Goal: Task Accomplishment & Management: Manage account settings

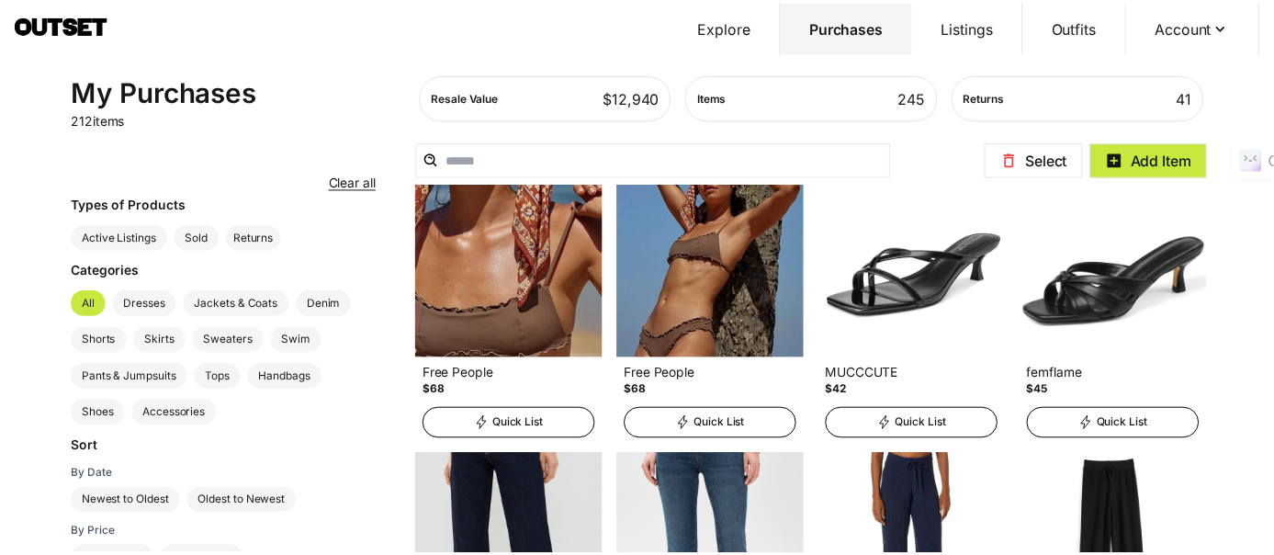
scroll to position [918, 0]
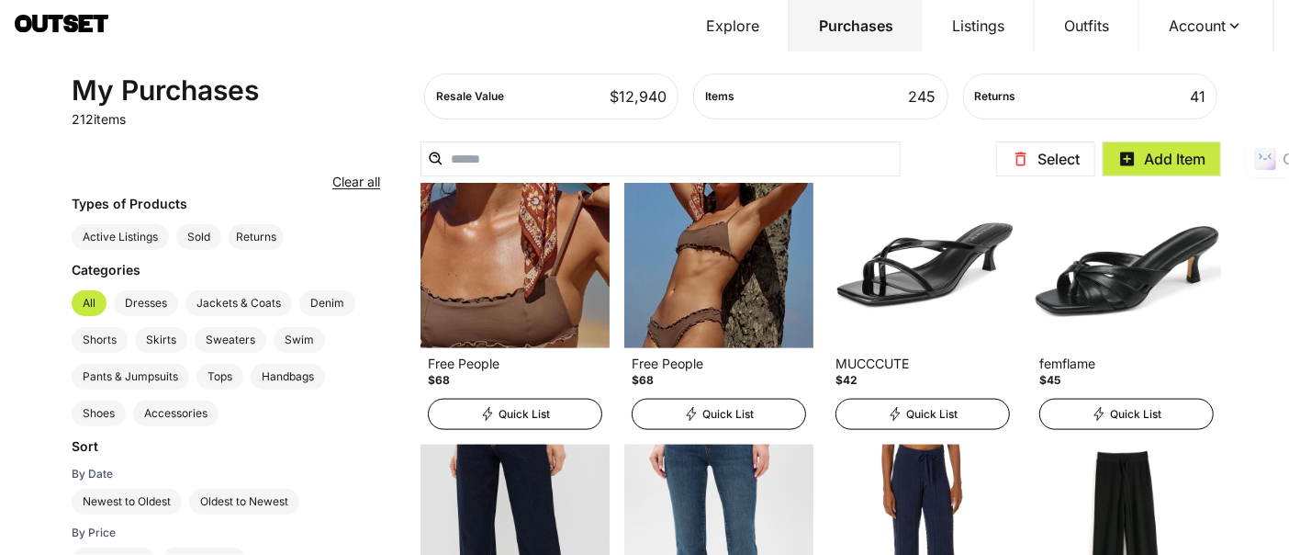
click at [1215, 34] on button "Account" at bounding box center [1207, 25] width 135 height 51
click at [1183, 53] on span "Profile" at bounding box center [1194, 60] width 162 height 33
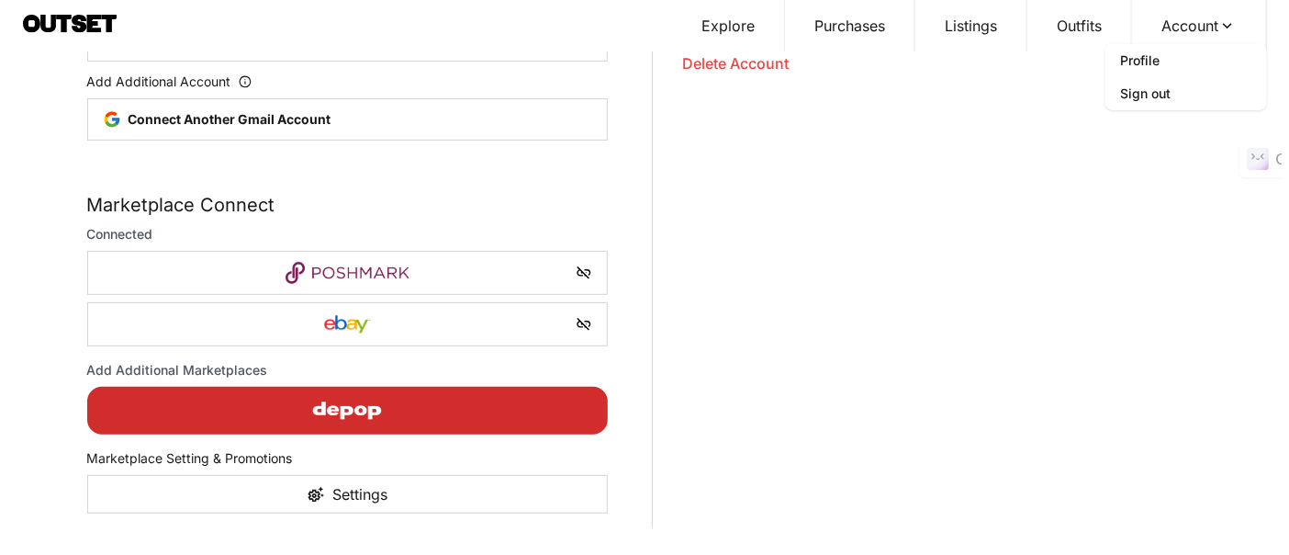
scroll to position [206, 0]
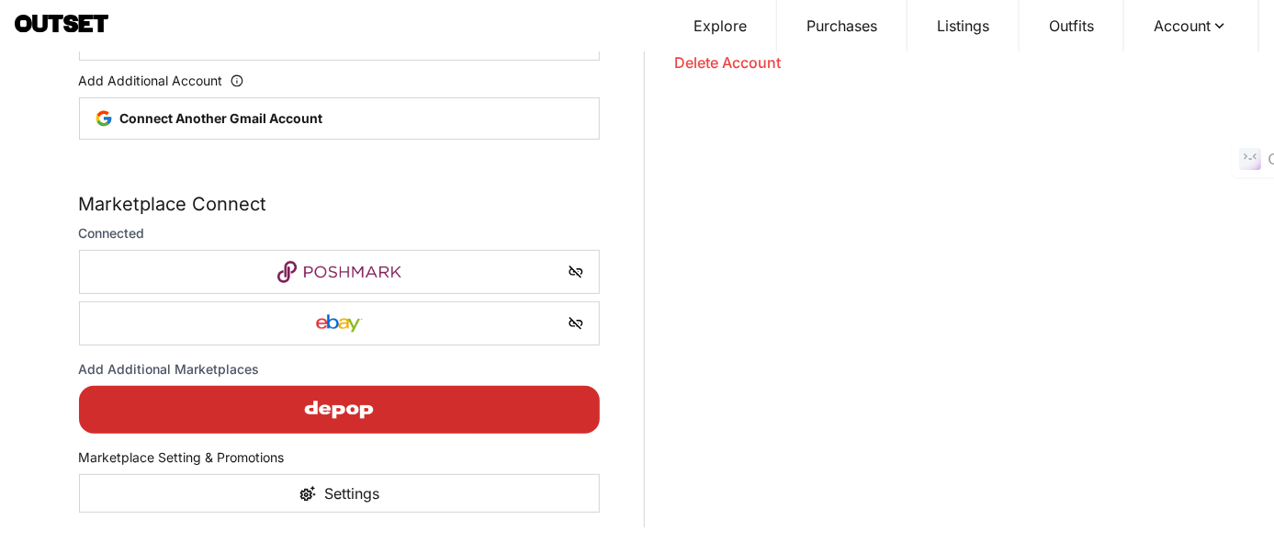
click at [338, 409] on img "button" at bounding box center [339, 410] width 160 height 44
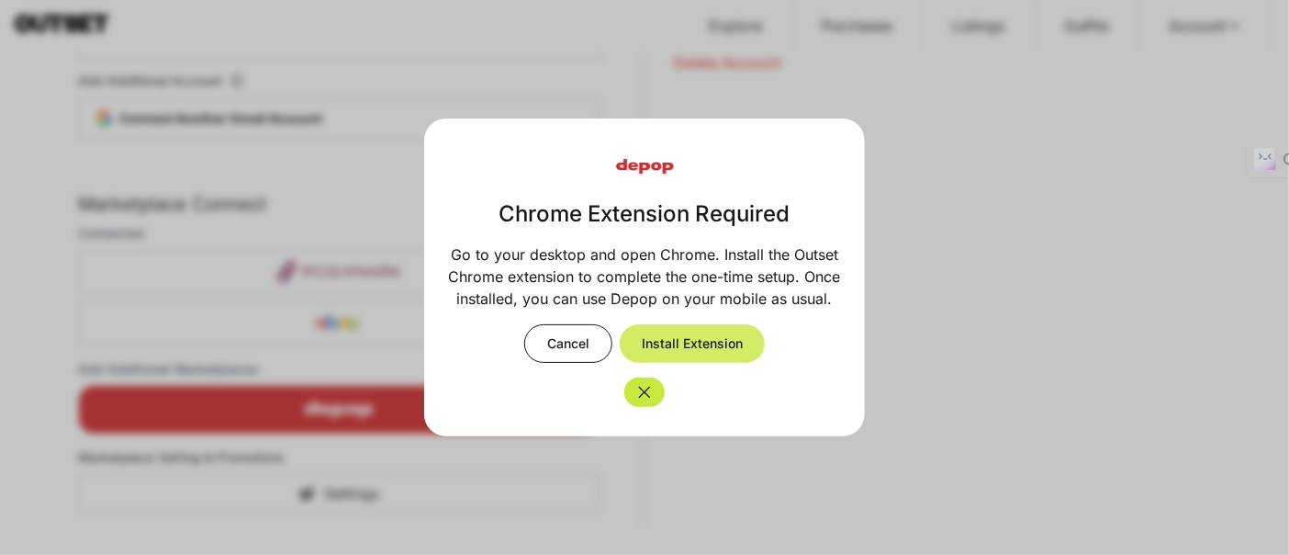
click at [666, 336] on button "Install Extension" at bounding box center [692, 343] width 145 height 39
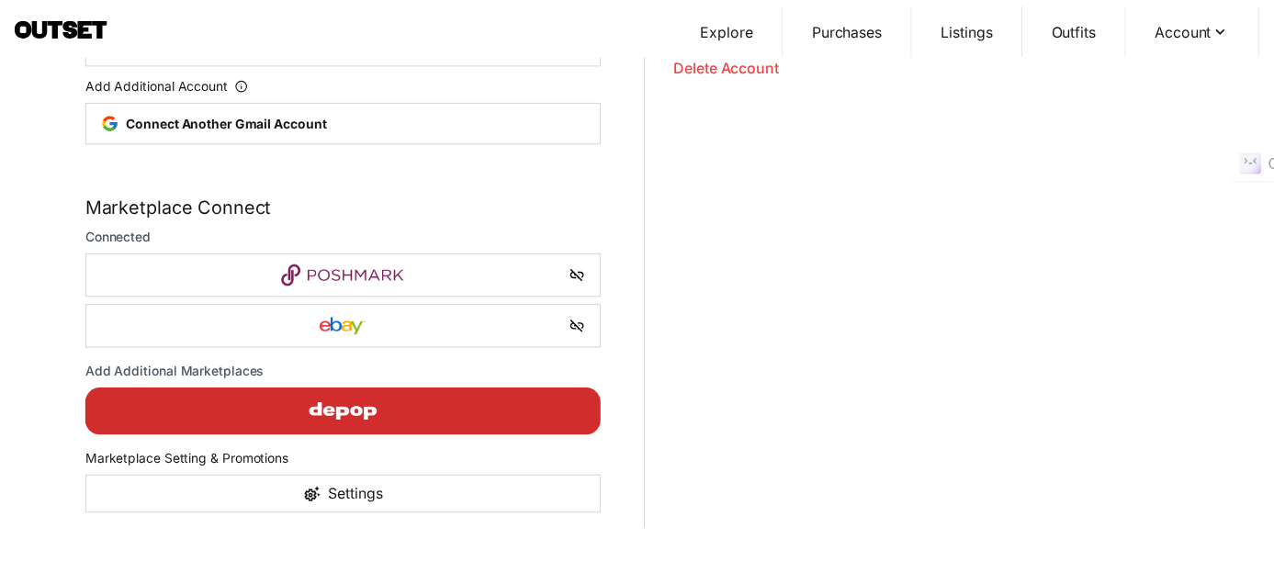
scroll to position [199, 0]
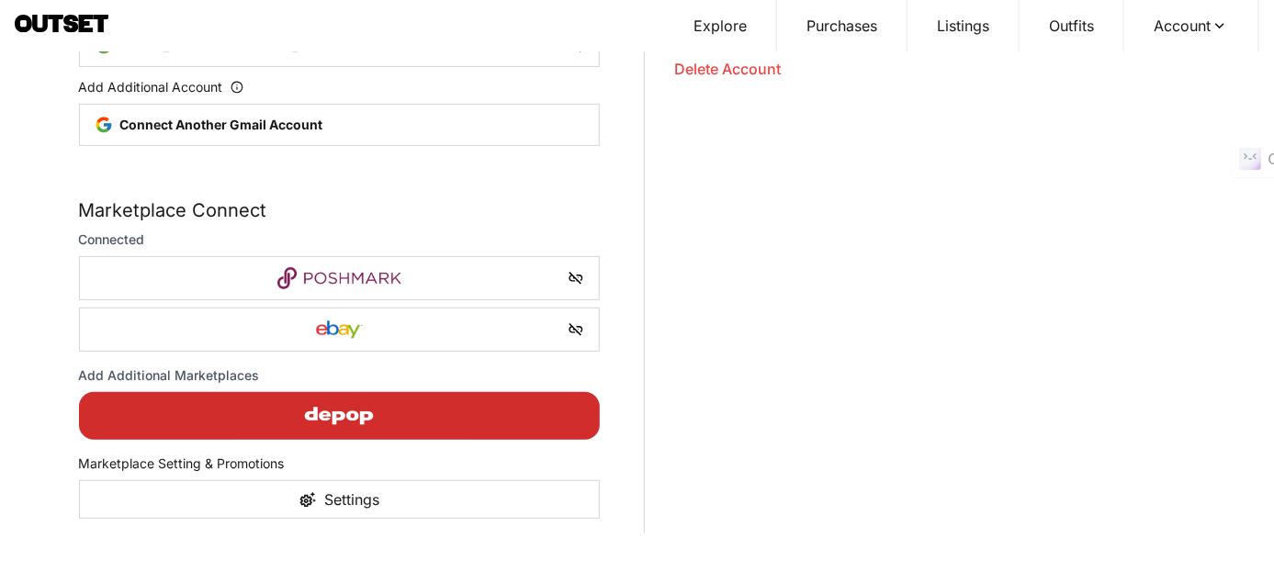
click at [493, 403] on div "button" at bounding box center [340, 416] width 492 height 44
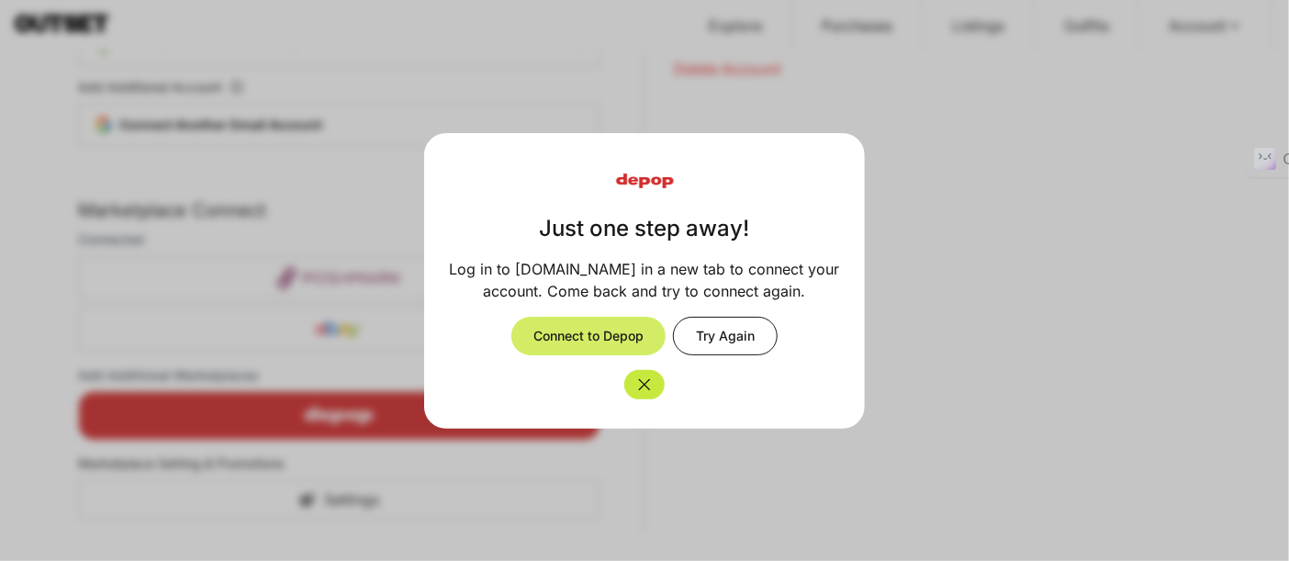
click at [580, 326] on button "Connect to Depop" at bounding box center [589, 336] width 154 height 39
click at [640, 376] on icon "Close" at bounding box center [645, 385] width 18 height 18
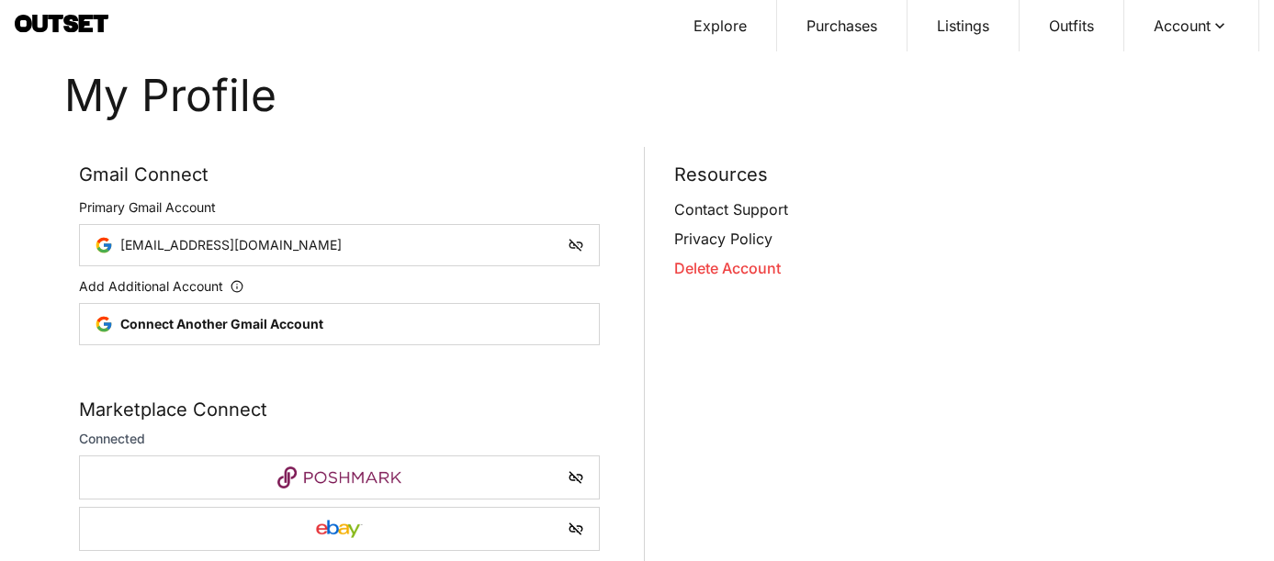
scroll to position [197, 0]
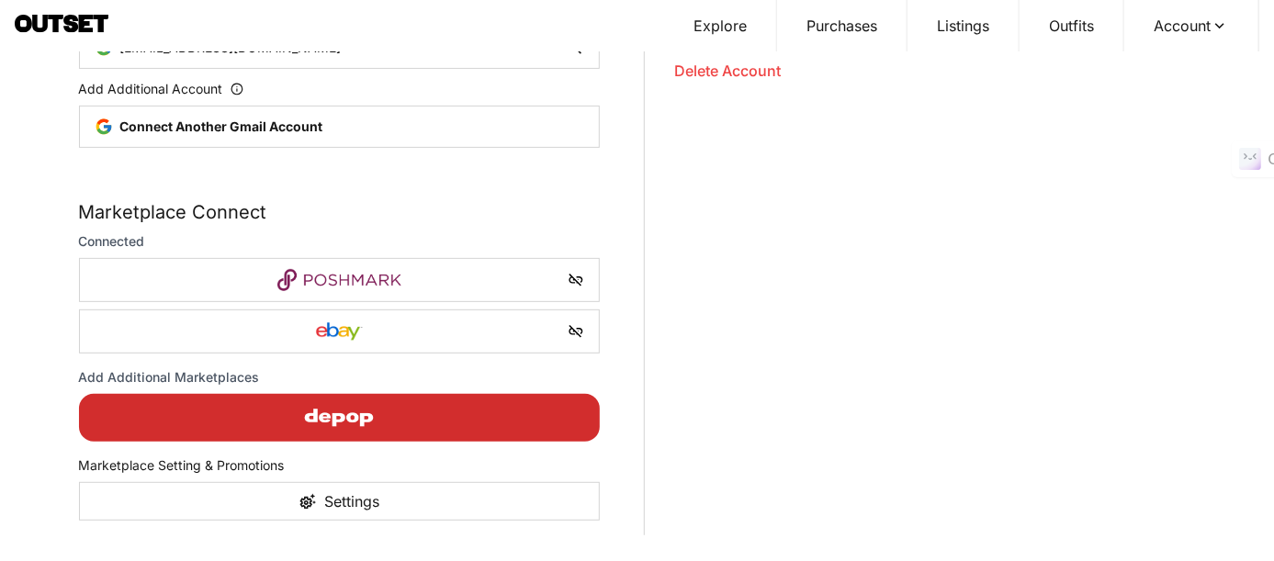
click at [367, 411] on img "button" at bounding box center [339, 418] width 160 height 44
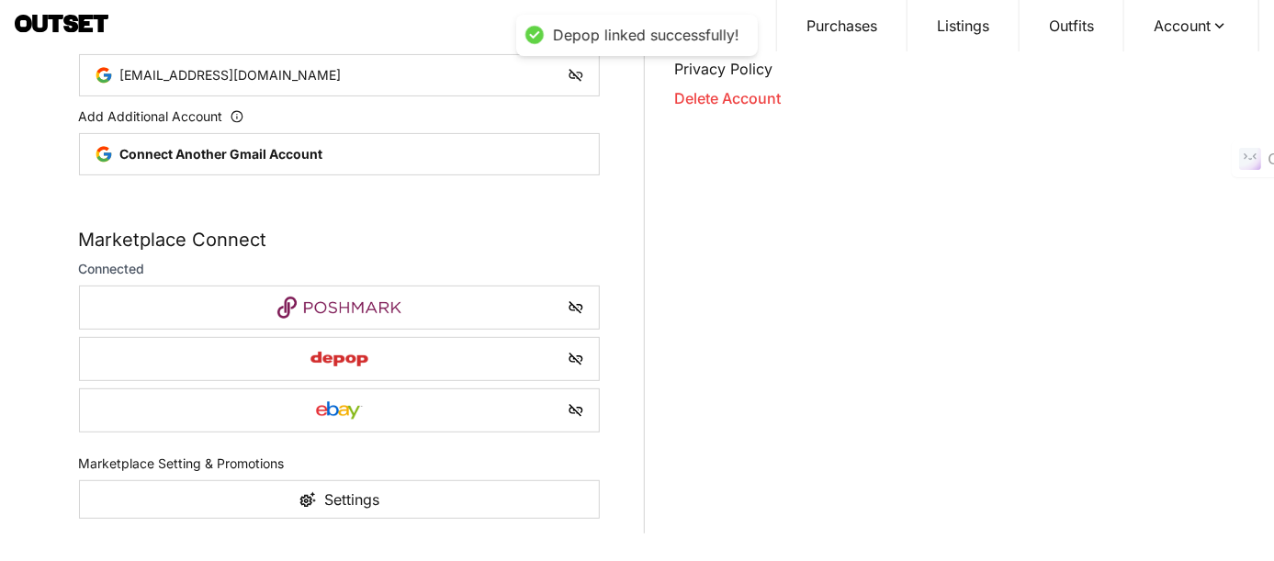
click at [355, 411] on img at bounding box center [340, 411] width 490 height 22
click at [343, 501] on div "Settings" at bounding box center [351, 500] width 55 height 22
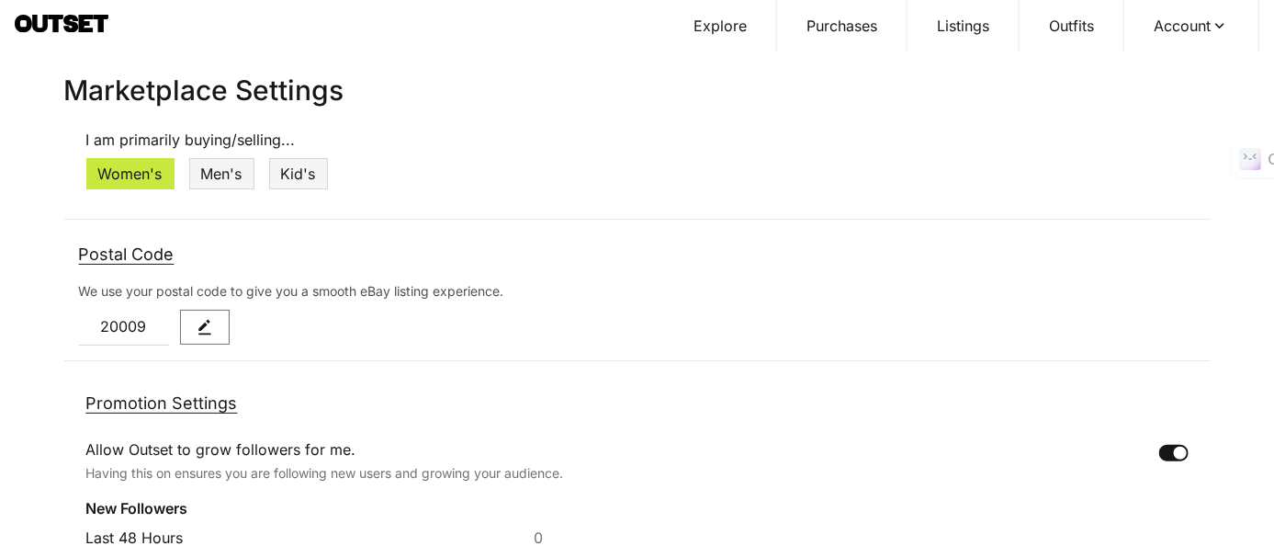
click at [940, 29] on button "Listings" at bounding box center [963, 25] width 112 height 51
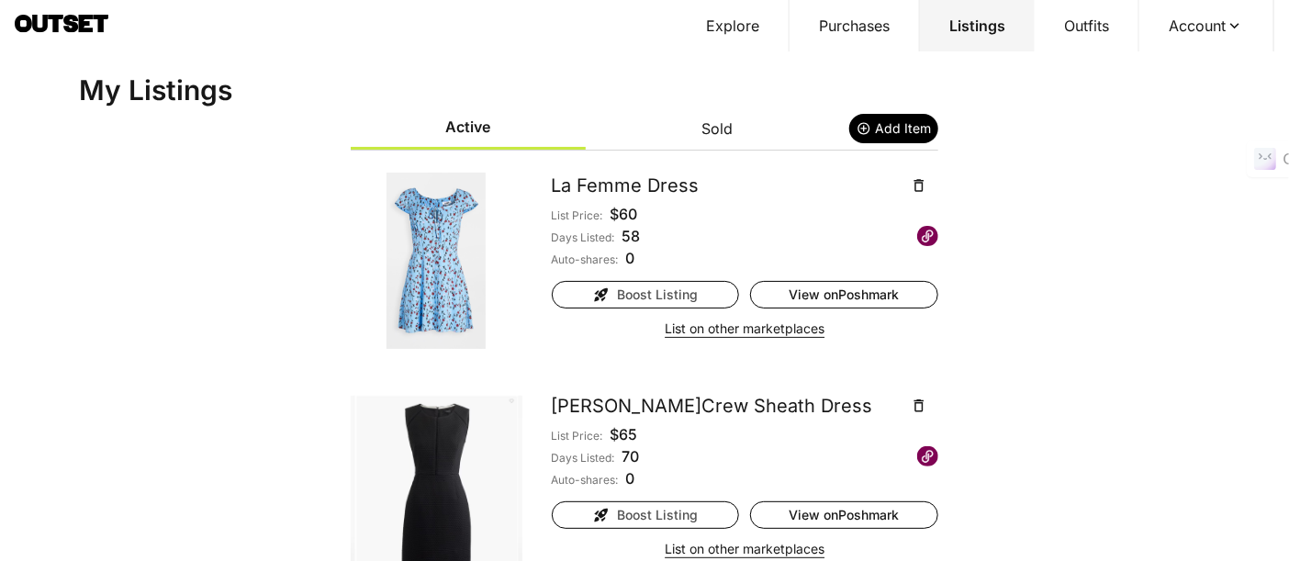
click at [793, 330] on button "List on other marketplaces" at bounding box center [745, 329] width 160 height 26
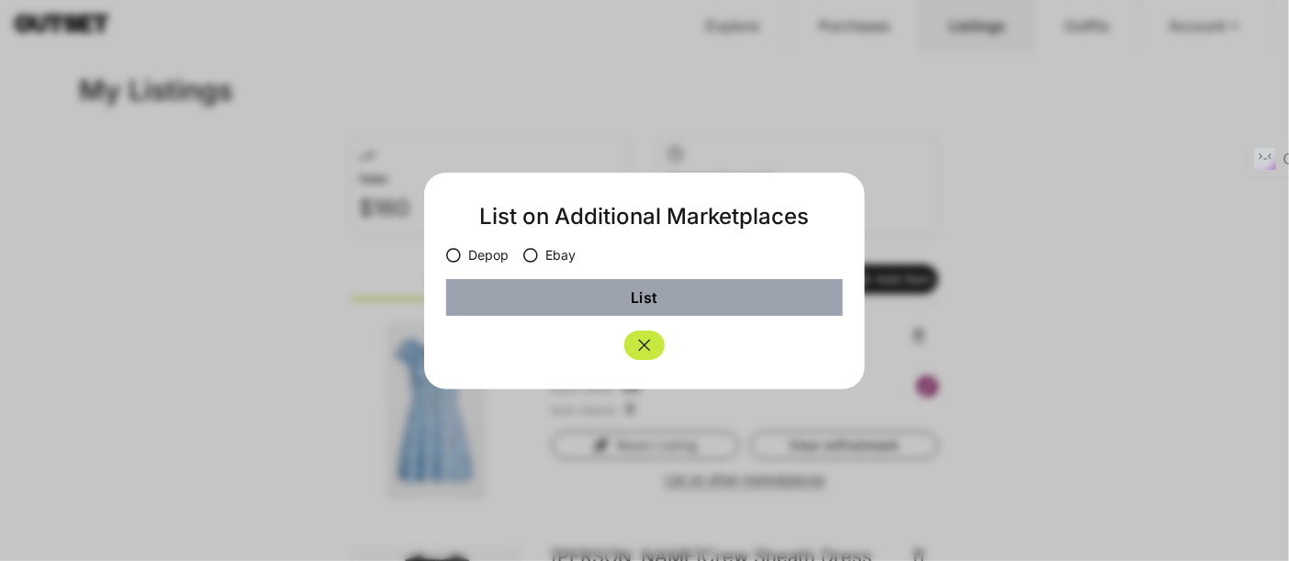
click at [499, 264] on div "Modal Modal content List on Additional Marketplaces Depop Ebay List" at bounding box center [644, 281] width 441 height 217
click at [488, 257] on label "Depop" at bounding box center [477, 255] width 62 height 18
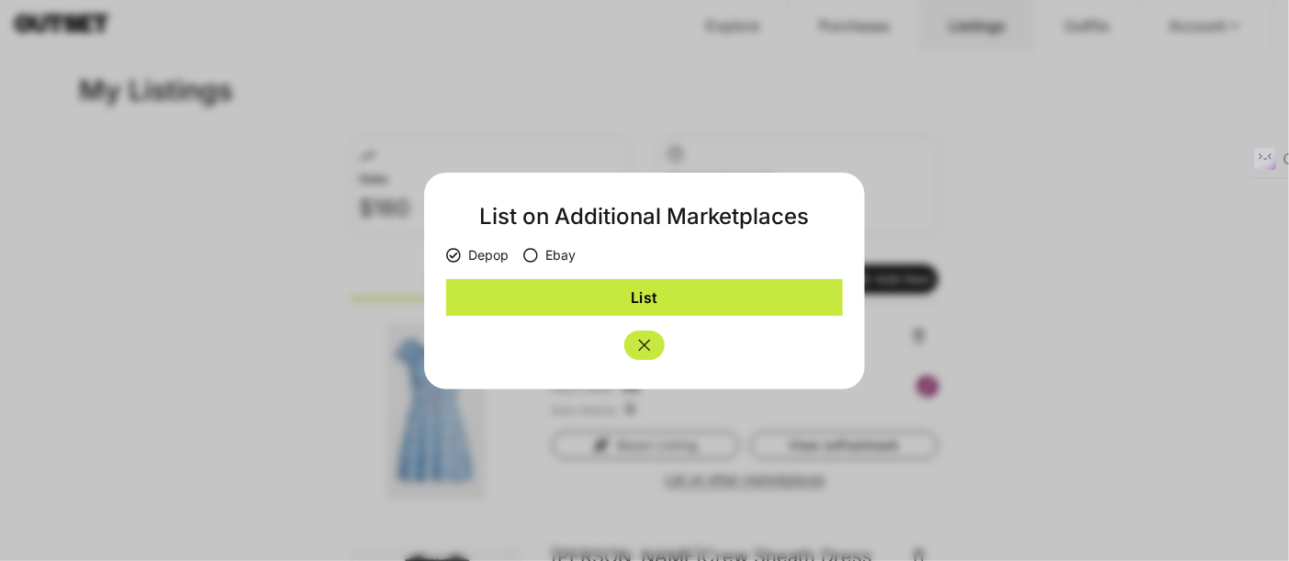
click at [561, 310] on button "List" at bounding box center [644, 297] width 397 height 37
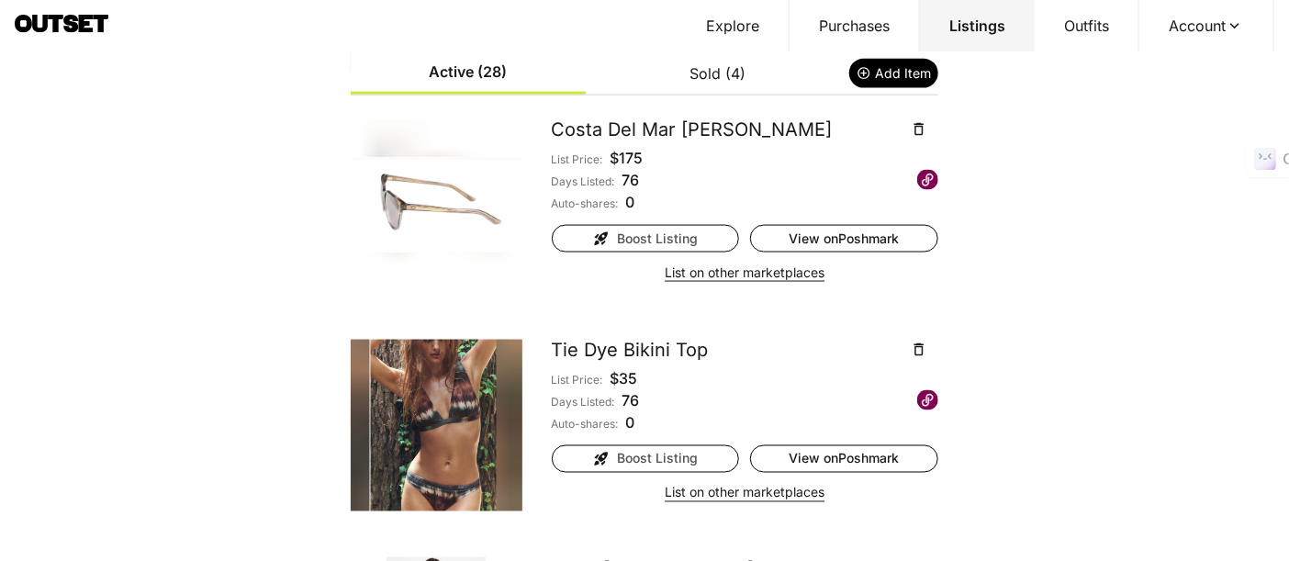
scroll to position [1020, 0]
click at [760, 274] on button "List on other marketplaces" at bounding box center [745, 272] width 160 height 26
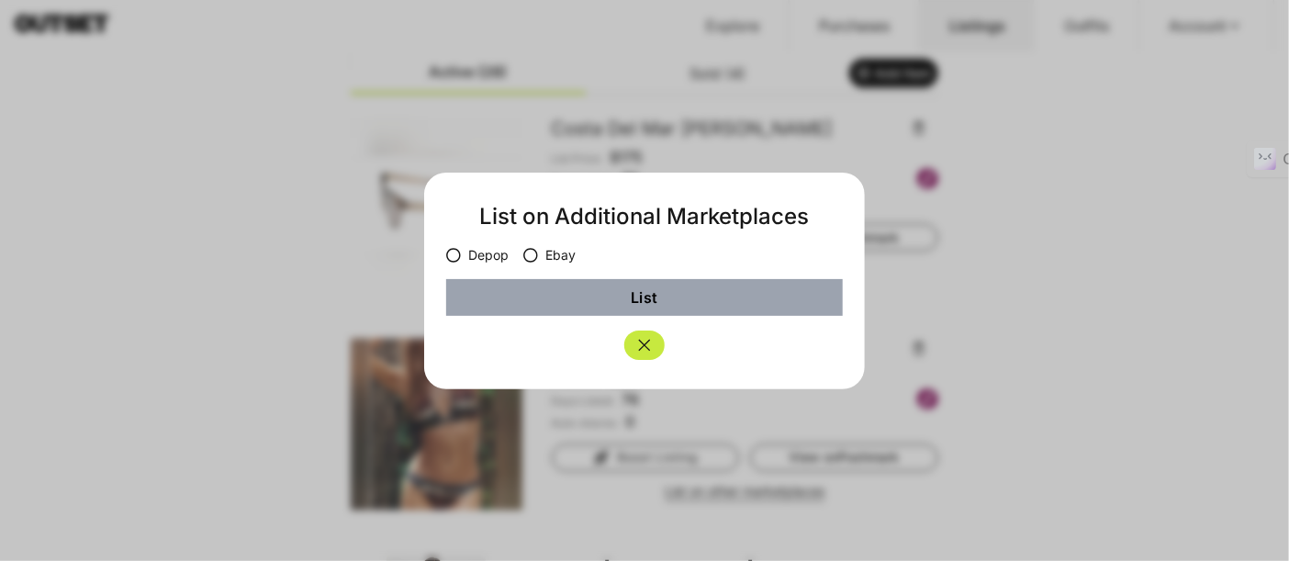
click at [533, 258] on icon at bounding box center [530, 255] width 15 height 15
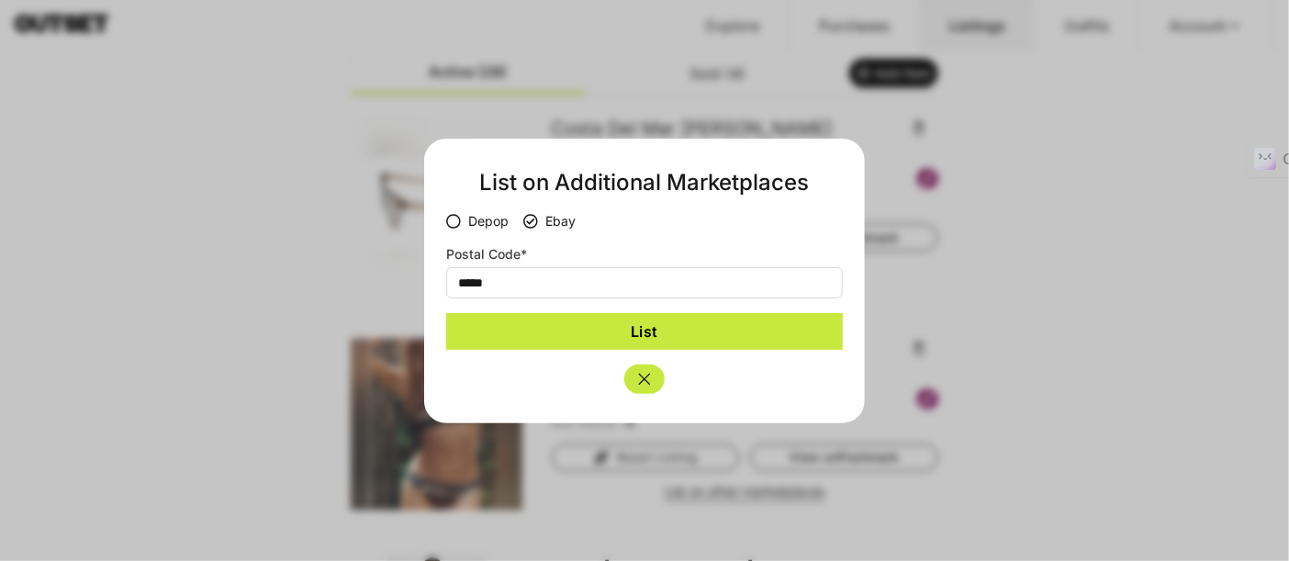
click at [560, 338] on button "List" at bounding box center [644, 331] width 397 height 37
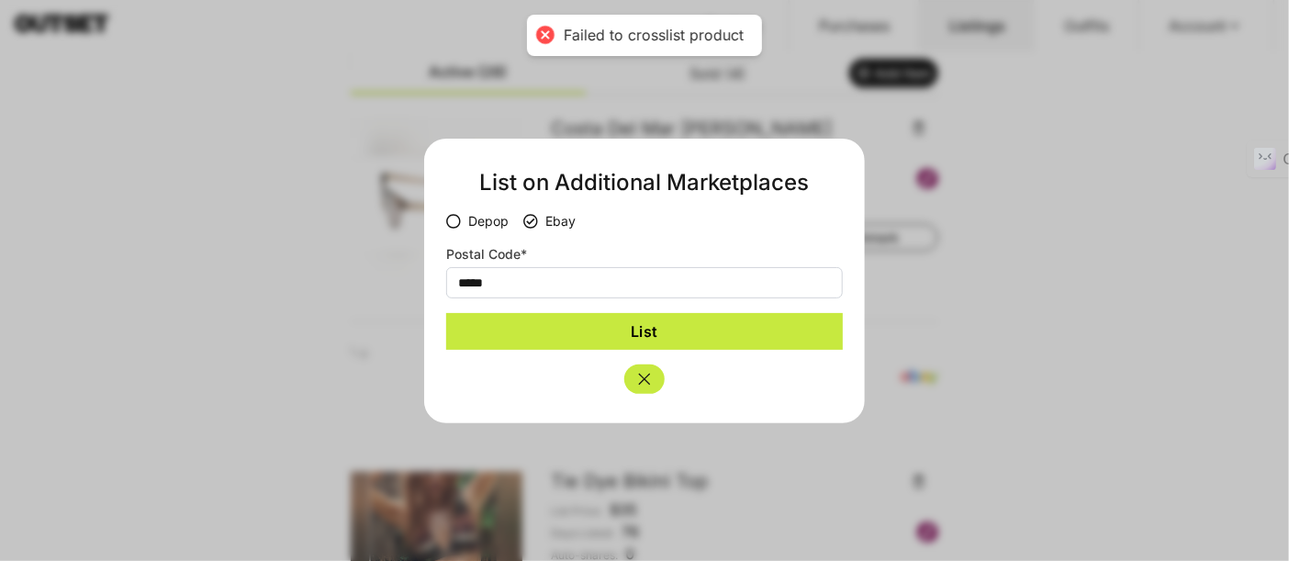
click at [473, 212] on label "Depop" at bounding box center [477, 221] width 62 height 18
click at [545, 217] on label "Ebay" at bounding box center [549, 221] width 52 height 18
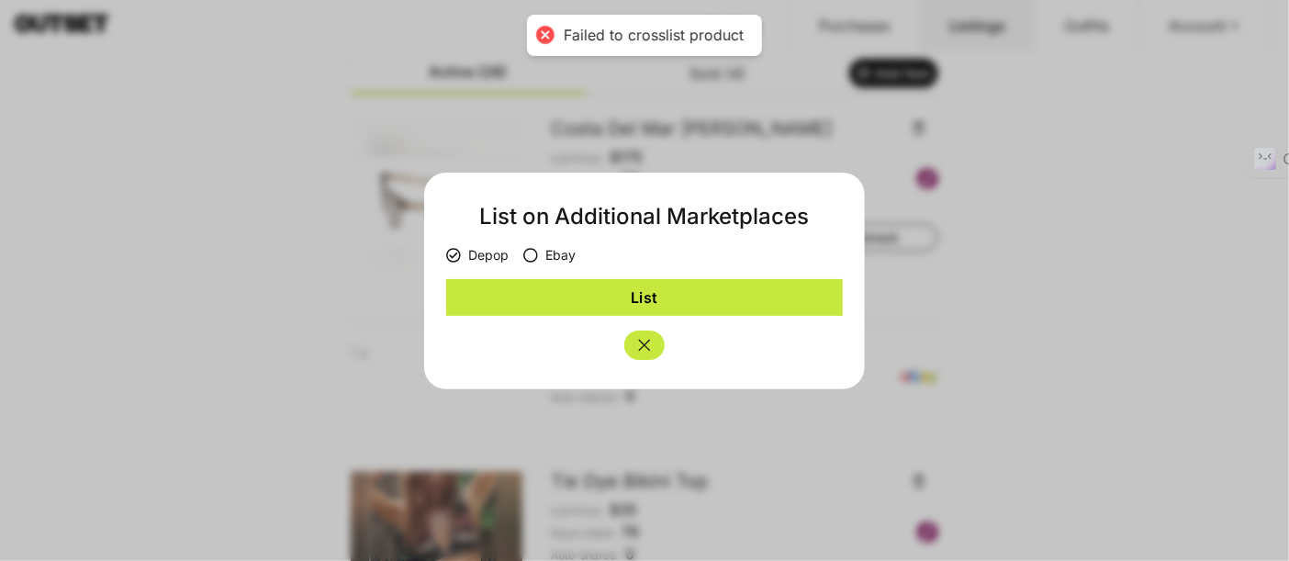
click at [584, 295] on button "List" at bounding box center [644, 297] width 397 height 37
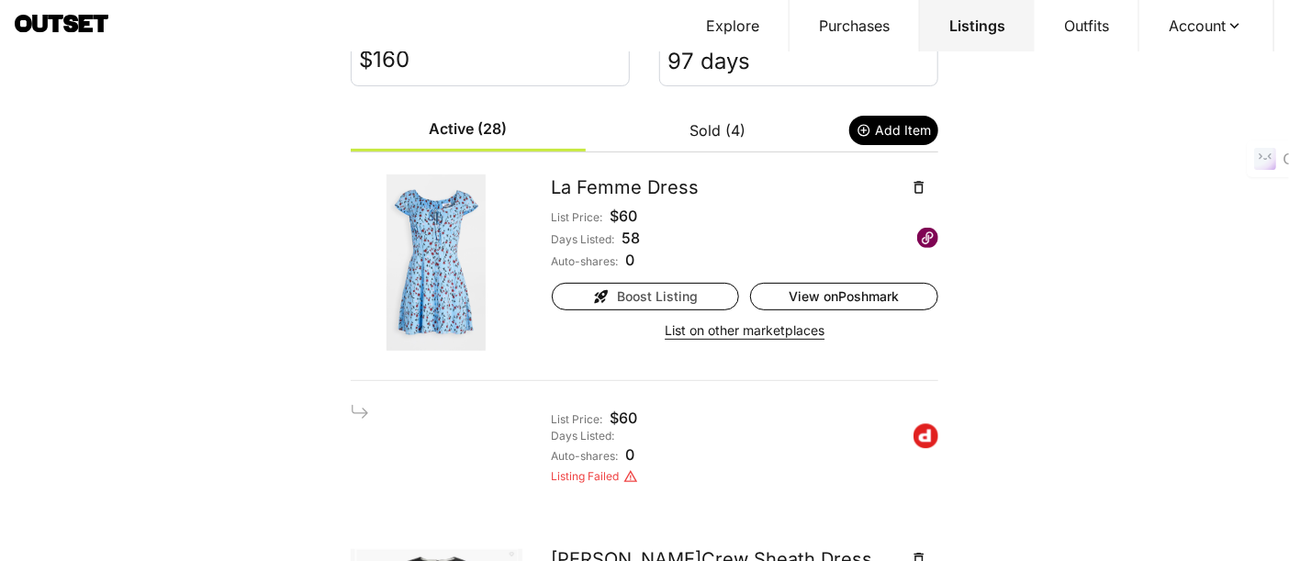
scroll to position [102, 0]
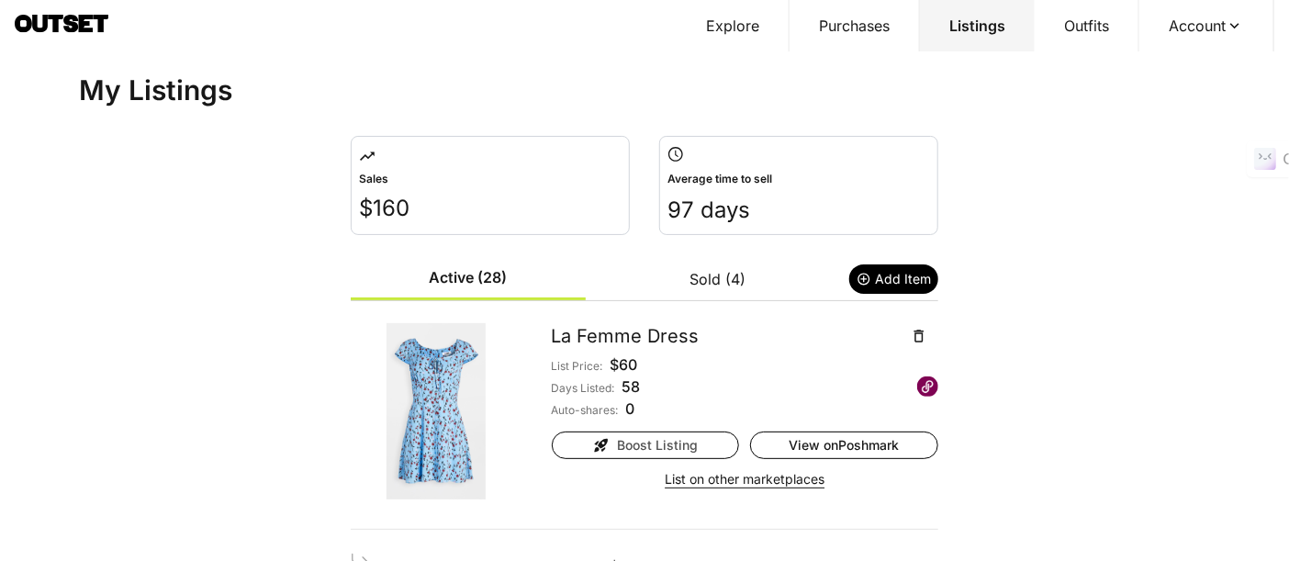
scroll to position [204, 0]
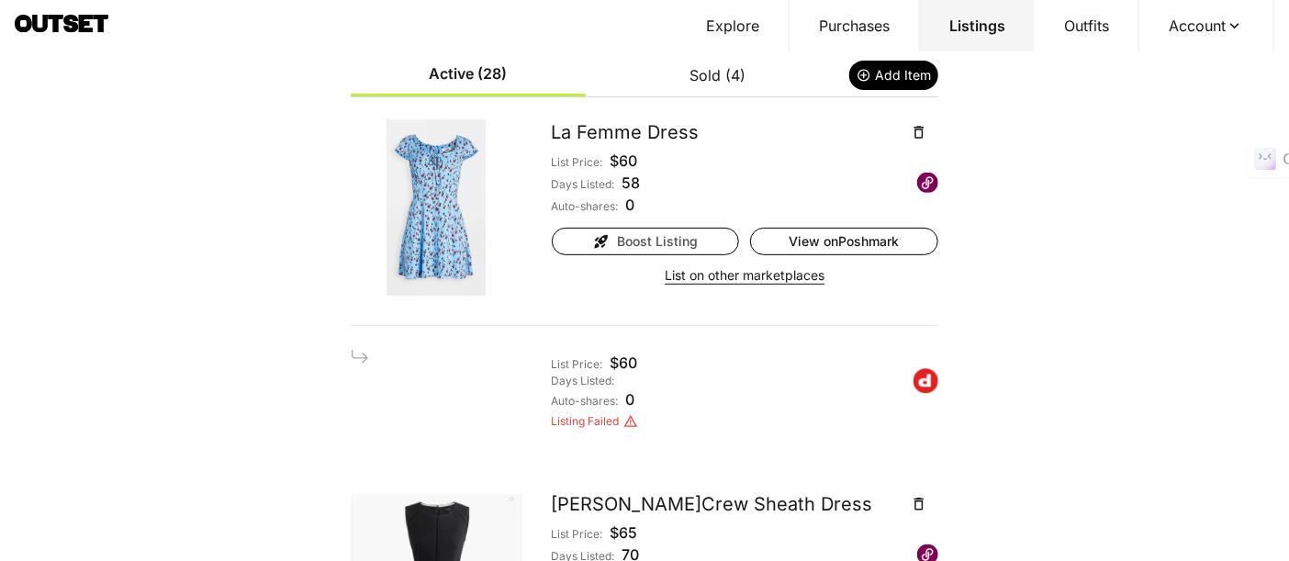
click at [724, 274] on button "List on other marketplaces" at bounding box center [745, 276] width 160 height 26
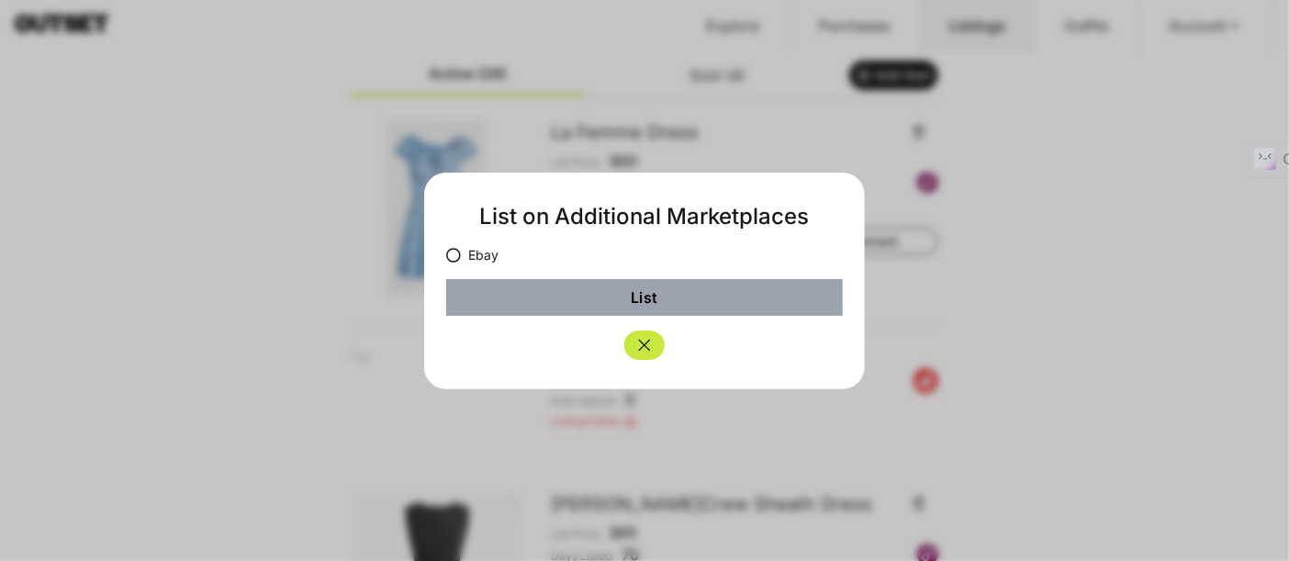
click at [645, 347] on icon "Close" at bounding box center [645, 345] width 18 height 18
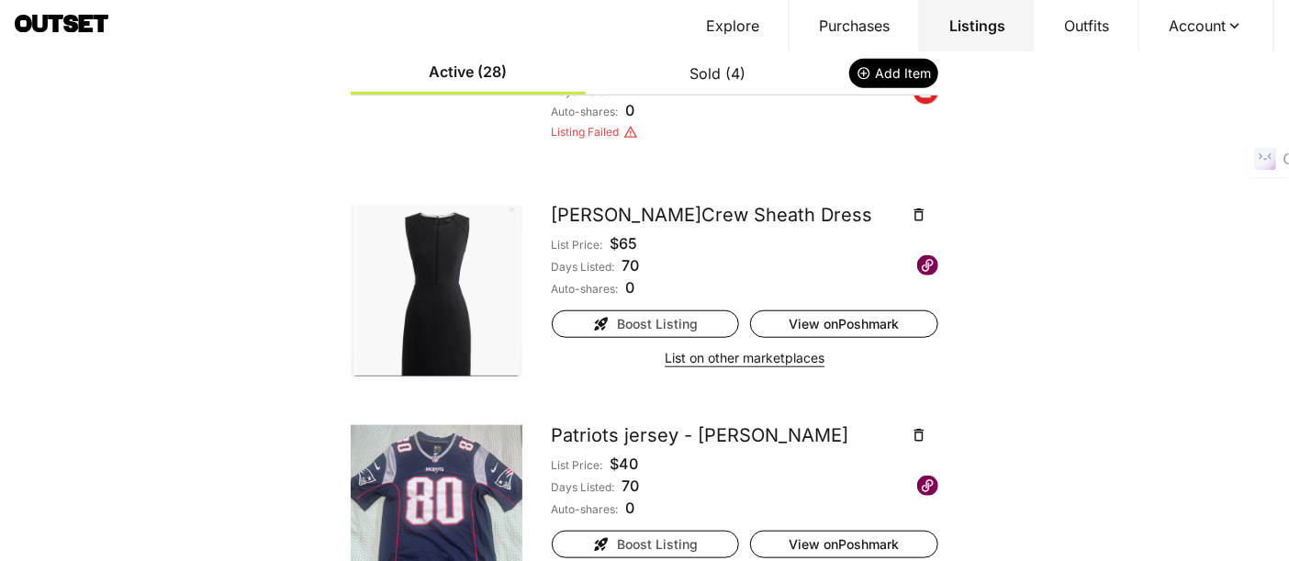
scroll to position [510, 0]
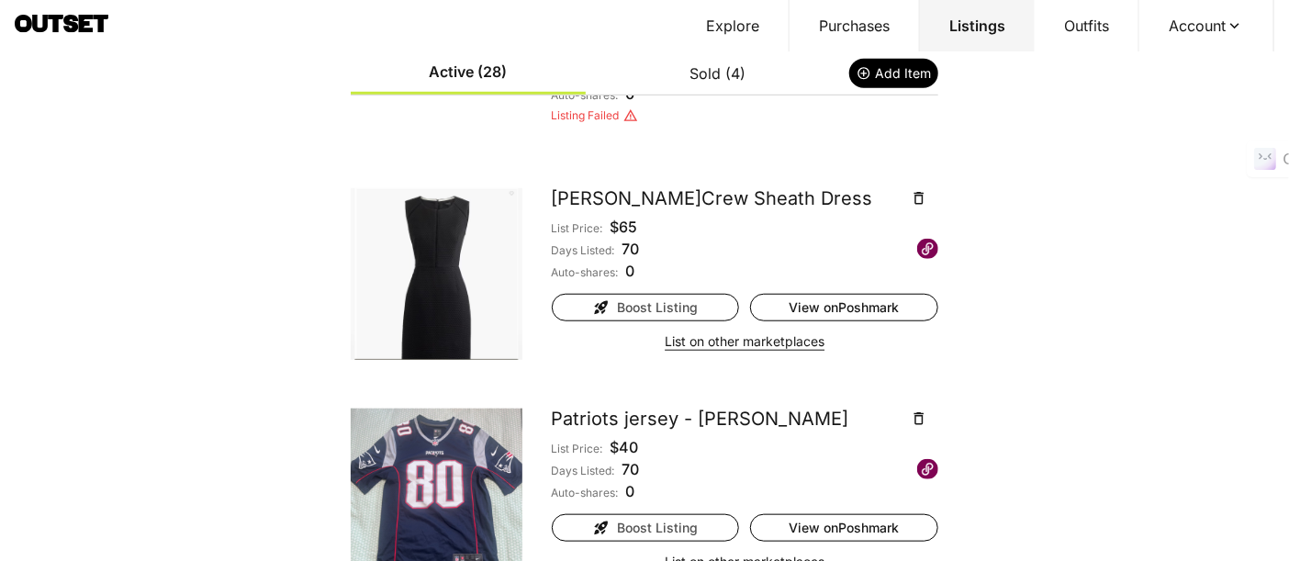
click at [718, 334] on button "List on other marketplaces" at bounding box center [745, 342] width 160 height 26
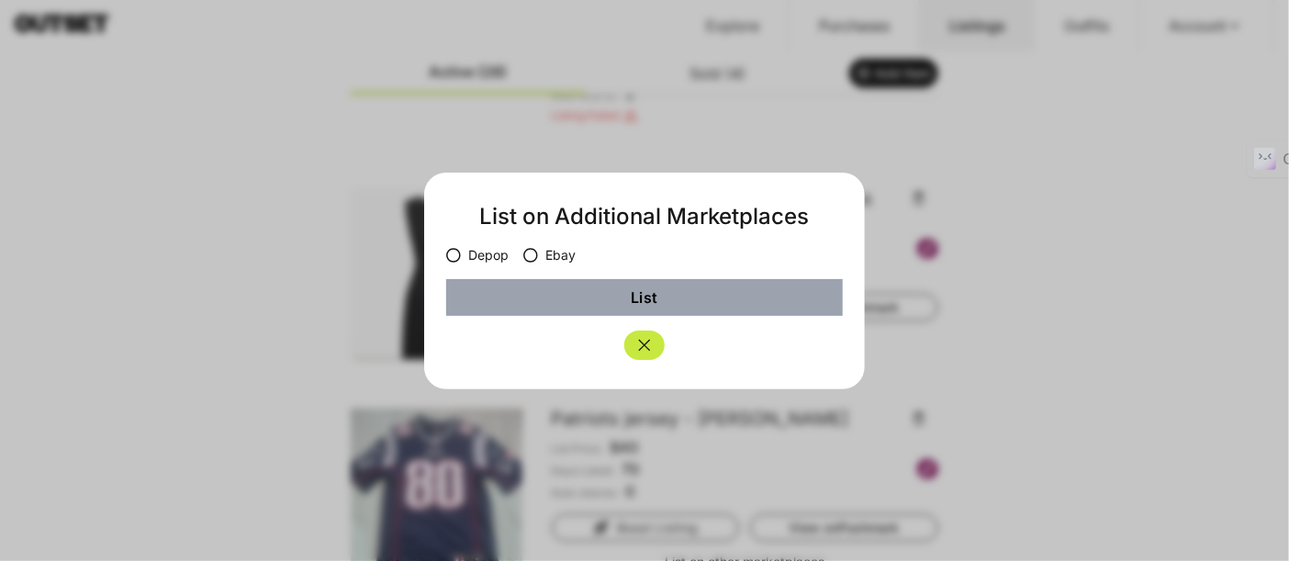
click at [470, 250] on label "Depop" at bounding box center [477, 255] width 62 height 18
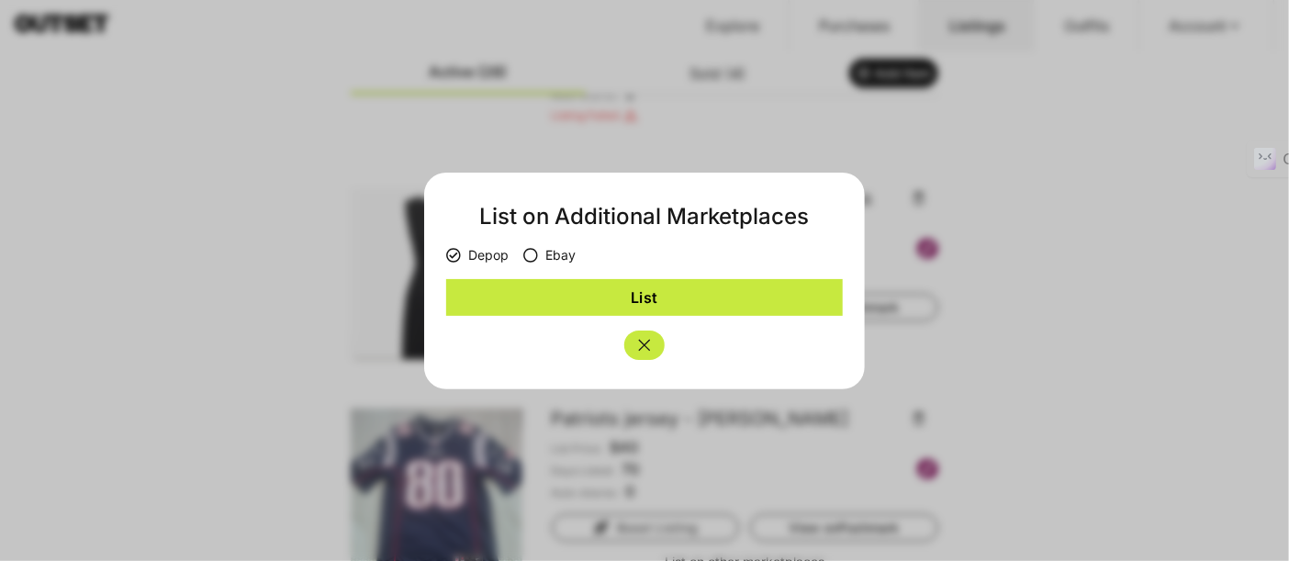
click at [545, 301] on button "List" at bounding box center [644, 297] width 397 height 37
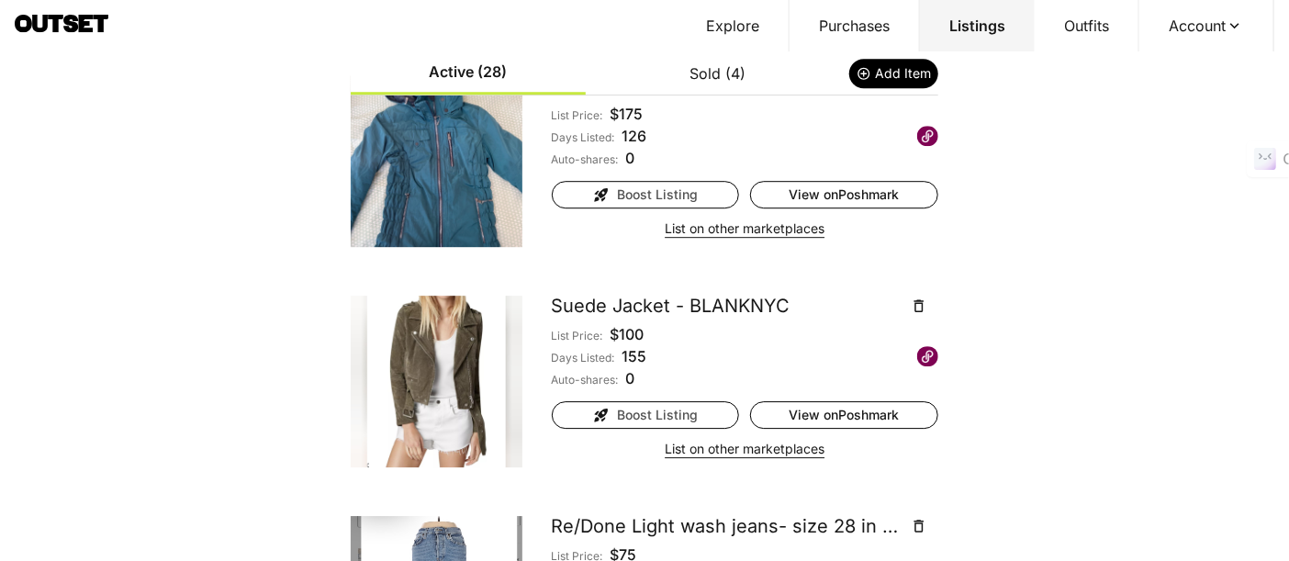
scroll to position [2347, 0]
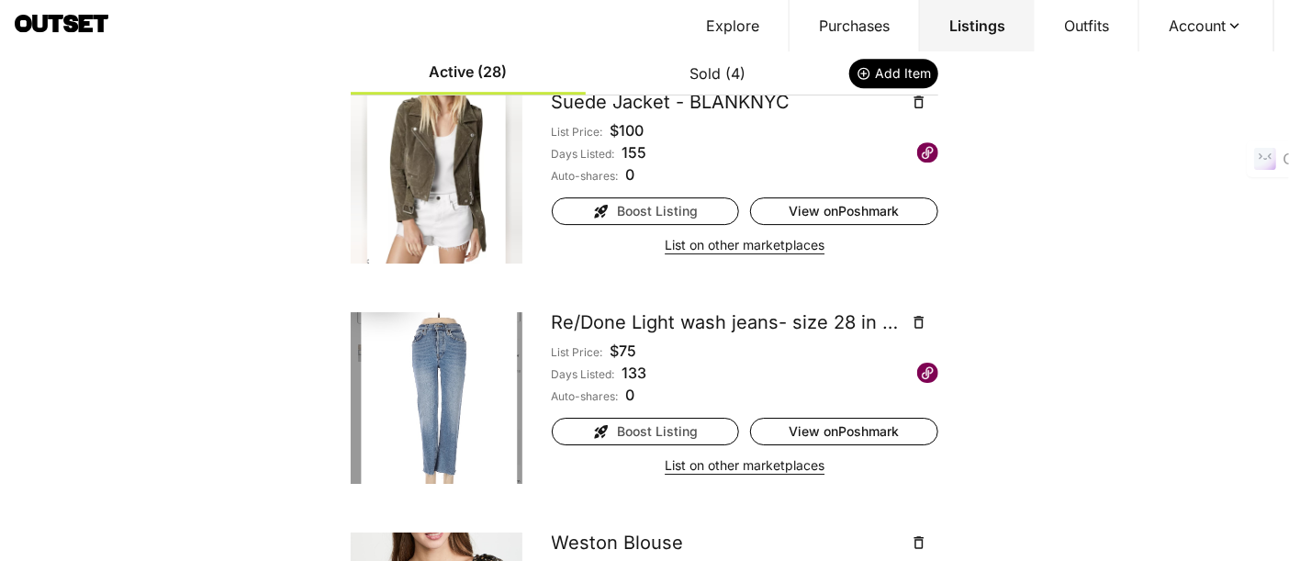
click at [742, 243] on button "List on other marketplaces" at bounding box center [745, 245] width 160 height 26
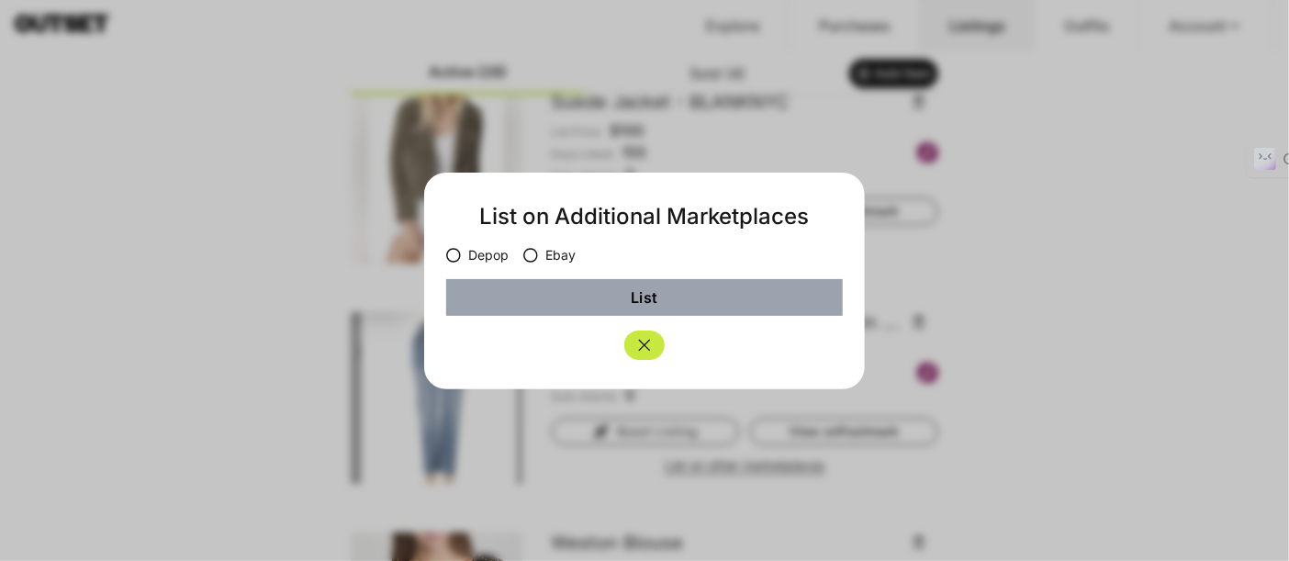
scroll to position [2365, 0]
click at [640, 355] on button "Close" at bounding box center [645, 345] width 40 height 29
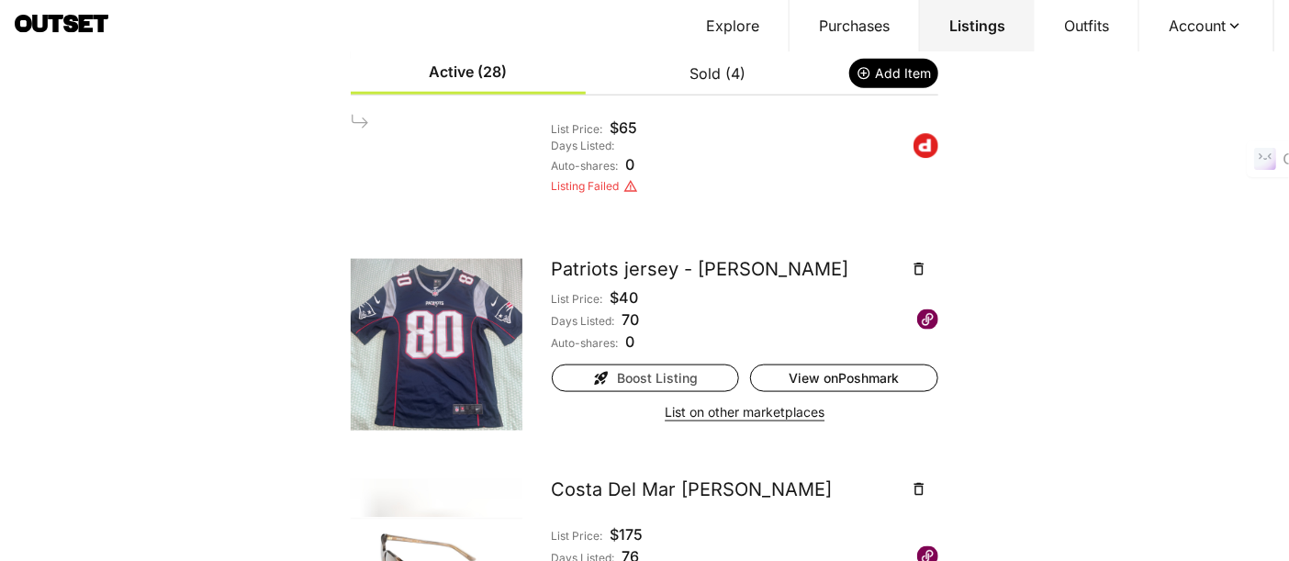
scroll to position [816, 0]
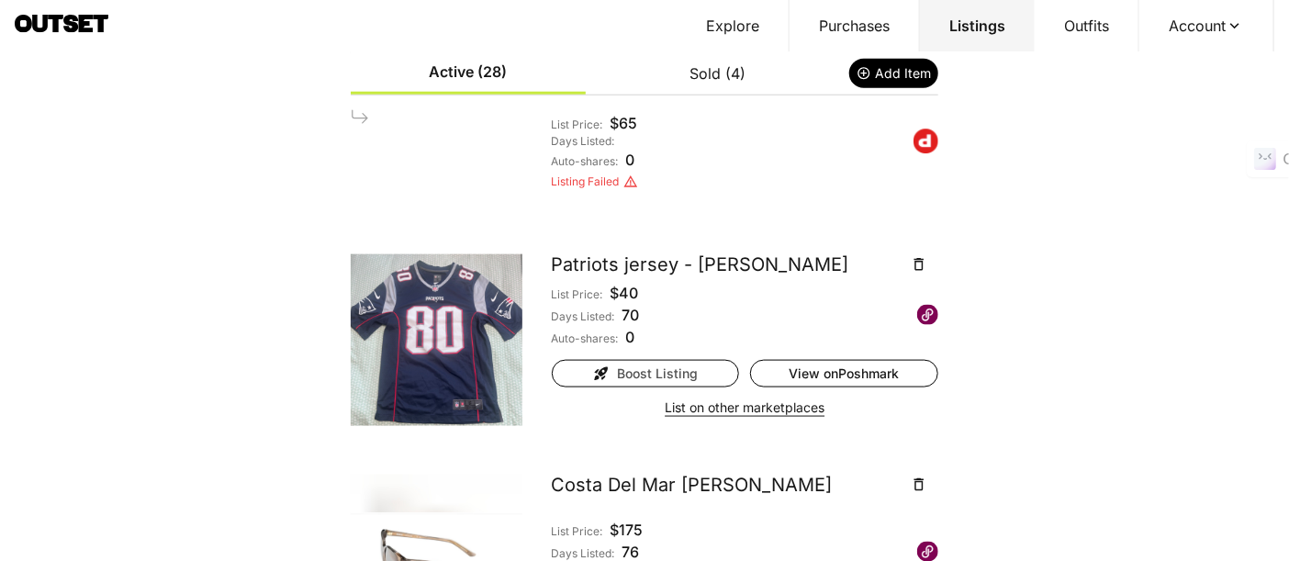
click at [625, 182] on icon at bounding box center [631, 181] width 15 height 15
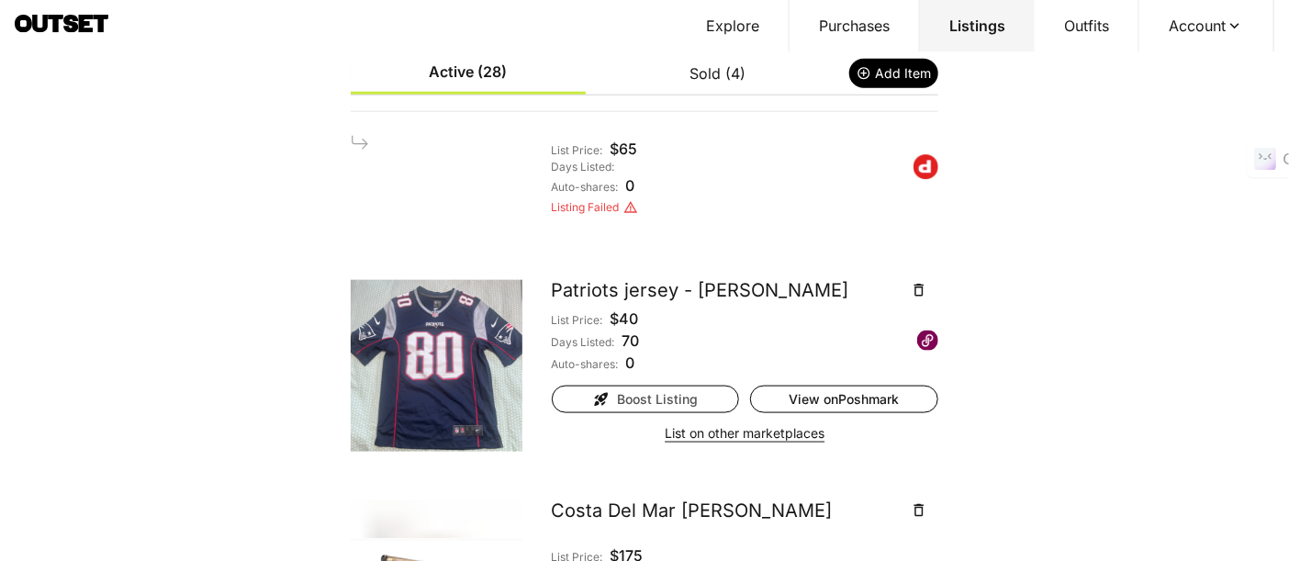
scroll to position [714, 0]
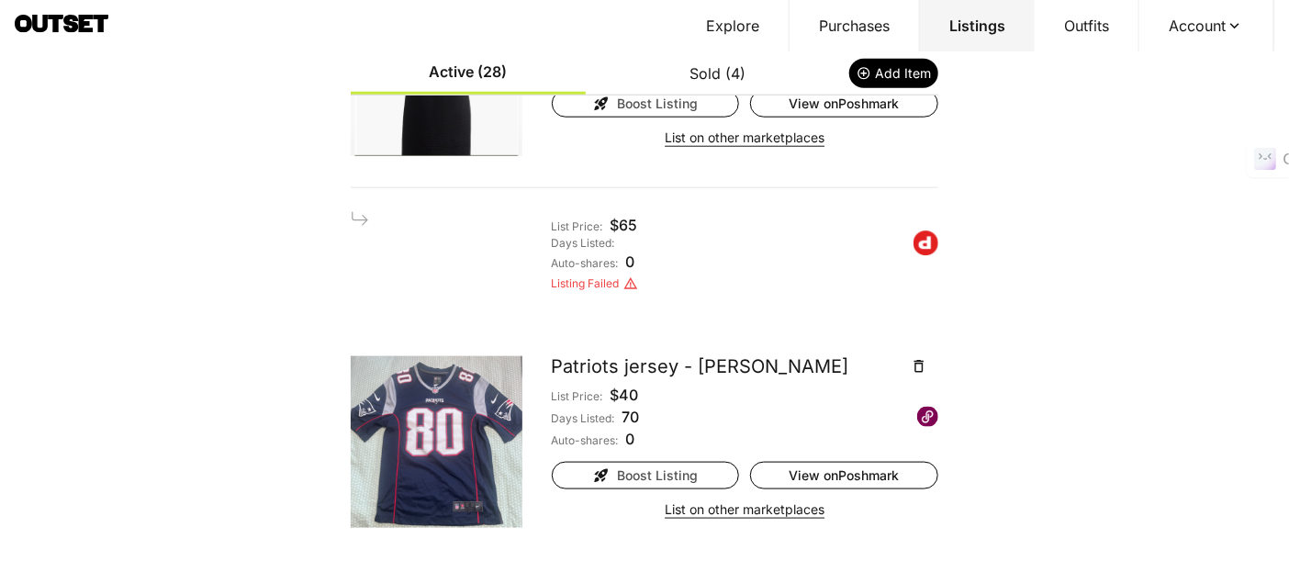
click at [351, 205] on div "List Price: $ 65 Days Listed: Auto-shares: 0 Listing Failed" at bounding box center [645, 264] width 588 height 136
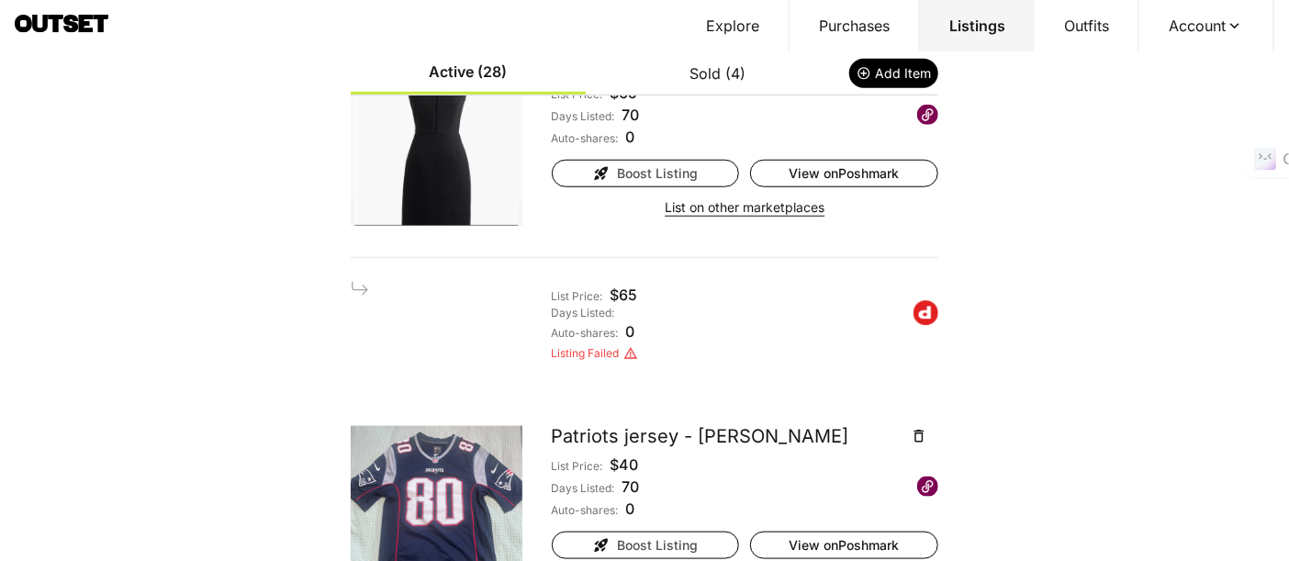
scroll to position [612, 0]
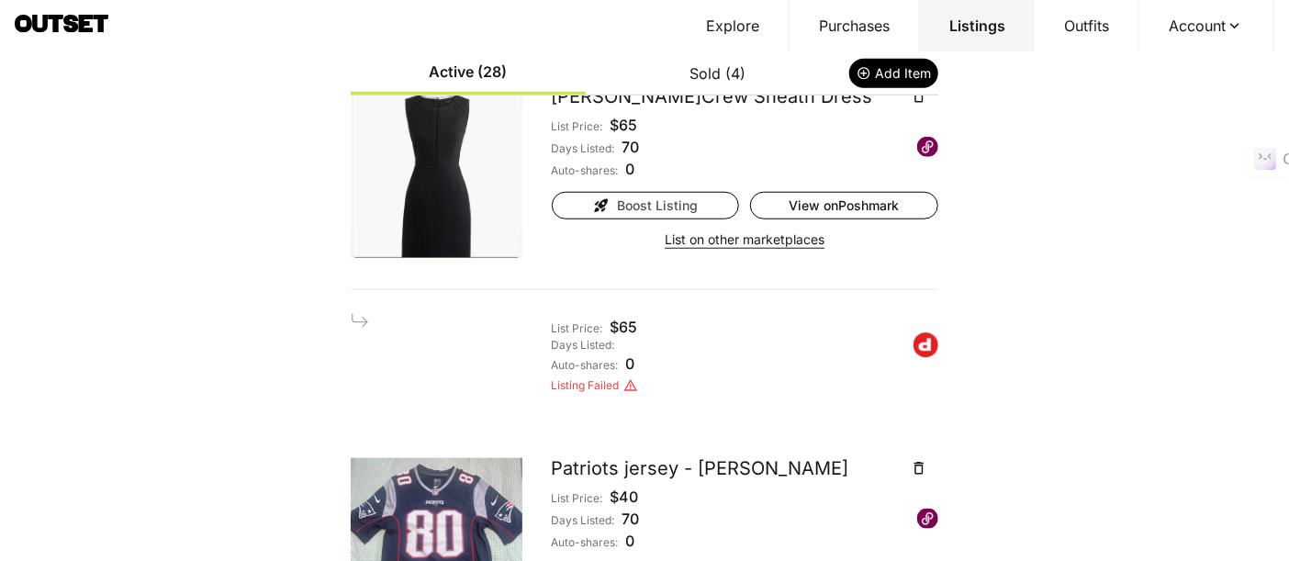
click at [808, 205] on link "View on Poshmark" at bounding box center [844, 206] width 188 height 28
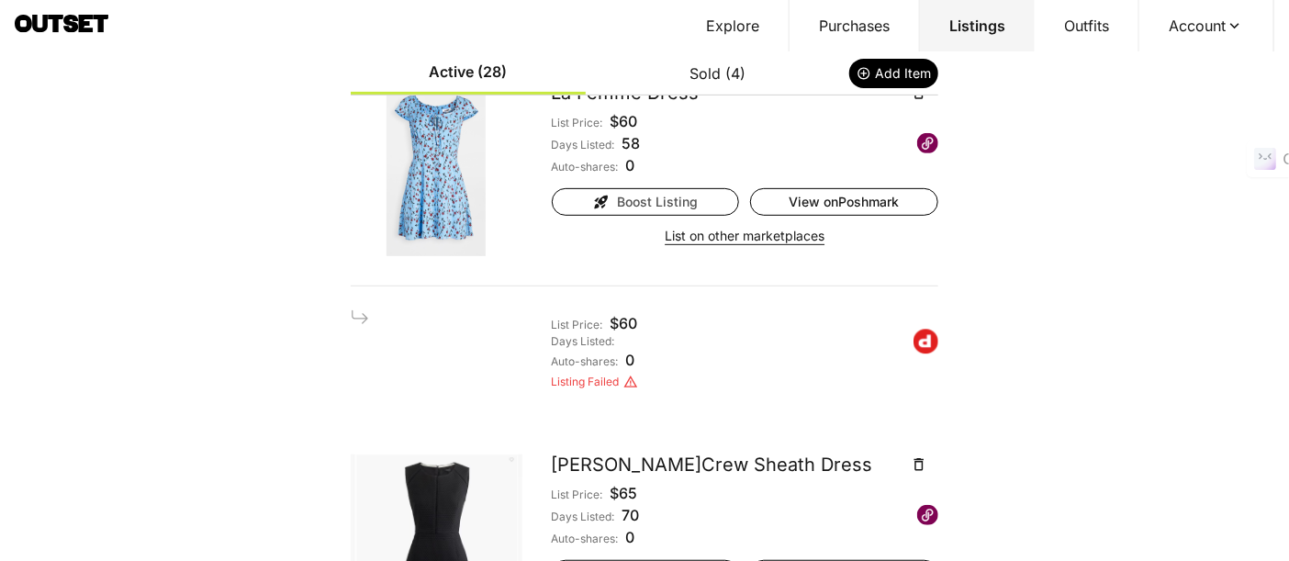
scroll to position [204, 0]
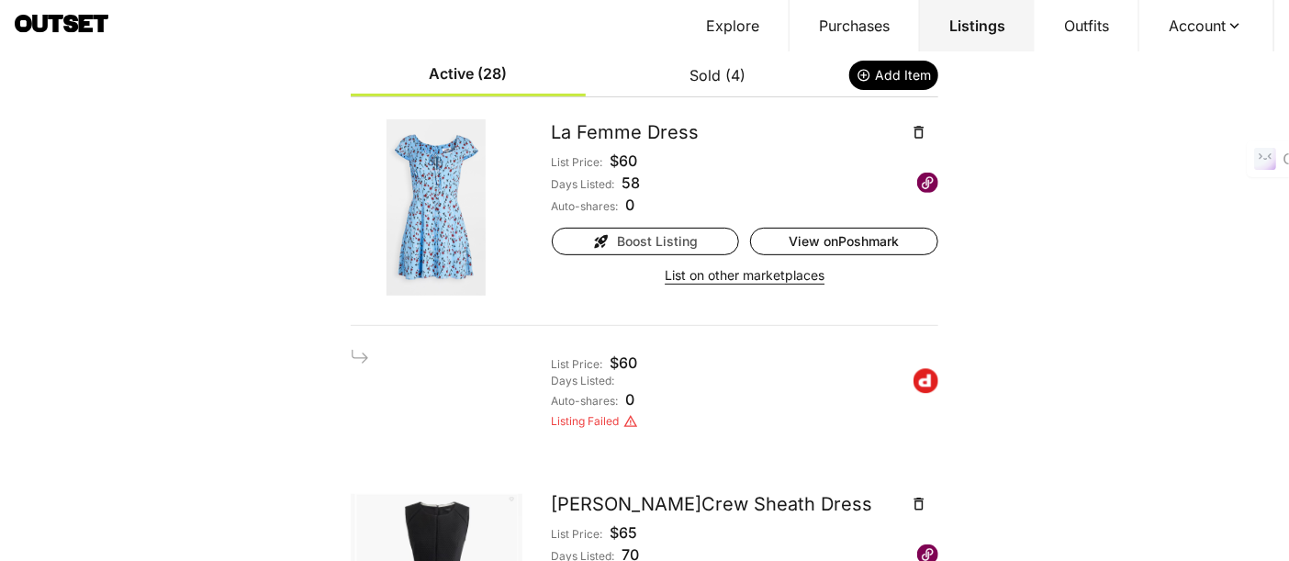
click at [796, 268] on button "List on other marketplaces" at bounding box center [745, 276] width 160 height 26
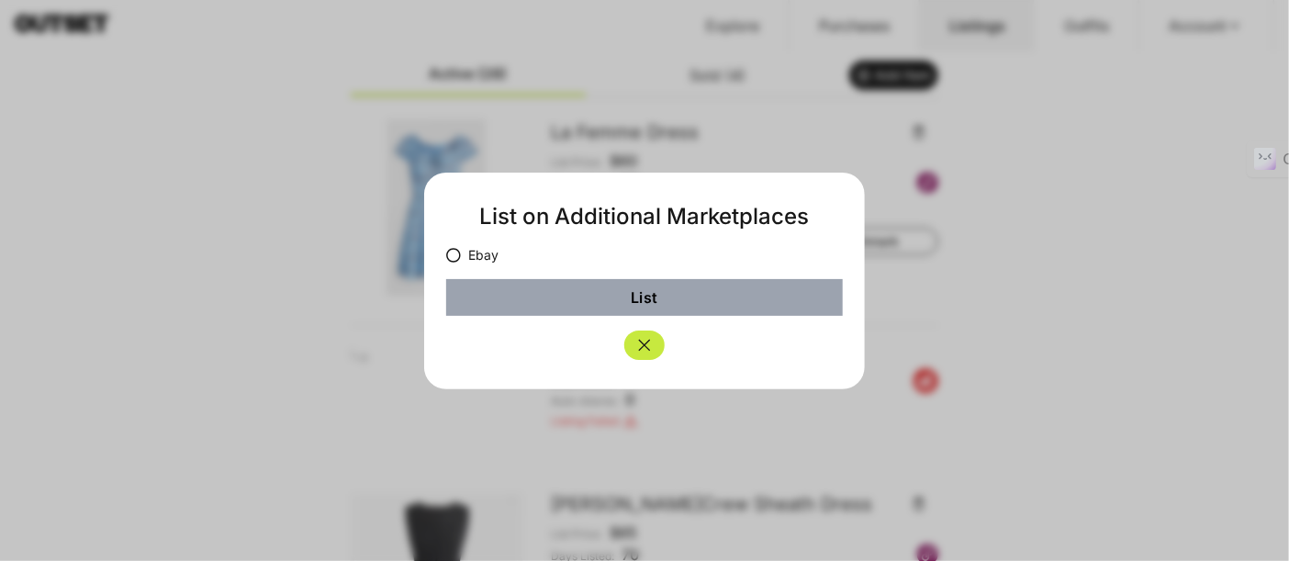
click at [483, 261] on label "Ebay" at bounding box center [472, 255] width 52 height 18
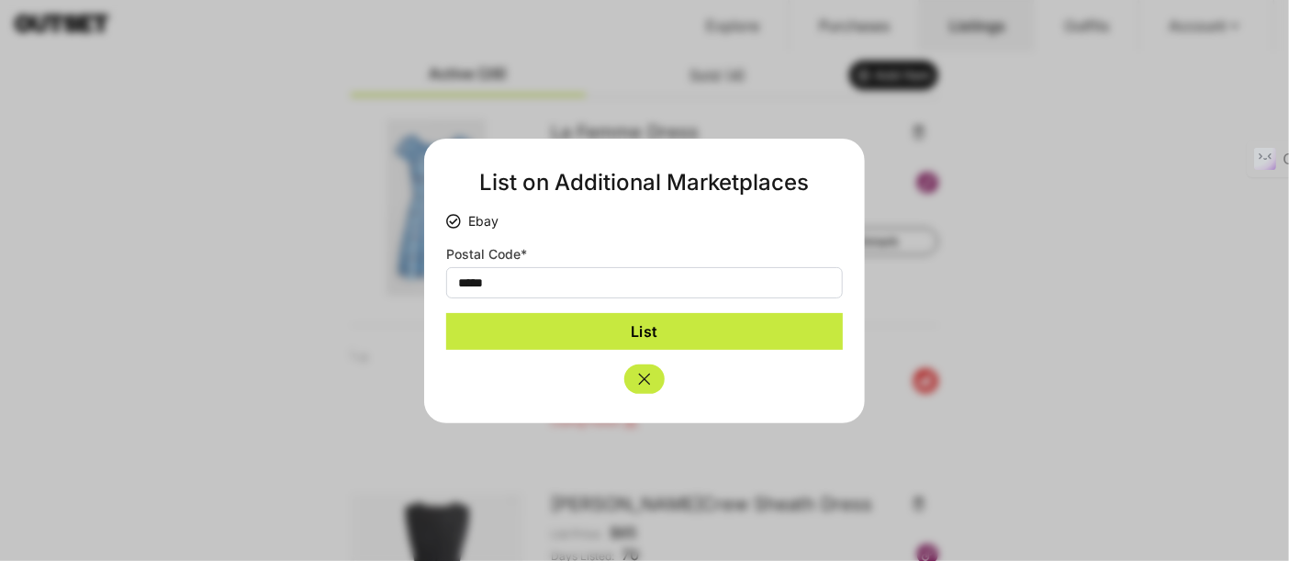
click at [629, 342] on button "List" at bounding box center [644, 331] width 397 height 37
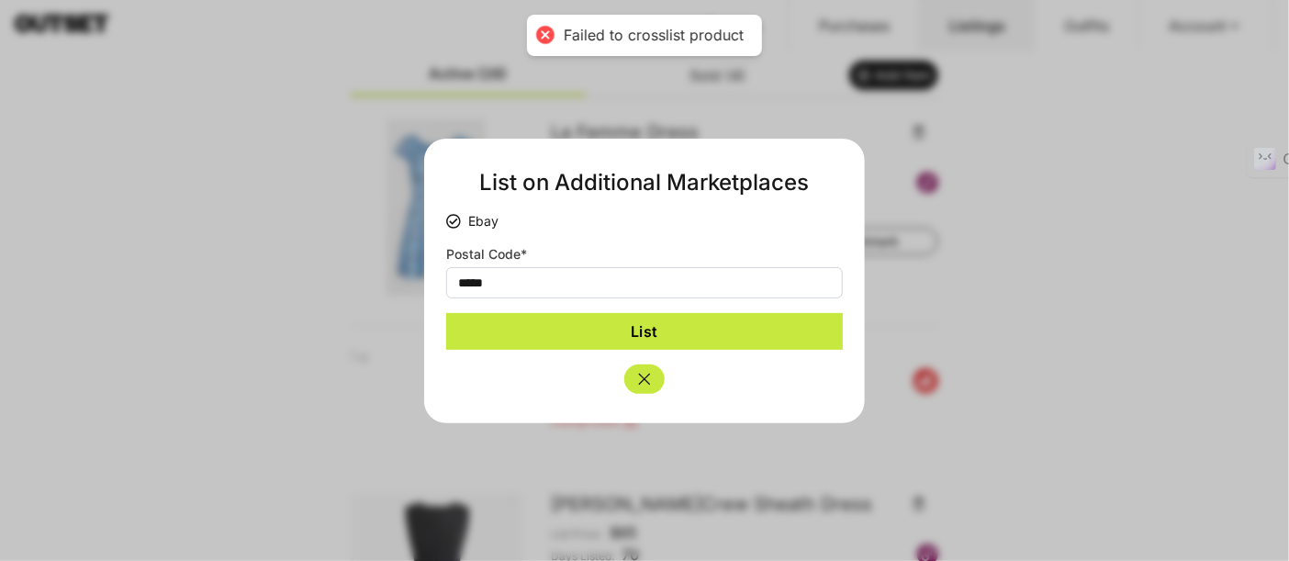
click at [632, 378] on button "Close" at bounding box center [645, 379] width 40 height 29
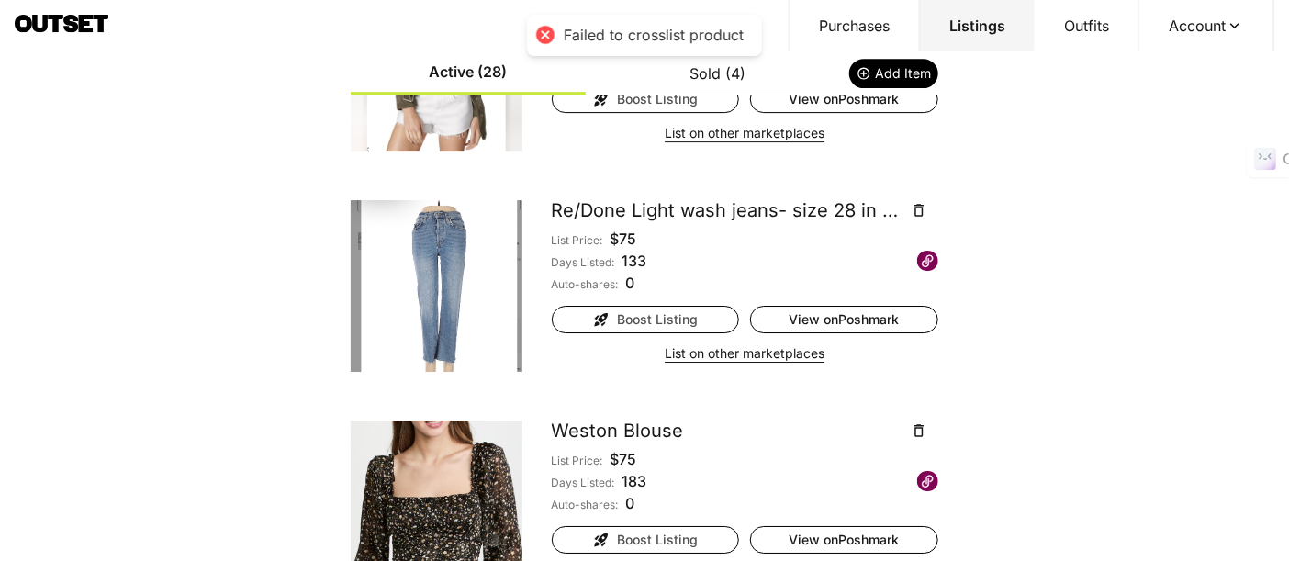
scroll to position [2347, 0]
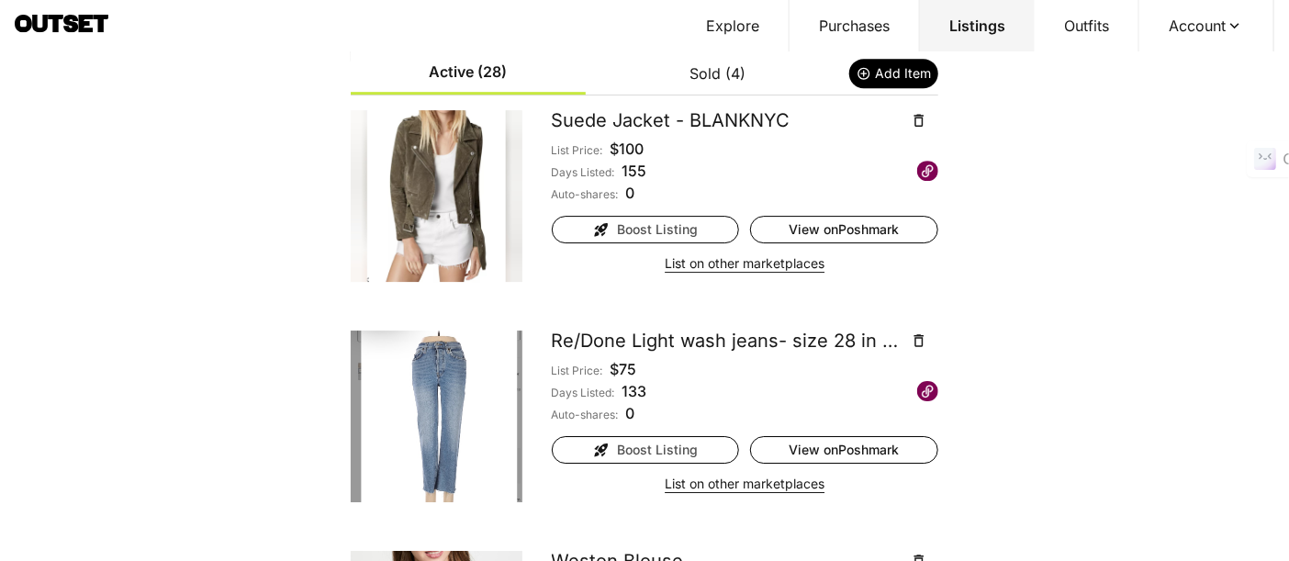
click at [705, 261] on button "List on other marketplaces" at bounding box center [745, 264] width 160 height 26
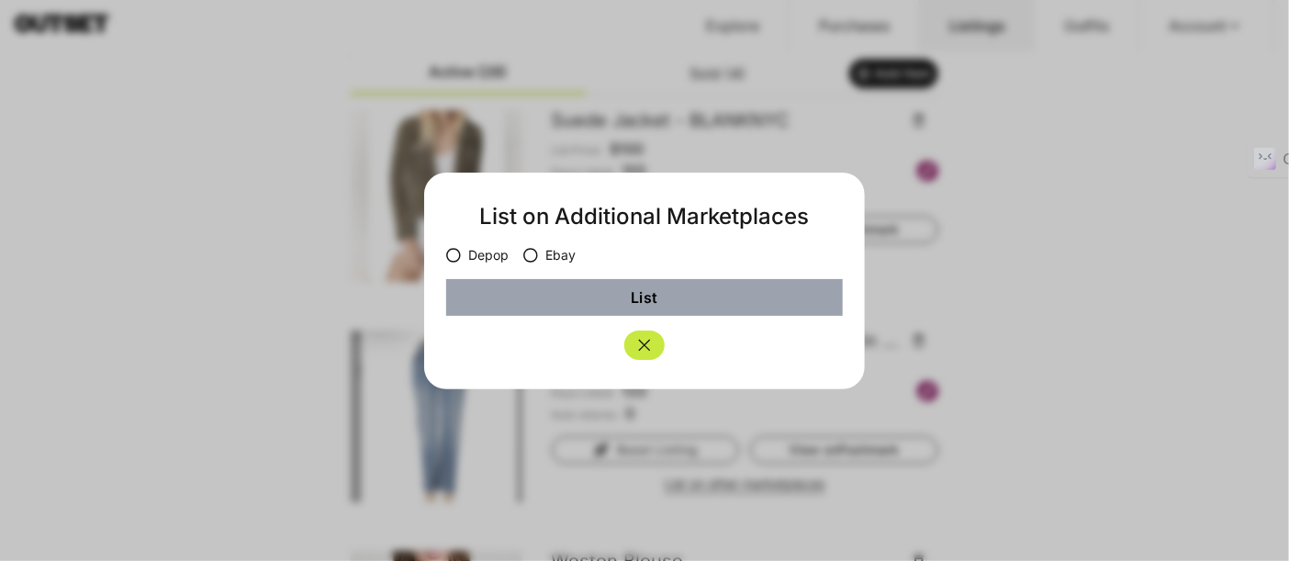
click at [457, 255] on icon at bounding box center [453, 255] width 15 height 15
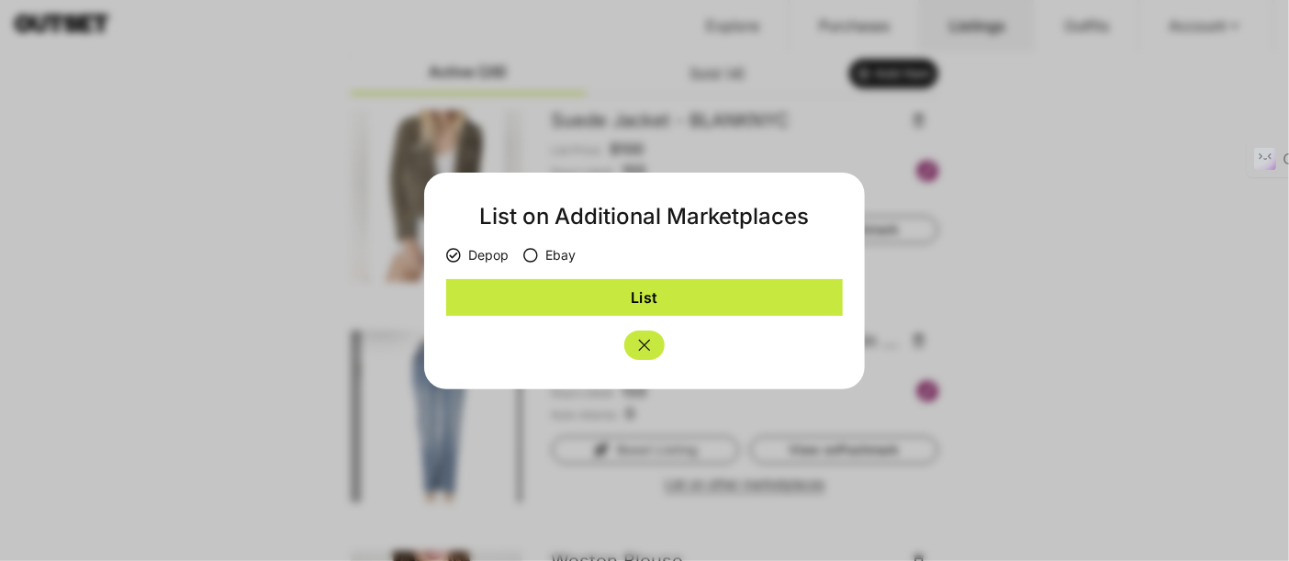
click at [634, 335] on button "Close" at bounding box center [645, 345] width 40 height 29
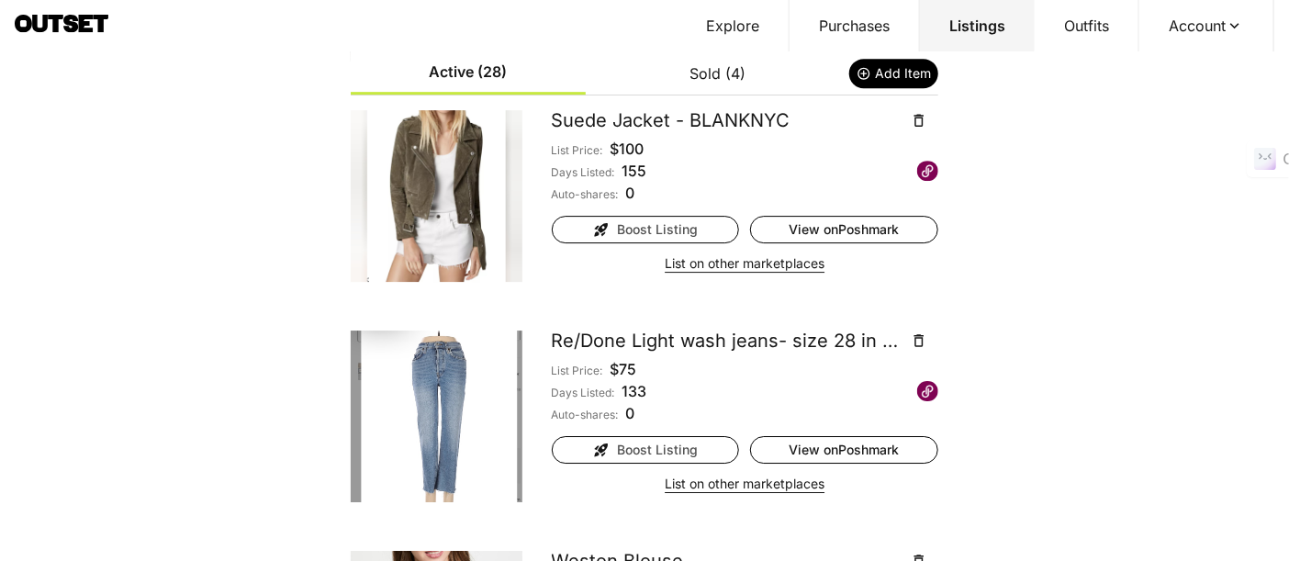
click at [744, 258] on button "List on other marketplaces" at bounding box center [745, 264] width 160 height 26
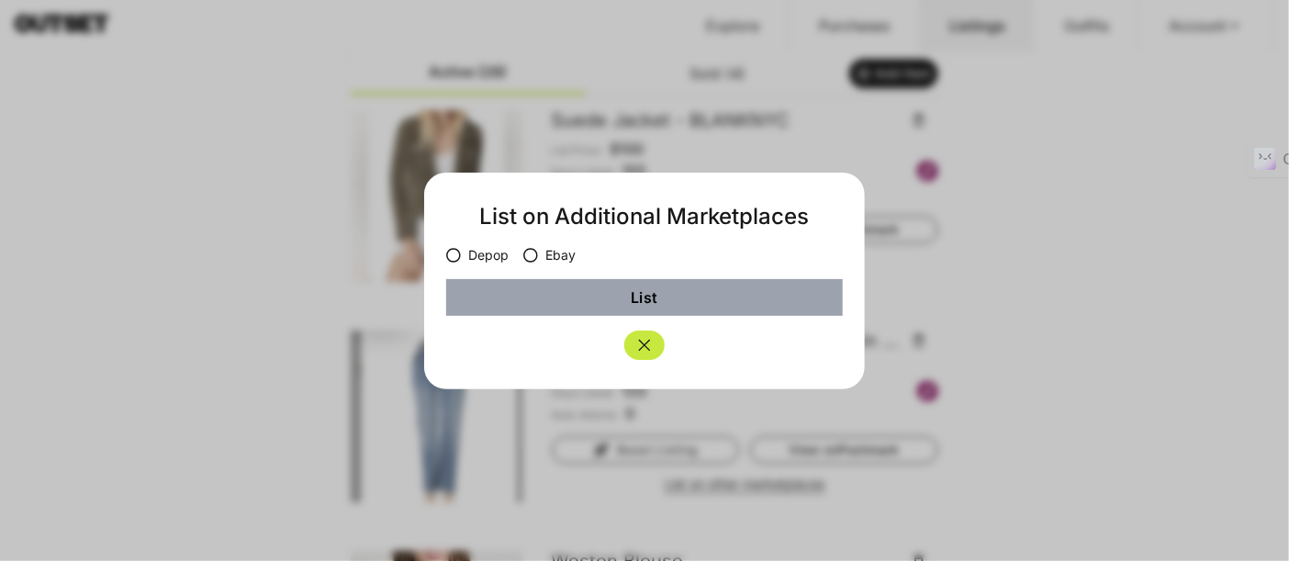
click at [562, 261] on label "Ebay" at bounding box center [549, 255] width 52 height 18
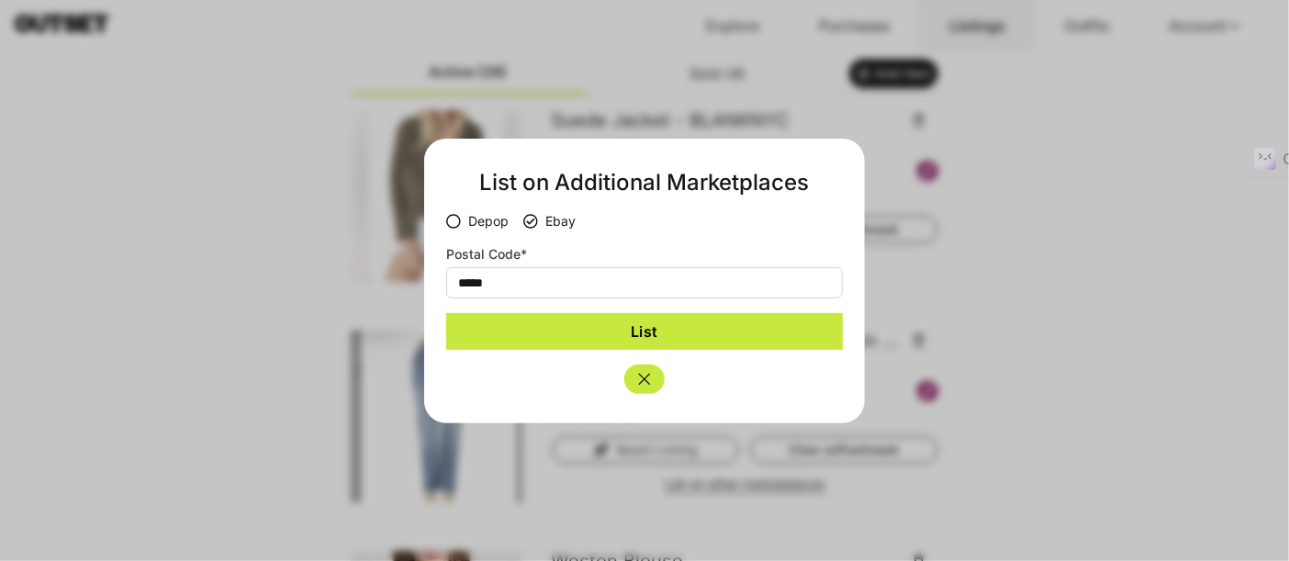
click at [661, 338] on button "List" at bounding box center [644, 331] width 397 height 37
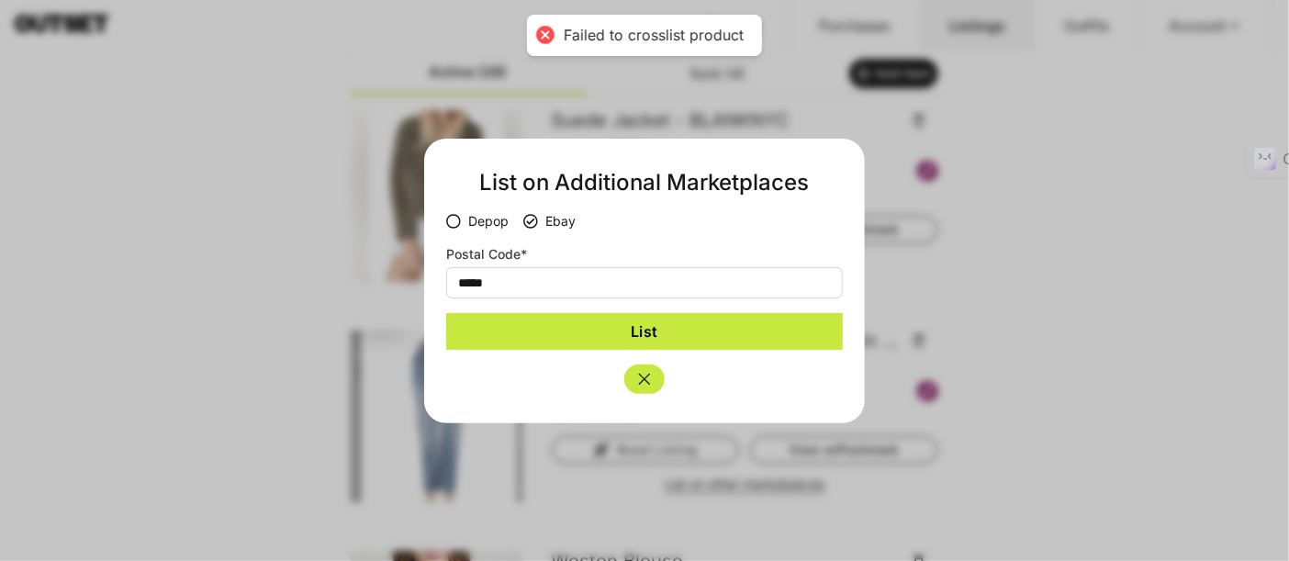
click at [647, 379] on icon "Close" at bounding box center [645, 379] width 18 height 18
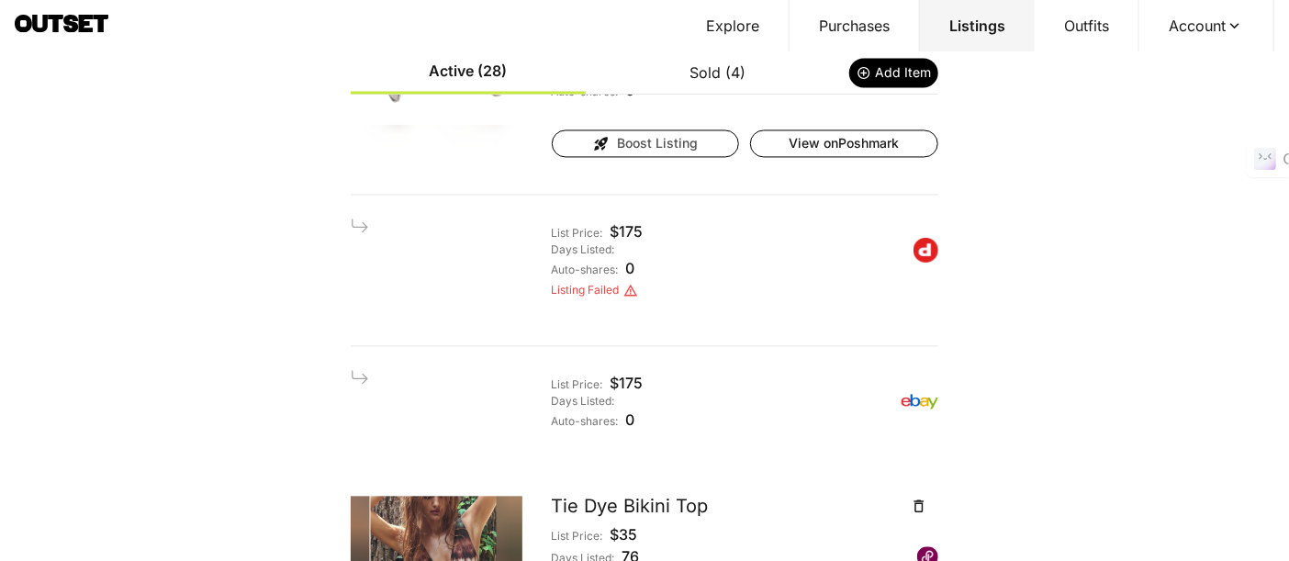
scroll to position [1459, 0]
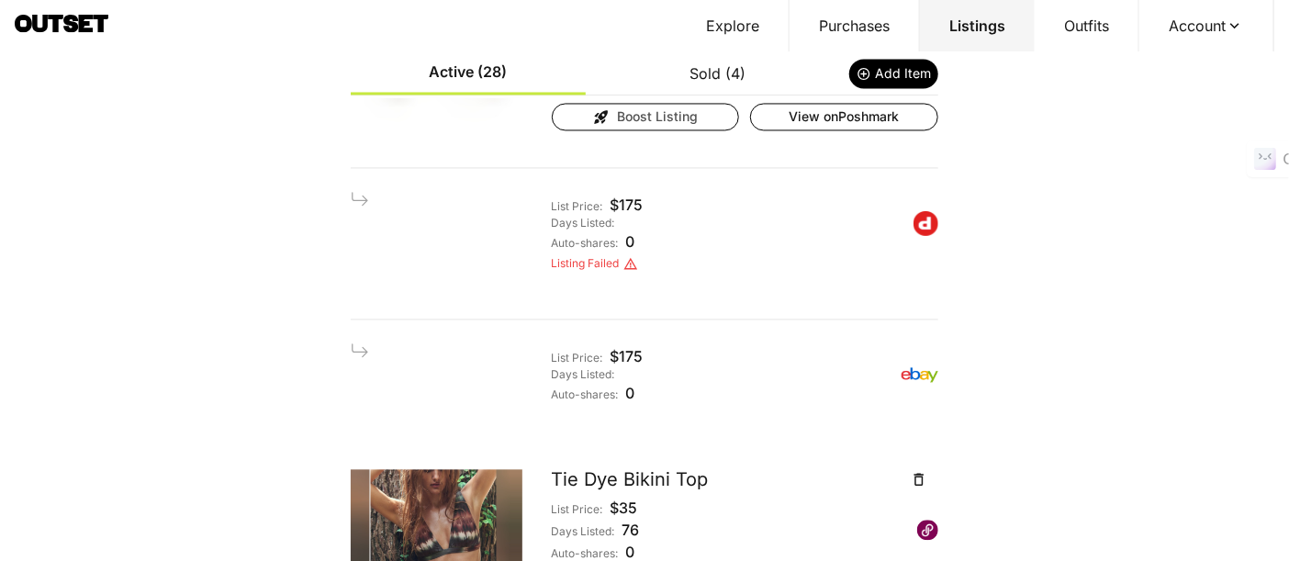
click at [740, 75] on button "Sold (4)" at bounding box center [718, 73] width 235 height 40
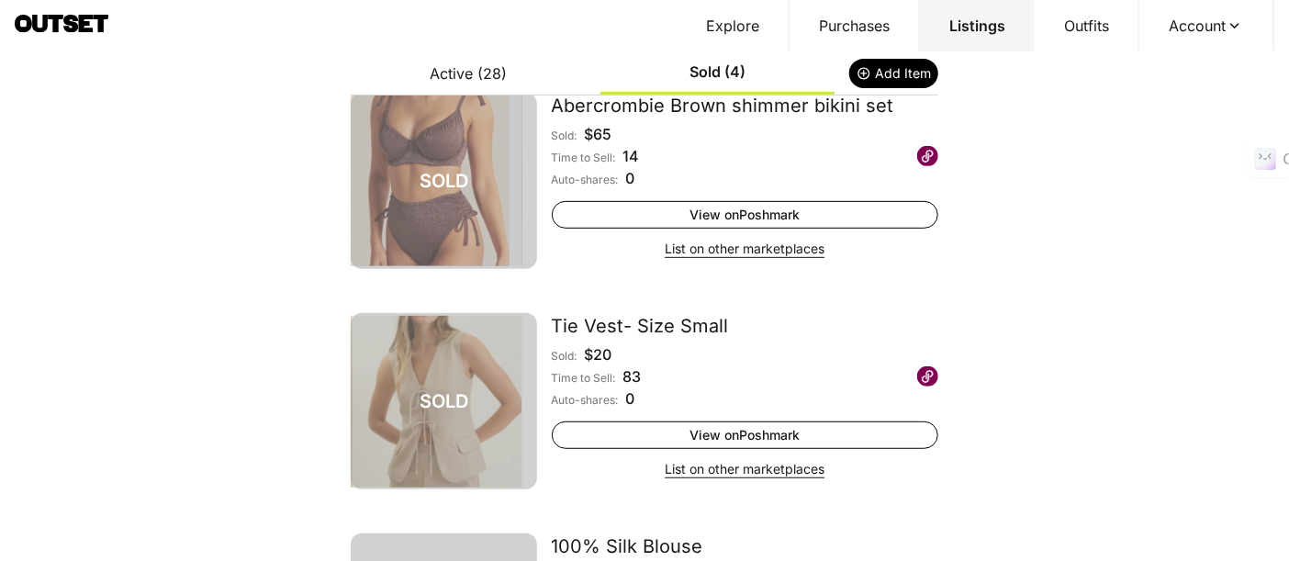
scroll to position [0, 0]
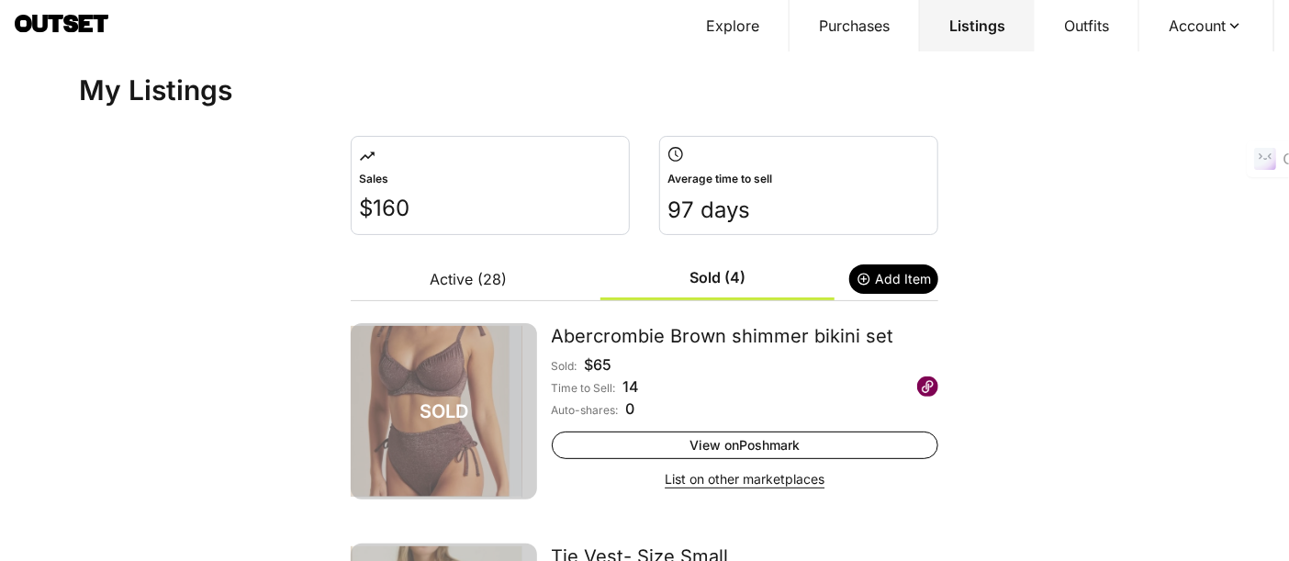
click at [488, 277] on button "Active (28)" at bounding box center [468, 279] width 235 height 40
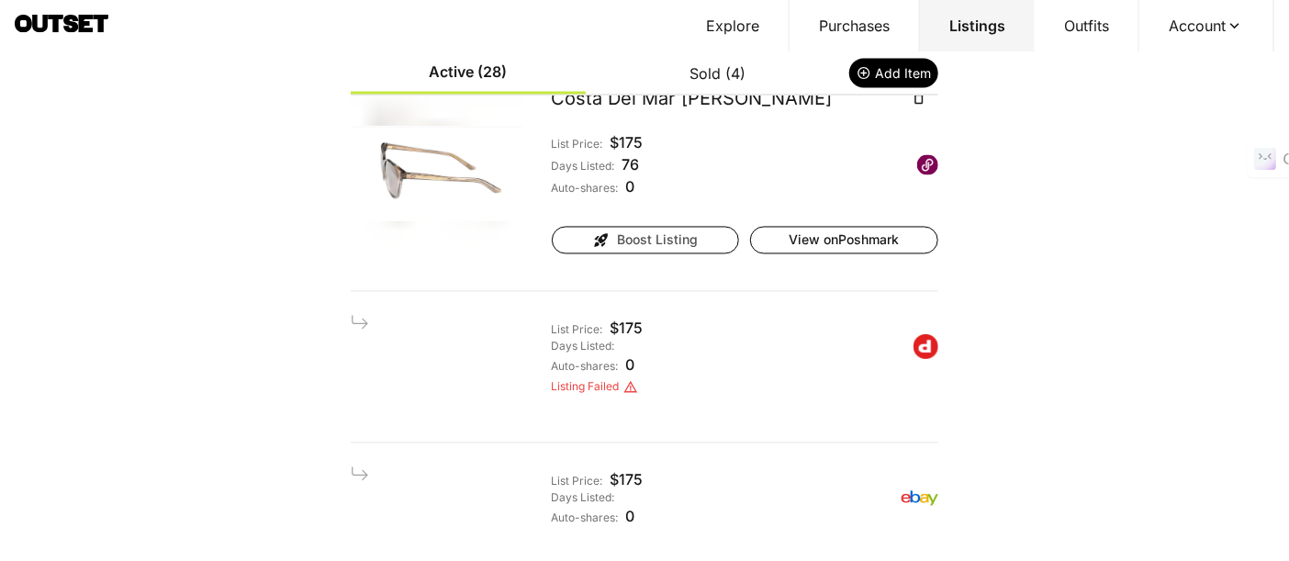
scroll to position [1428, 0]
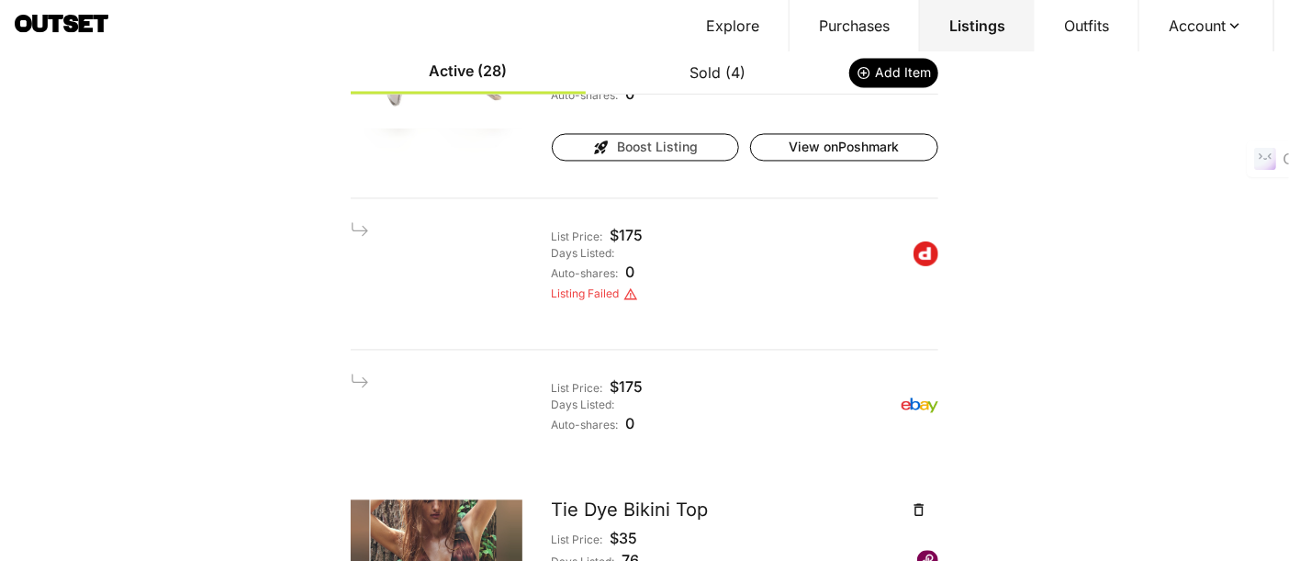
click at [916, 404] on img at bounding box center [920, 406] width 37 height 37
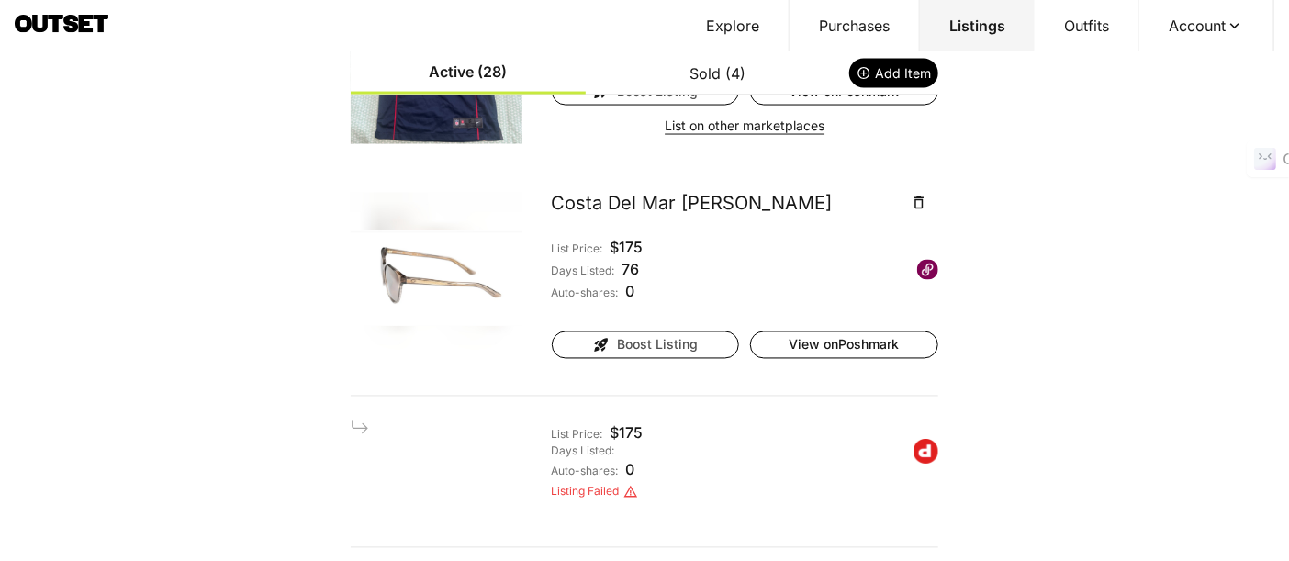
scroll to position [1122, 0]
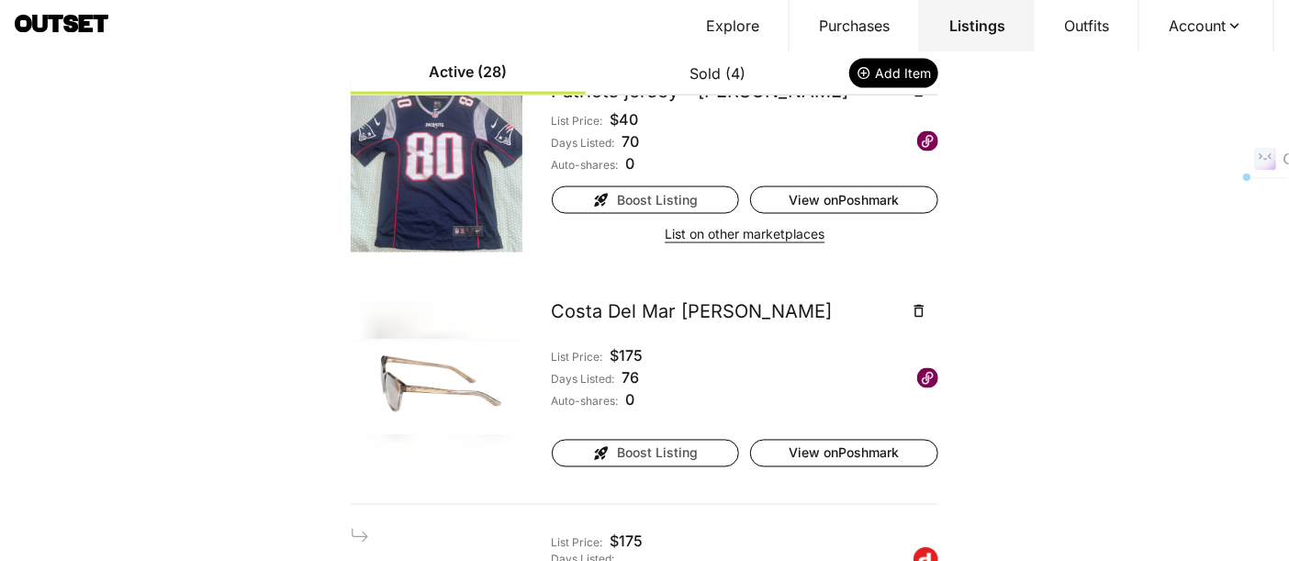
drag, startPoint x: 877, startPoint y: 306, endPoint x: 546, endPoint y: 308, distance: 331.6
click at [552, 308] on div "Costa Del Mar [PERSON_NAME]" at bounding box center [726, 311] width 348 height 26
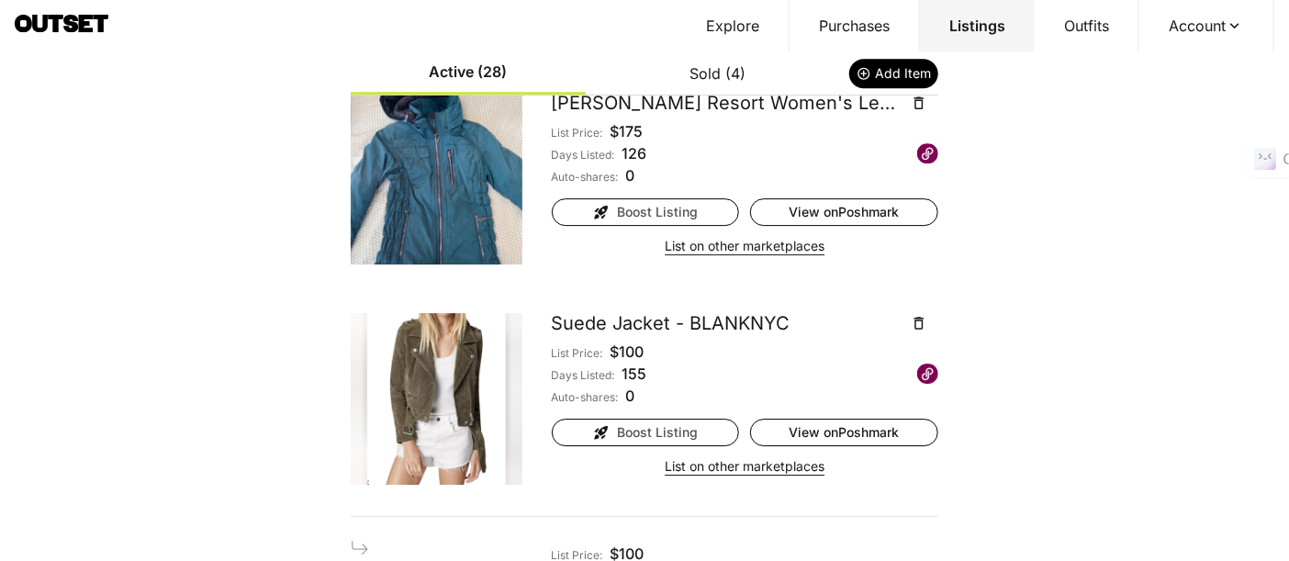
scroll to position [2245, 0]
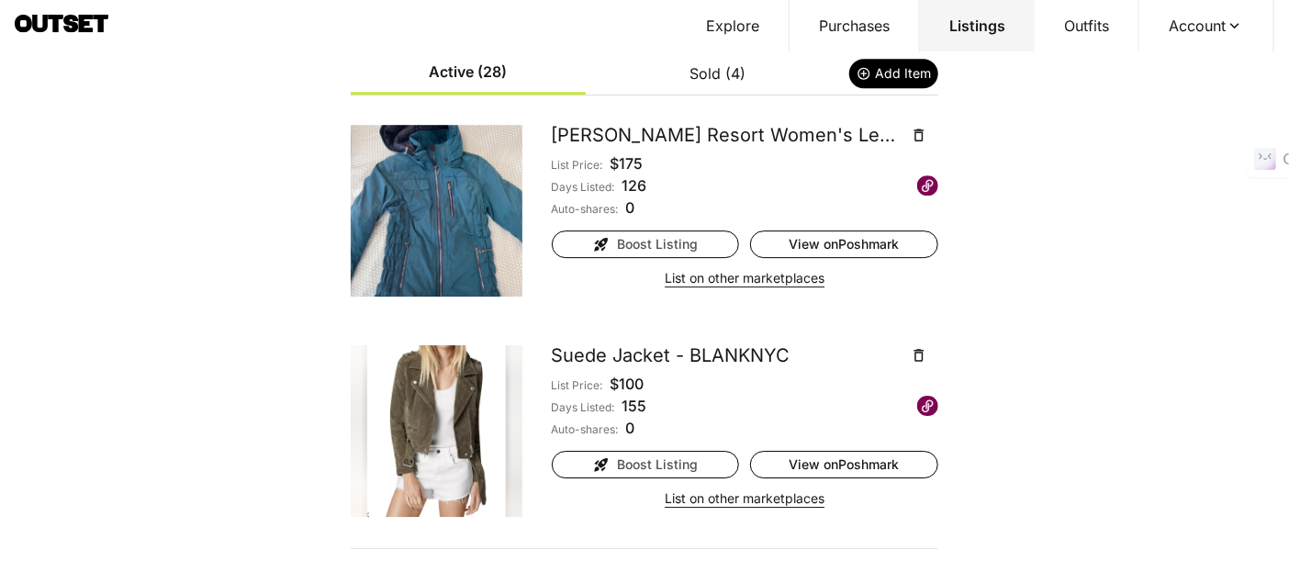
click at [698, 281] on button "List on other marketplaces" at bounding box center [745, 278] width 160 height 26
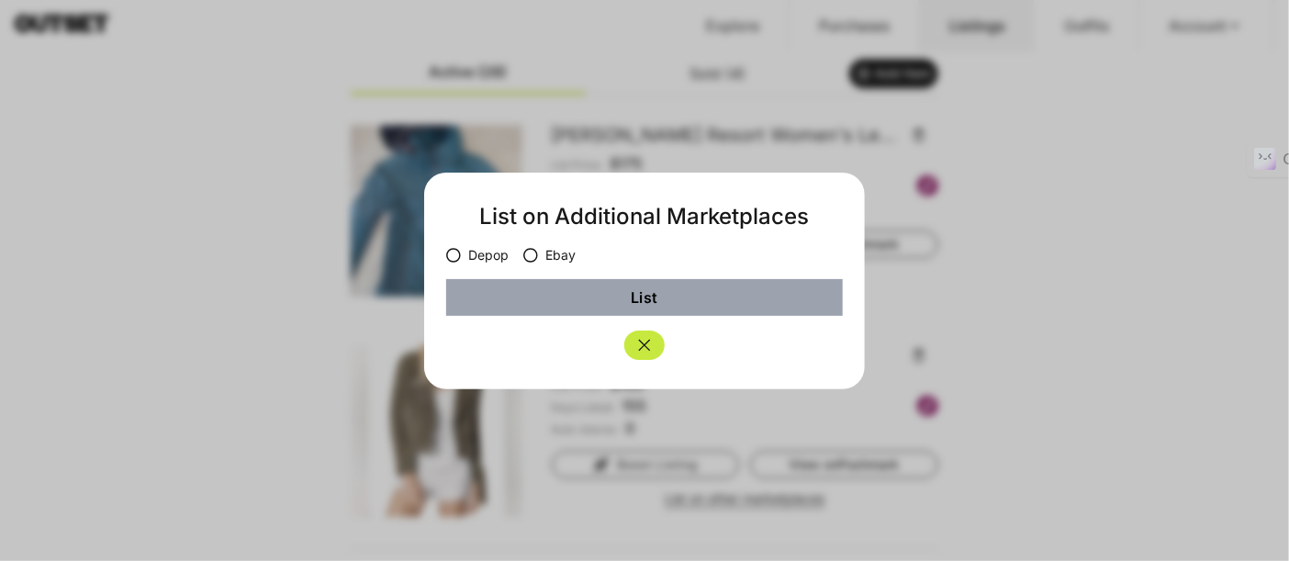
click at [490, 255] on label "Depop" at bounding box center [477, 255] width 62 height 18
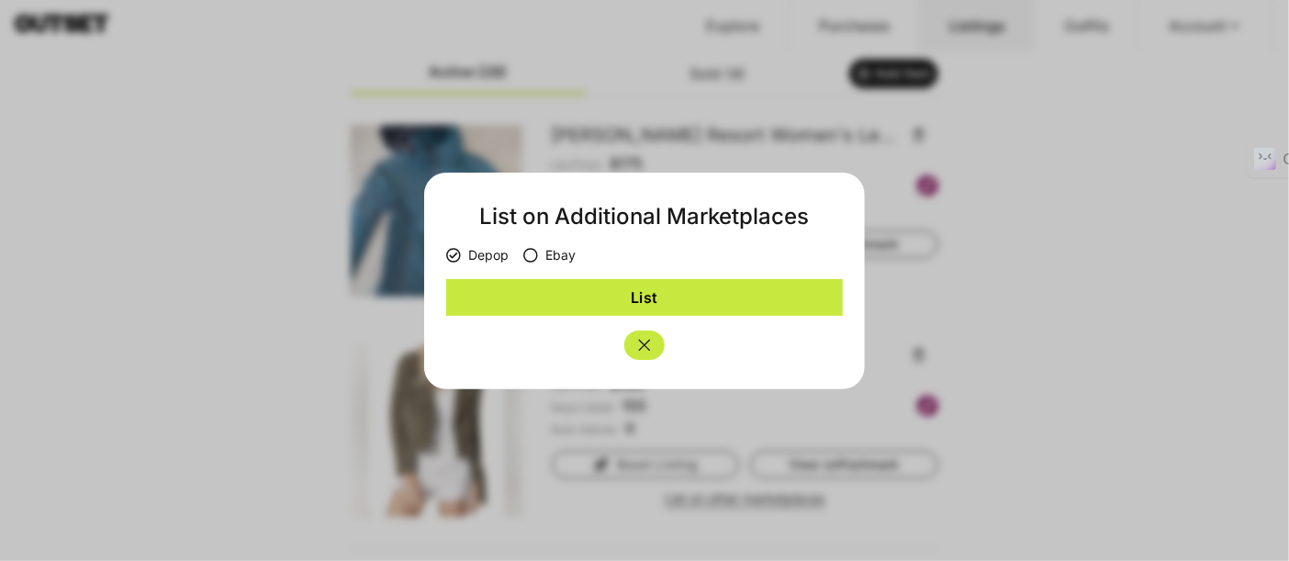
click at [580, 298] on button "List" at bounding box center [644, 297] width 397 height 37
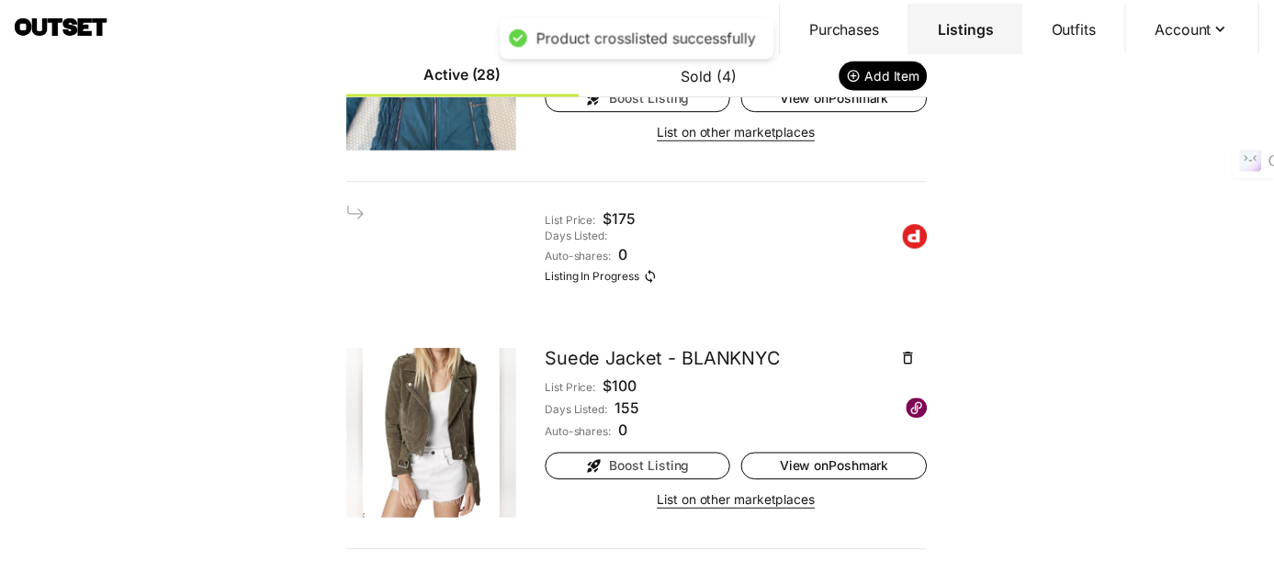
scroll to position [2347, 0]
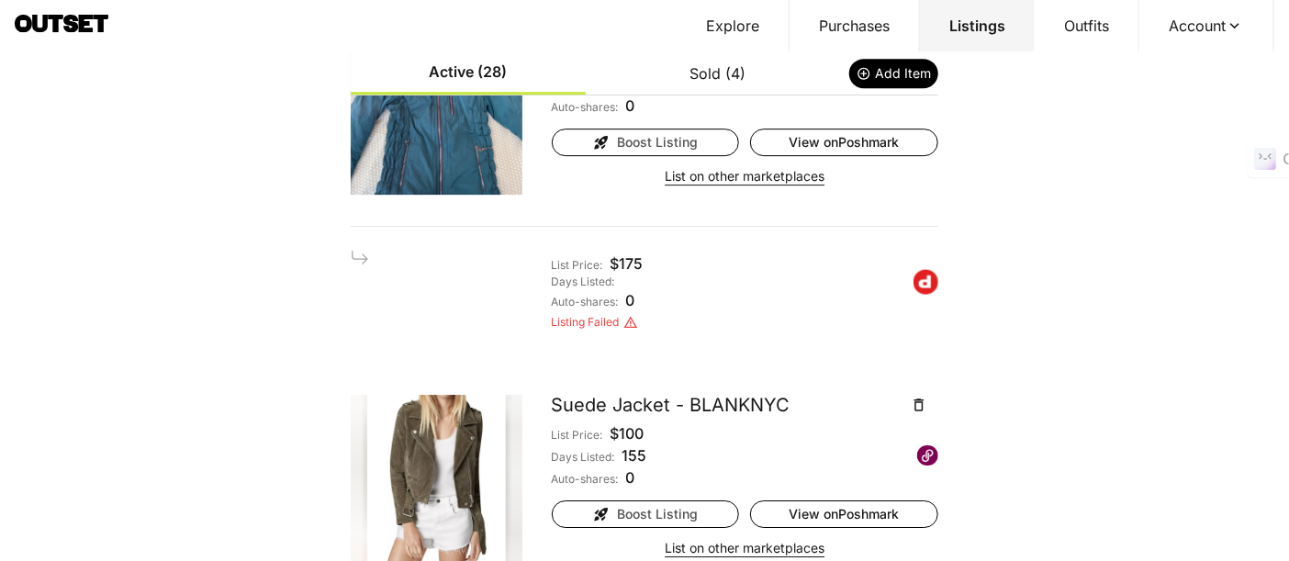
drag, startPoint x: 619, startPoint y: 318, endPoint x: 659, endPoint y: 275, distance: 58.5
click at [624, 319] on icon at bounding box center [631, 322] width 15 height 15
click at [1170, 28] on button "Account" at bounding box center [1207, 25] width 135 height 51
click at [1164, 53] on span "Profile" at bounding box center [1194, 60] width 162 height 33
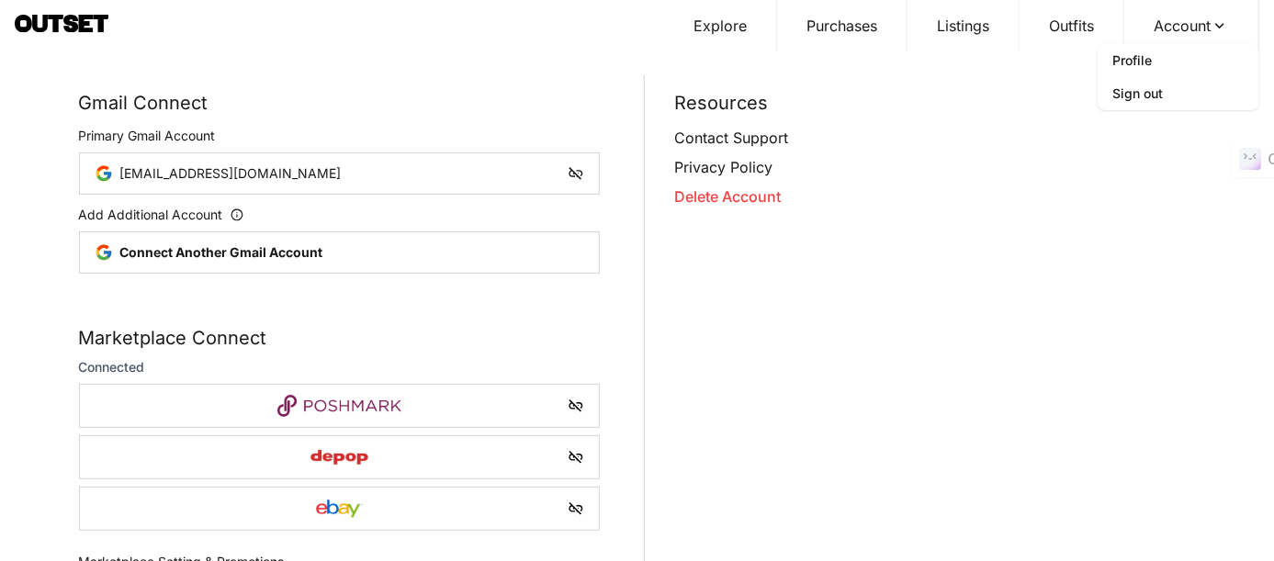
scroll to position [102, 0]
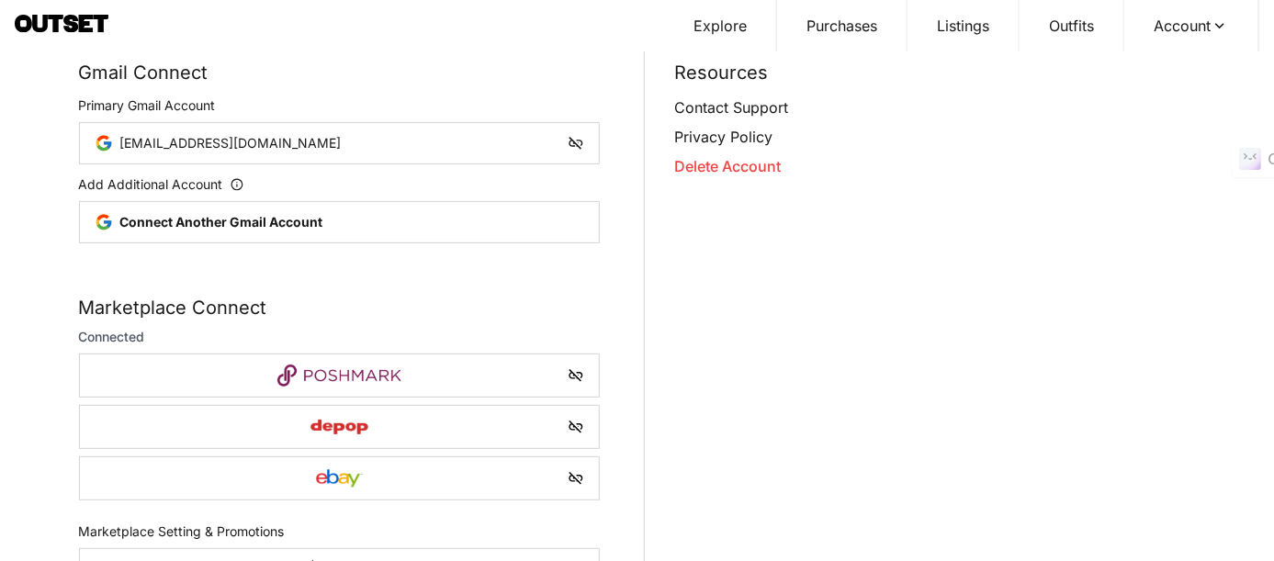
drag, startPoint x: 435, startPoint y: 422, endPoint x: 343, endPoint y: 432, distance: 92.4
click at [435, 421] on div at bounding box center [340, 427] width 490 height 37
click at [343, 432] on img at bounding box center [339, 427] width 160 height 37
click at [567, 427] on div at bounding box center [340, 427] width 490 height 37
click at [578, 427] on icon "Unlink Depop" at bounding box center [576, 427] width 14 height 13
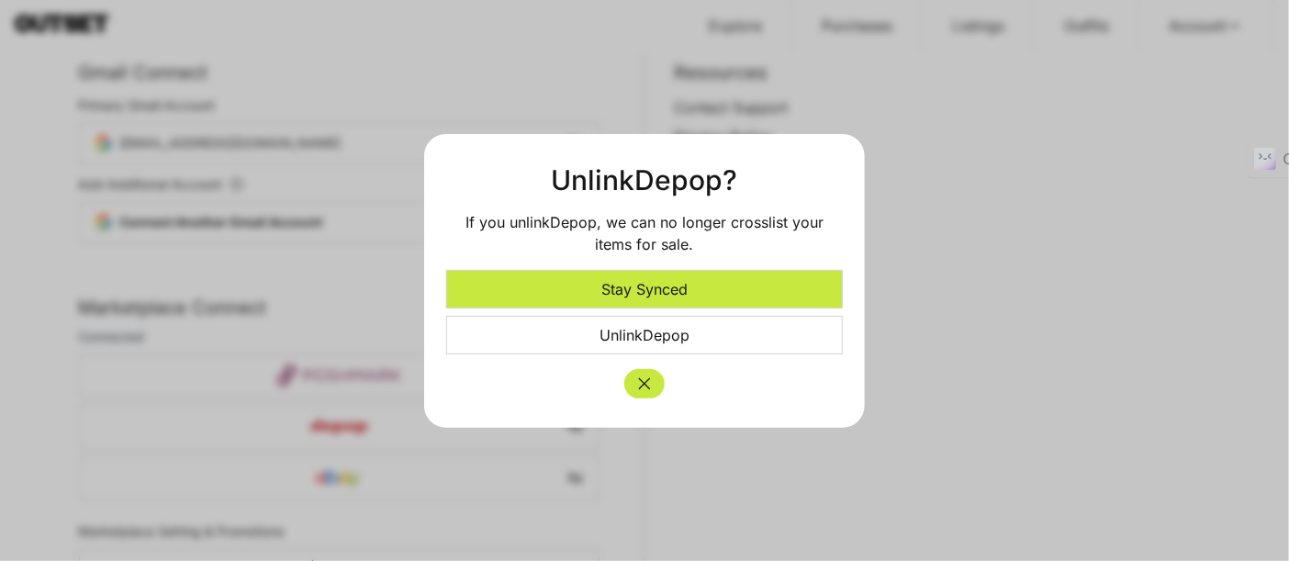
click at [650, 331] on button "Unlink Depop" at bounding box center [644, 335] width 397 height 39
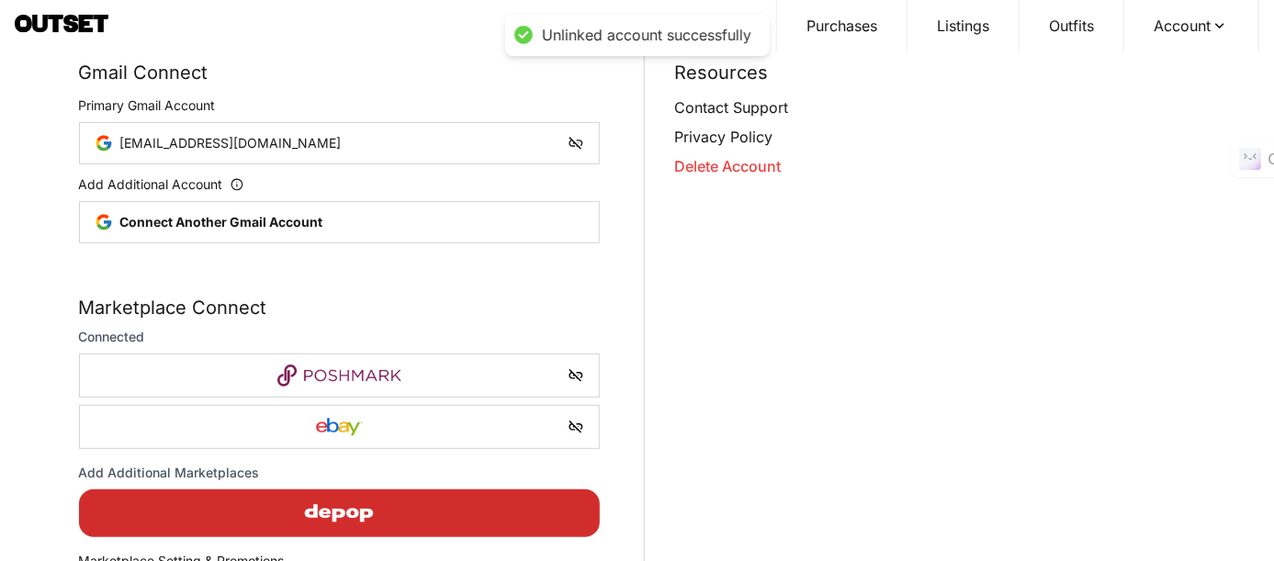
click at [578, 427] on icon "Unlink eBay" at bounding box center [576, 427] width 14 height 13
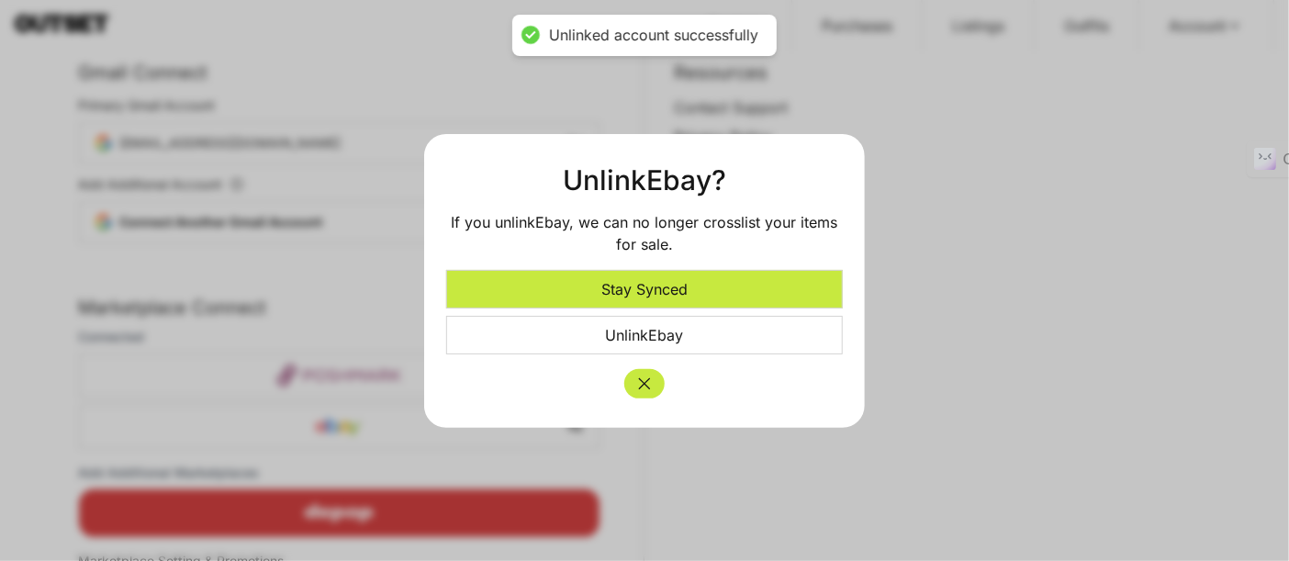
click at [663, 336] on button "Unlink Ebay" at bounding box center [644, 335] width 397 height 39
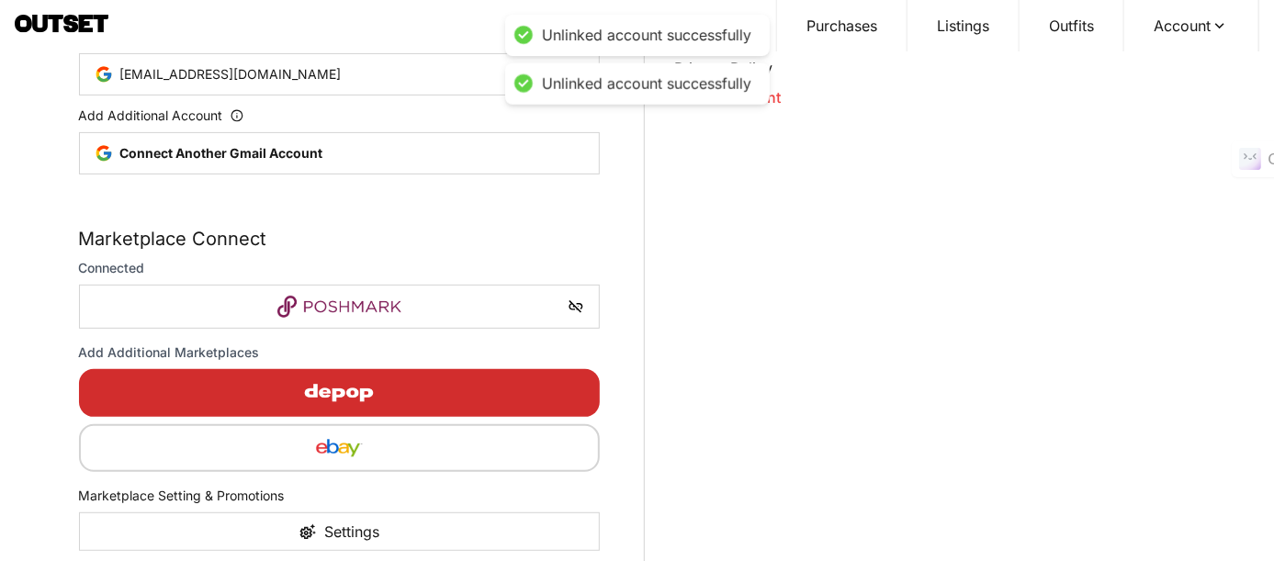
scroll to position [203, 0]
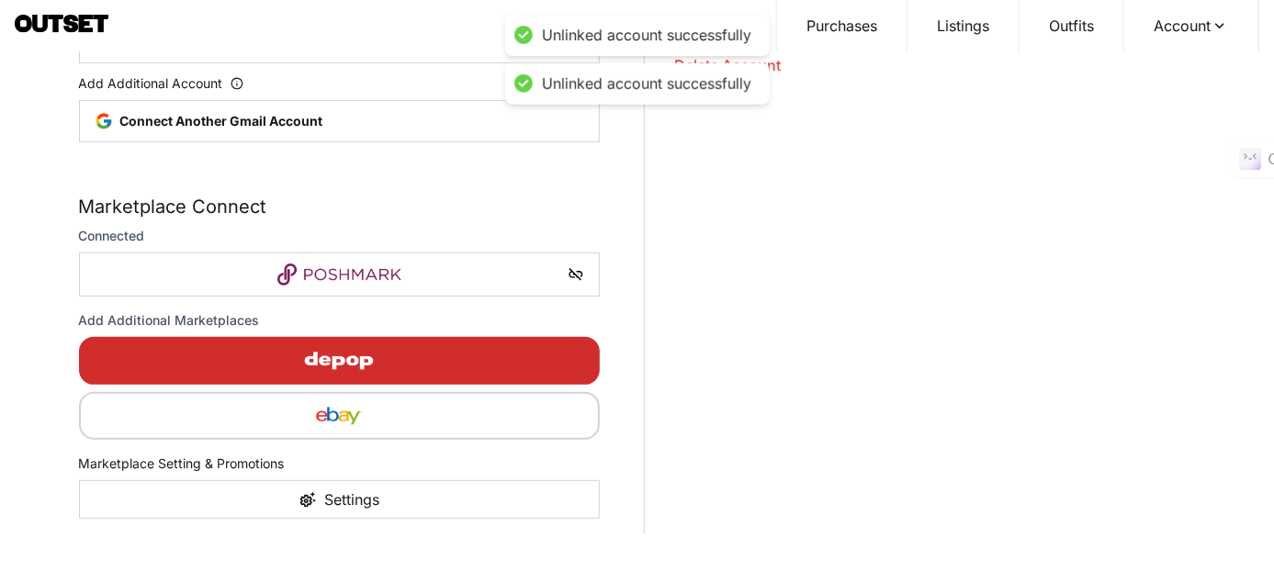
click at [478, 413] on img "button" at bounding box center [340, 416] width 489 height 22
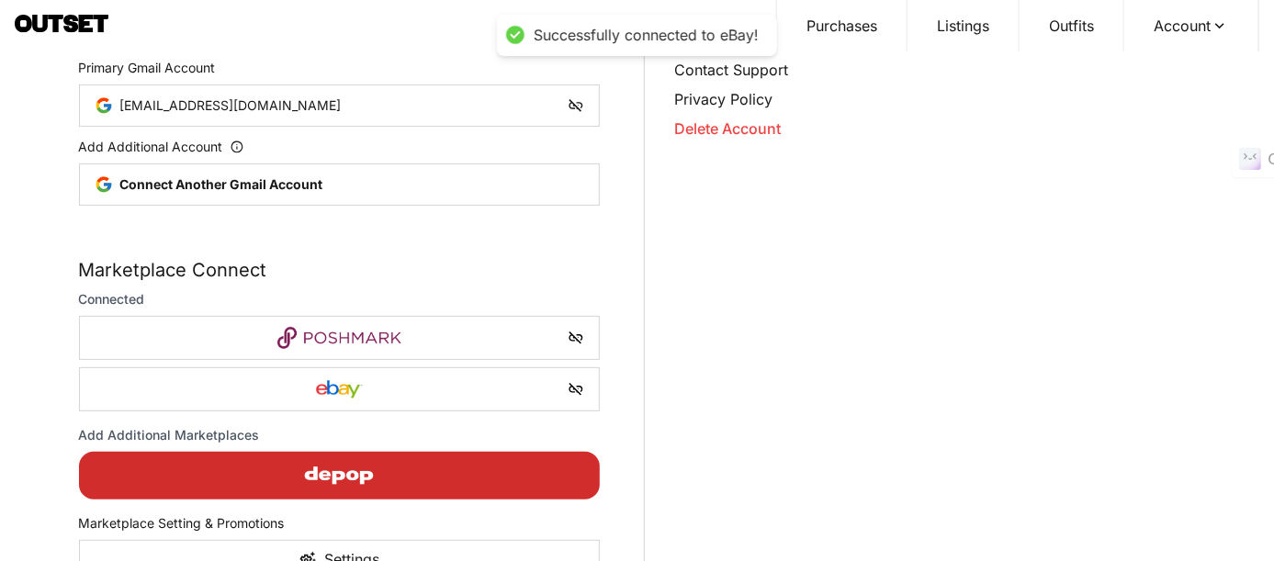
scroll to position [199, 0]
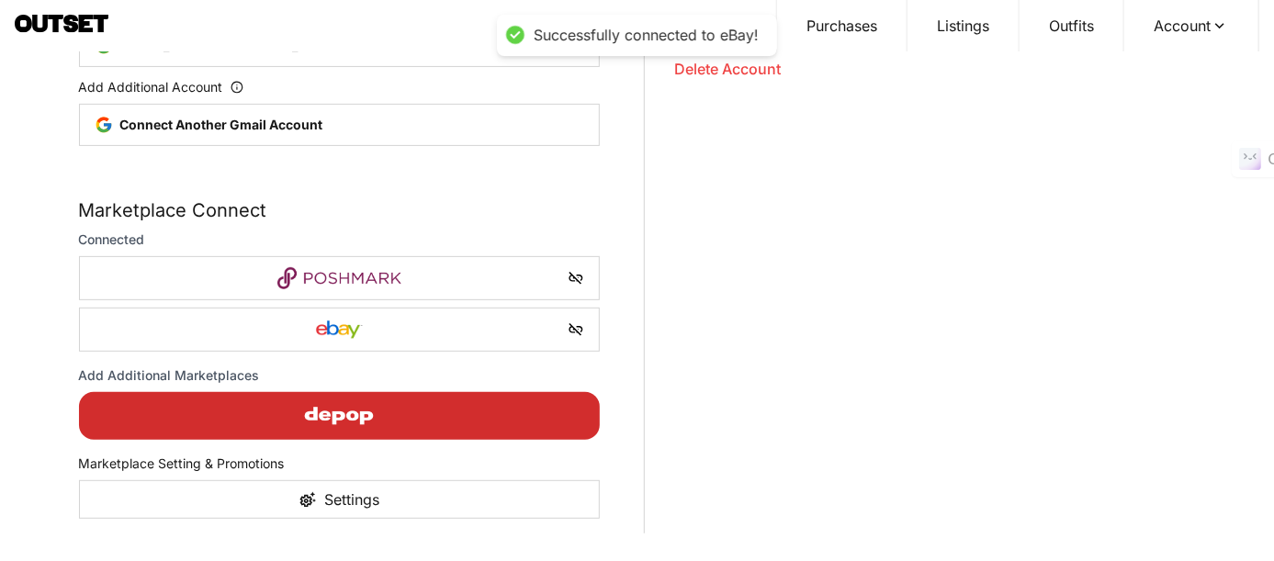
click at [380, 500] on div "Settings" at bounding box center [340, 499] width 522 height 39
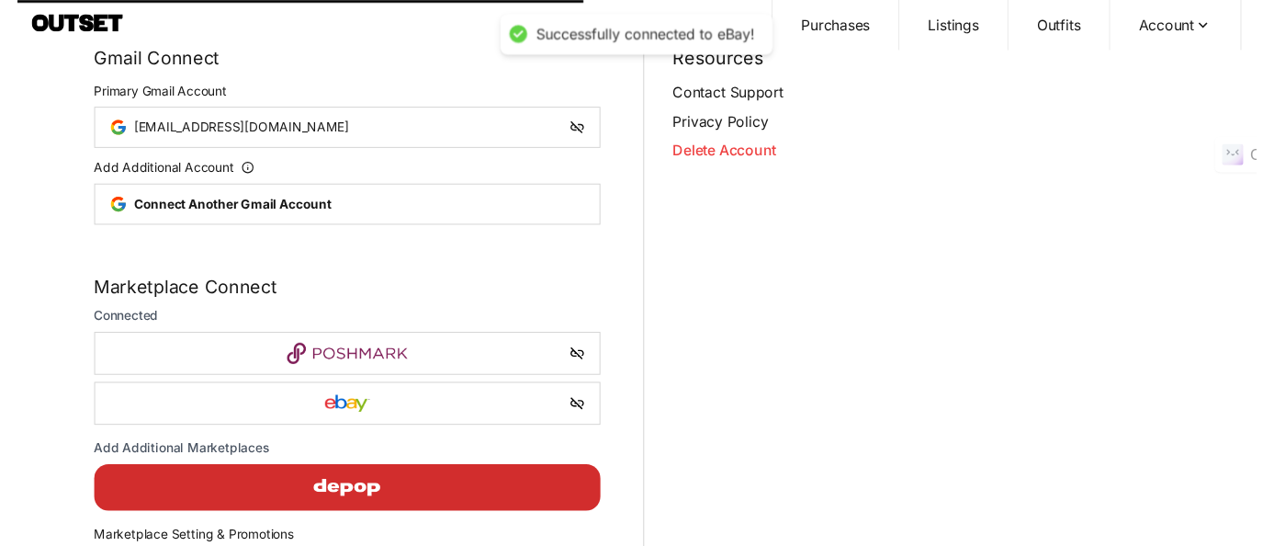
scroll to position [0, 0]
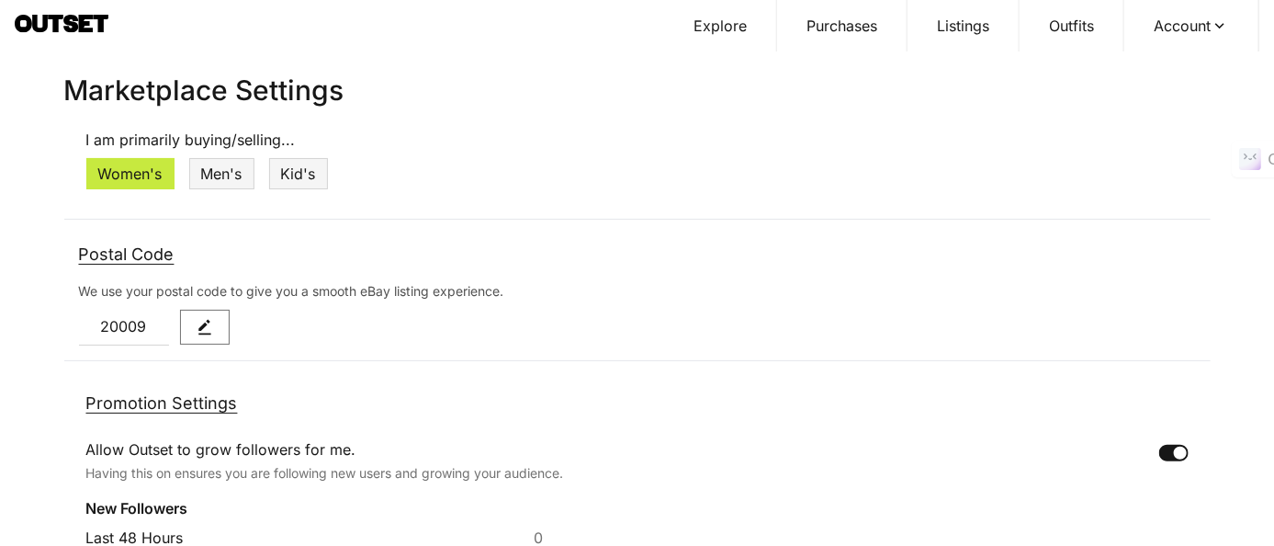
click at [821, 38] on button "Purchases" at bounding box center [842, 25] width 130 height 51
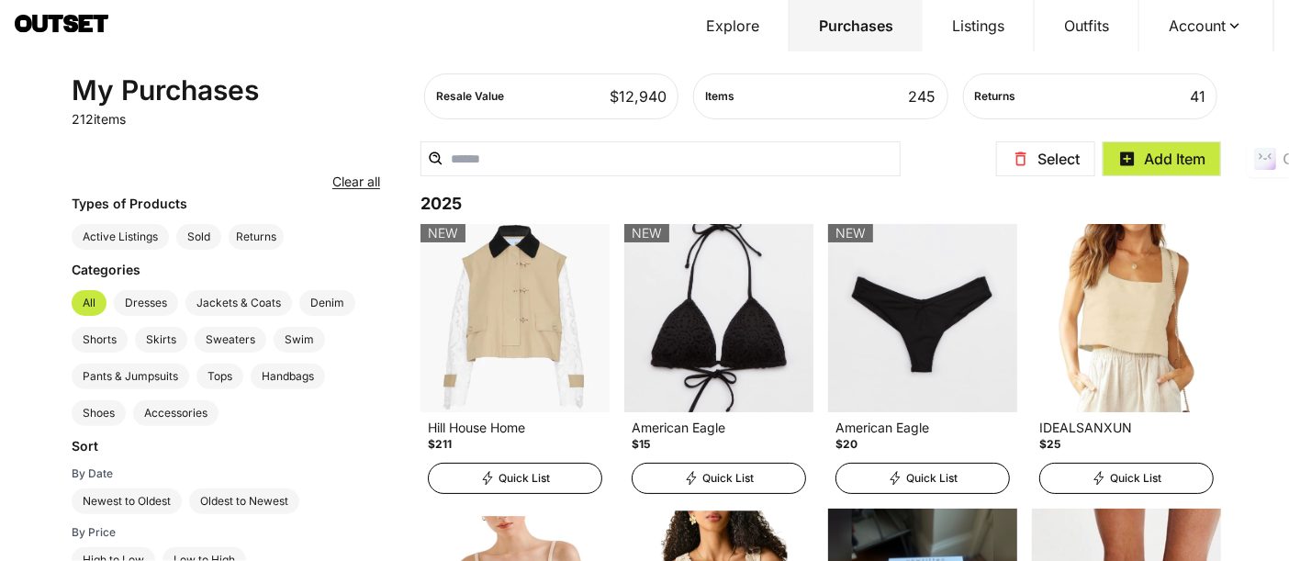
click at [1038, 157] on button "Select" at bounding box center [1045, 158] width 99 height 35
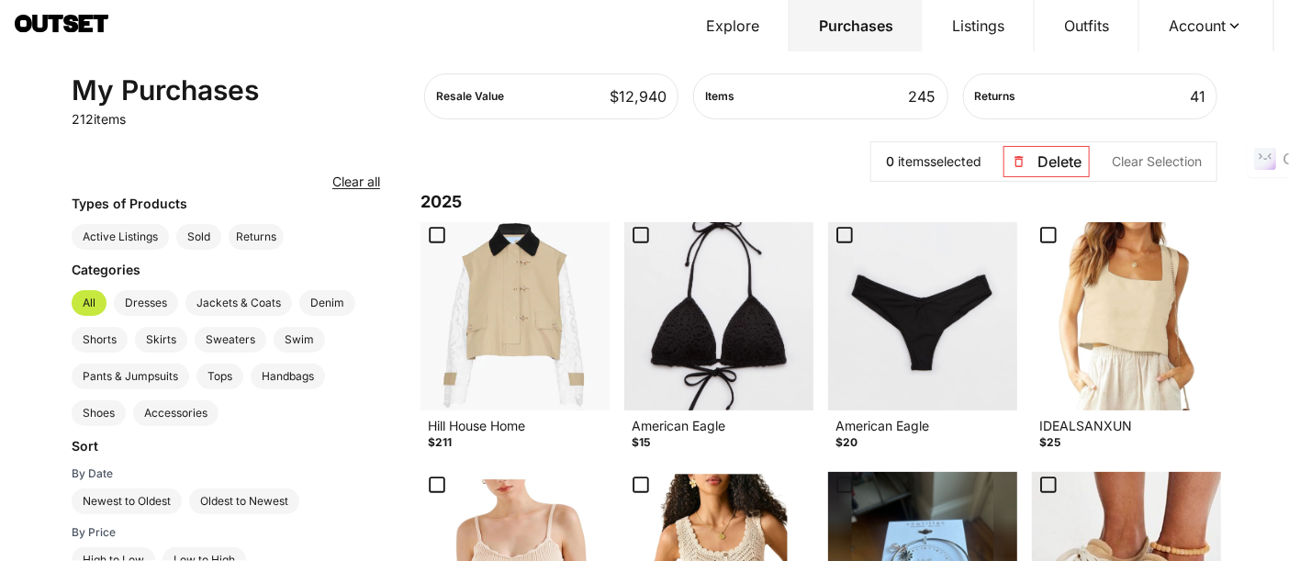
scroll to position [102, 0]
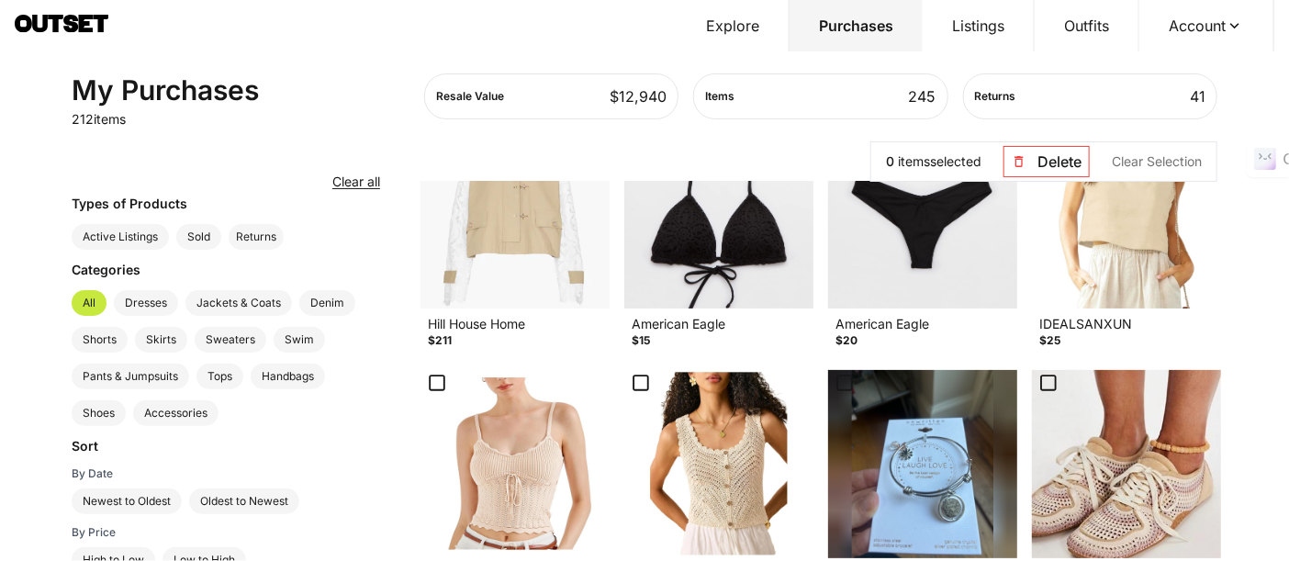
click at [1166, 266] on img at bounding box center [1126, 214] width 189 height 188
click at [595, 422] on img at bounding box center [515, 464] width 189 height 188
click at [695, 426] on img at bounding box center [719, 464] width 189 height 188
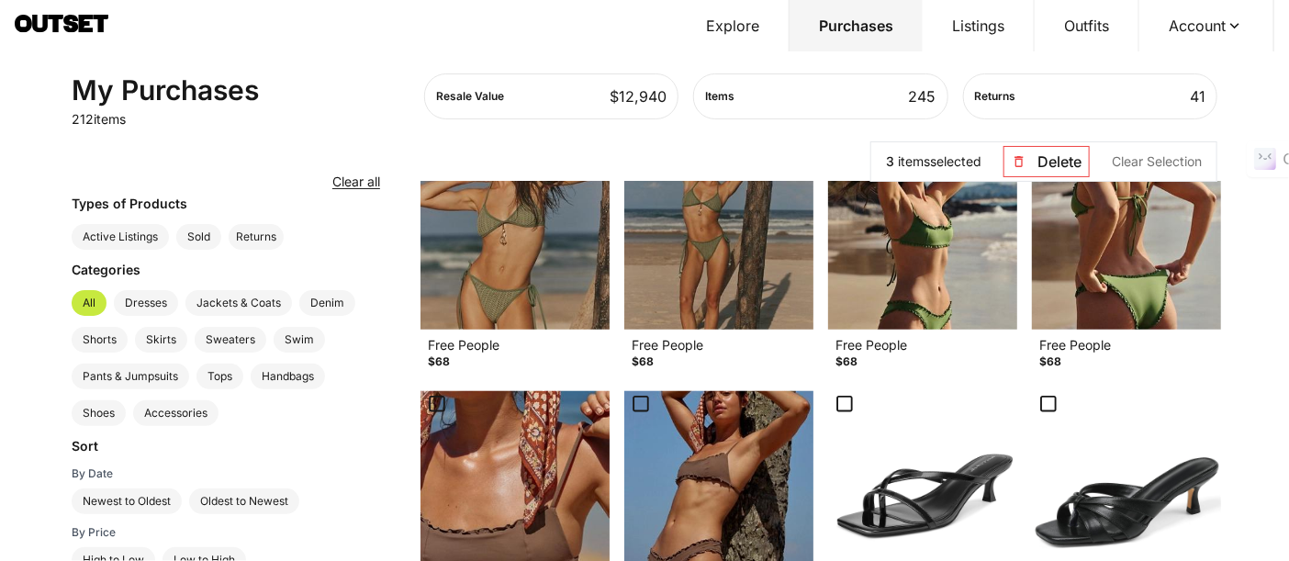
scroll to position [612, 0]
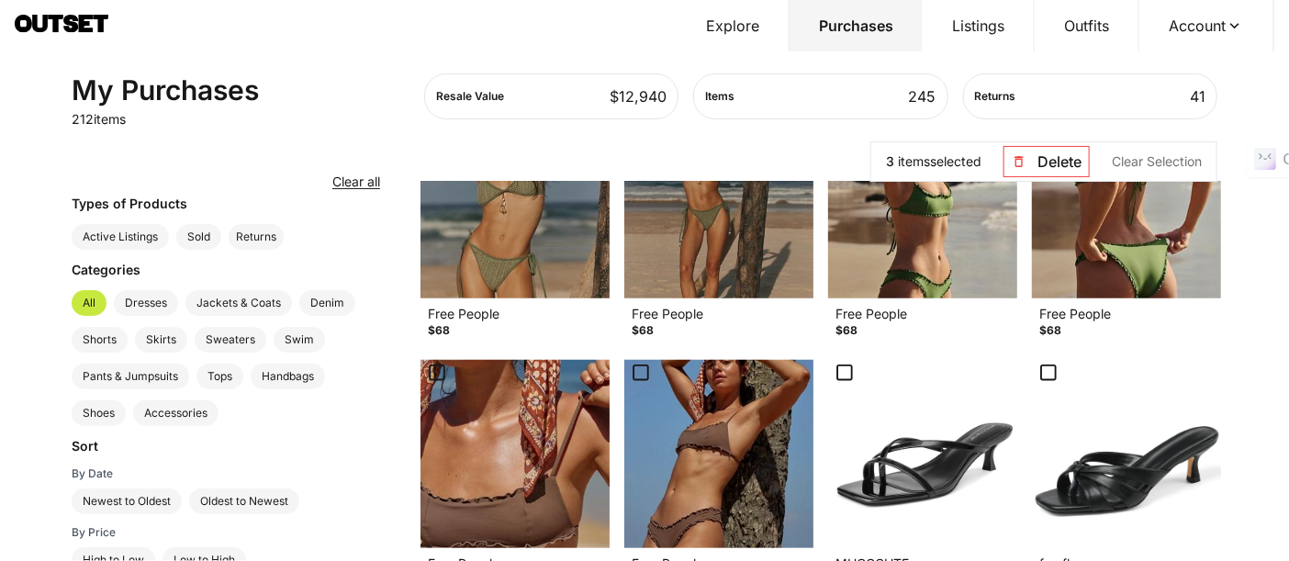
click at [568, 253] on img at bounding box center [515, 204] width 189 height 188
click at [735, 259] on img at bounding box center [719, 204] width 189 height 188
click at [913, 251] on img at bounding box center [922, 204] width 189 height 188
click at [1081, 241] on img at bounding box center [1126, 204] width 189 height 188
drag, startPoint x: 541, startPoint y: 417, endPoint x: 681, endPoint y: 429, distance: 141.0
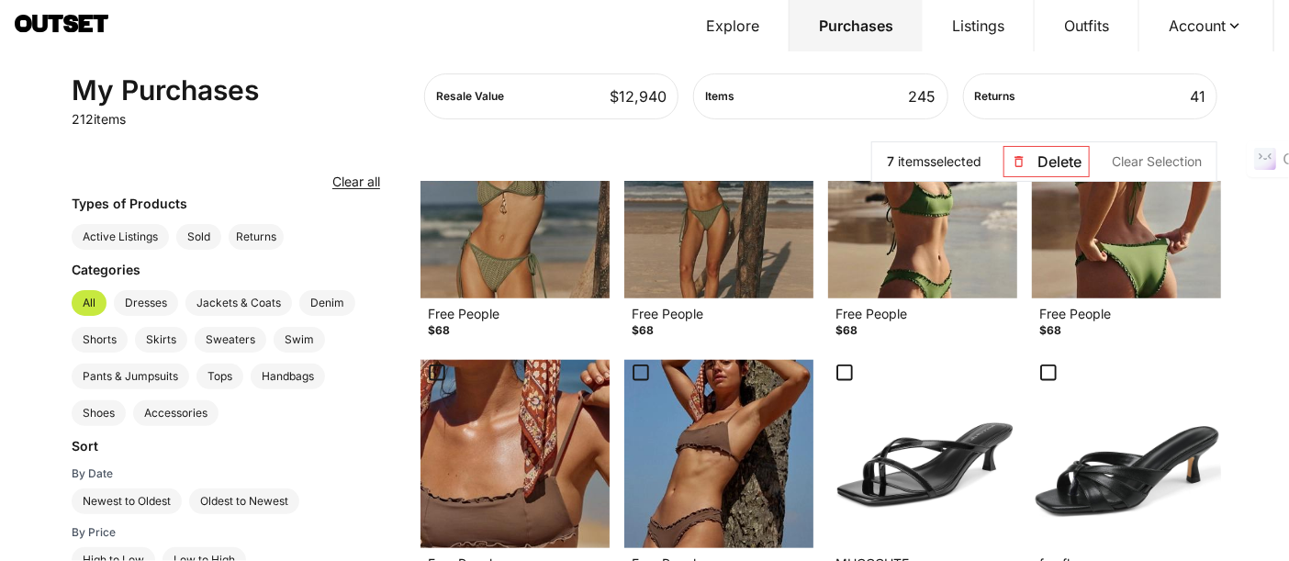
click at [541, 418] on img at bounding box center [515, 454] width 189 height 188
click at [684, 429] on img at bounding box center [719, 454] width 189 height 188
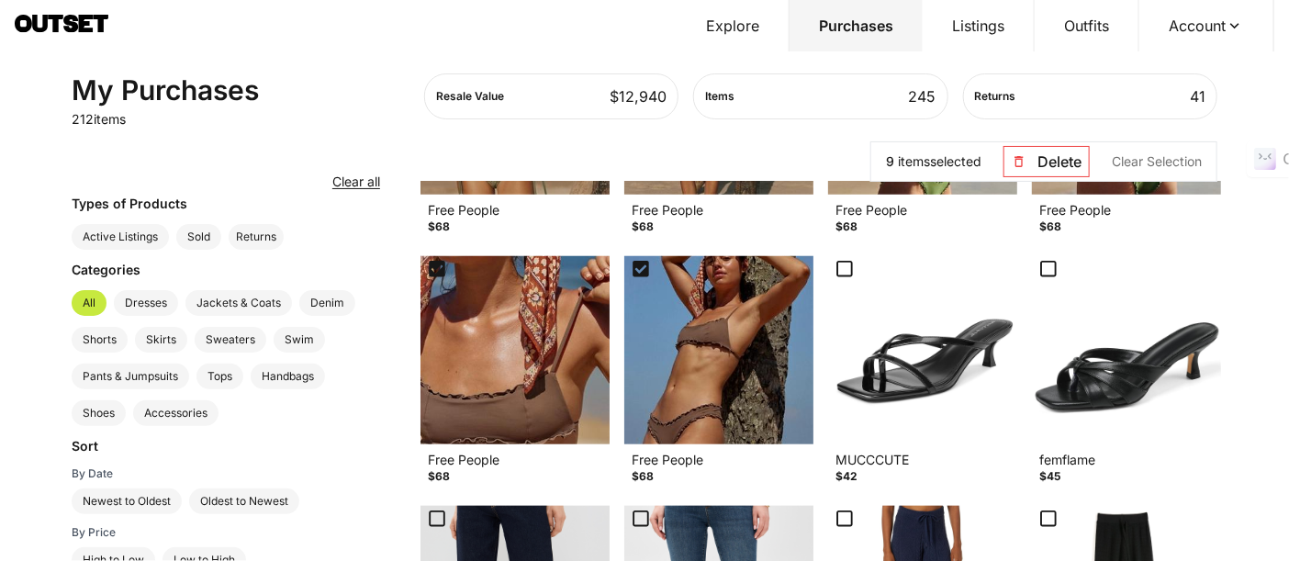
scroll to position [816, 0]
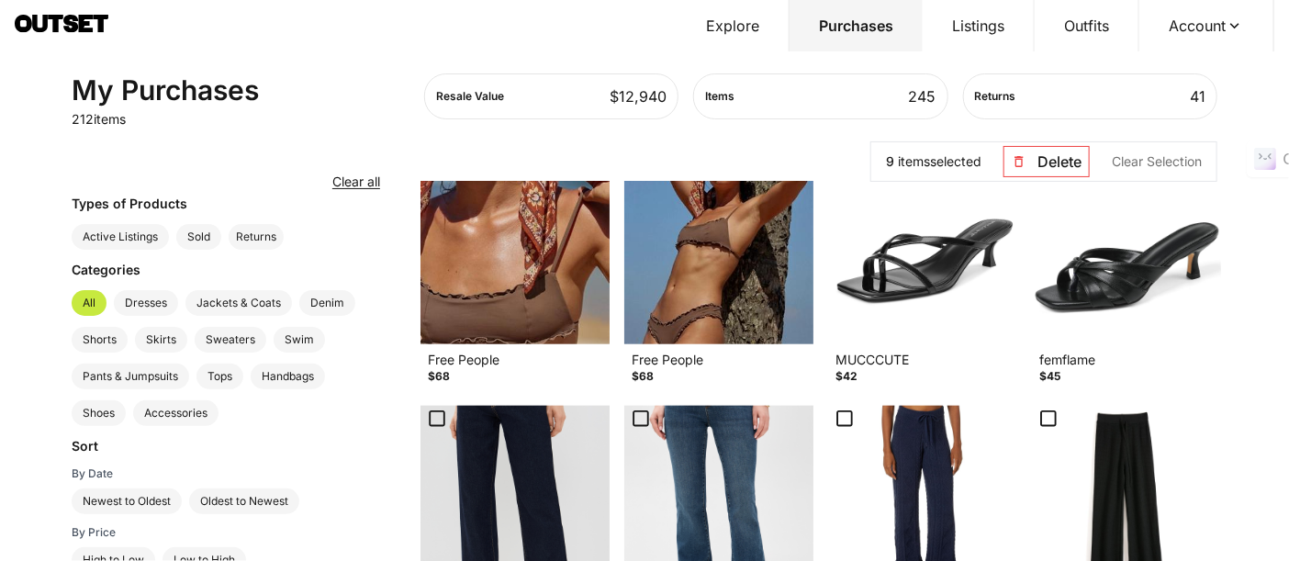
click at [878, 270] on img at bounding box center [922, 250] width 189 height 188
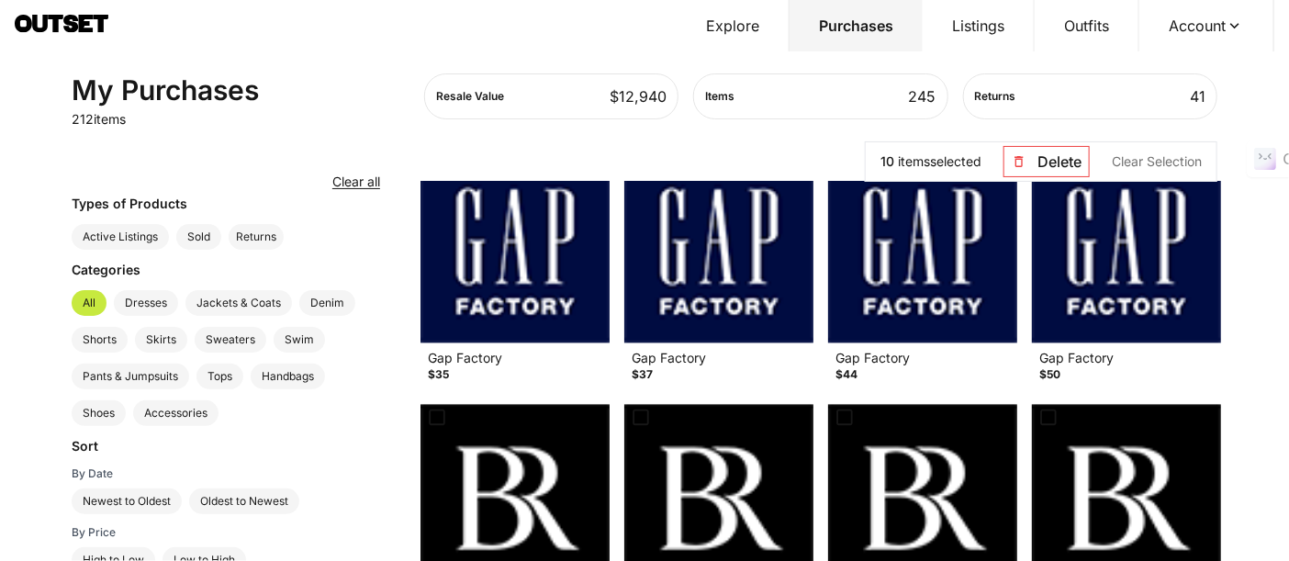
scroll to position [1428, 0]
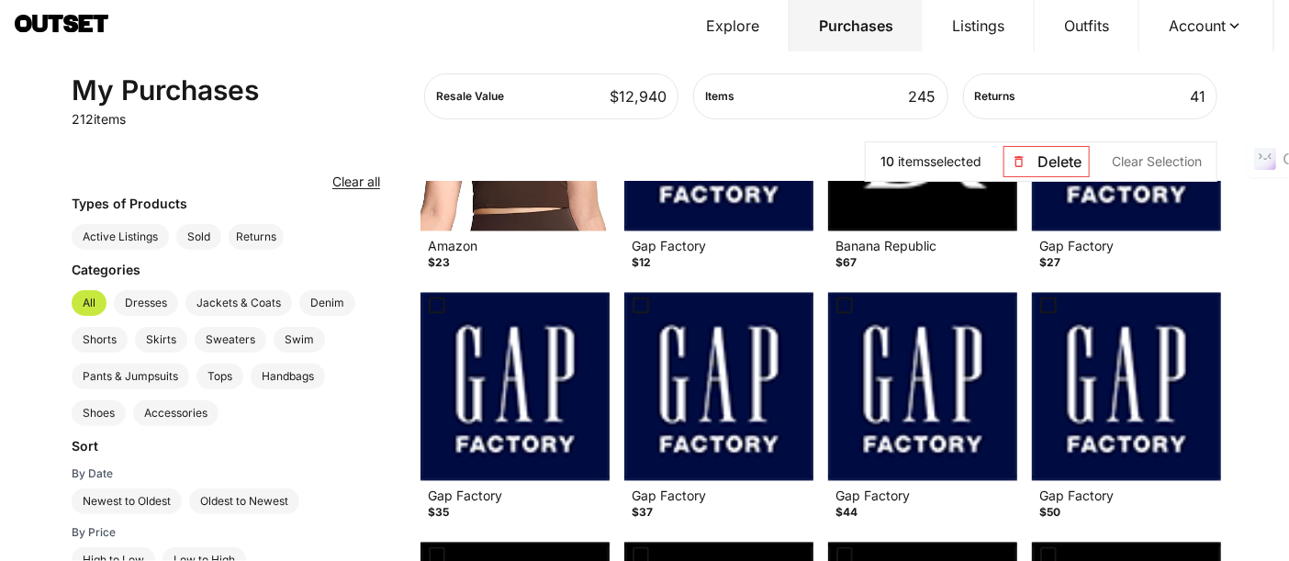
click at [484, 218] on img at bounding box center [515, 137] width 189 height 188
click at [1067, 157] on button "Delete" at bounding box center [1047, 161] width 86 height 31
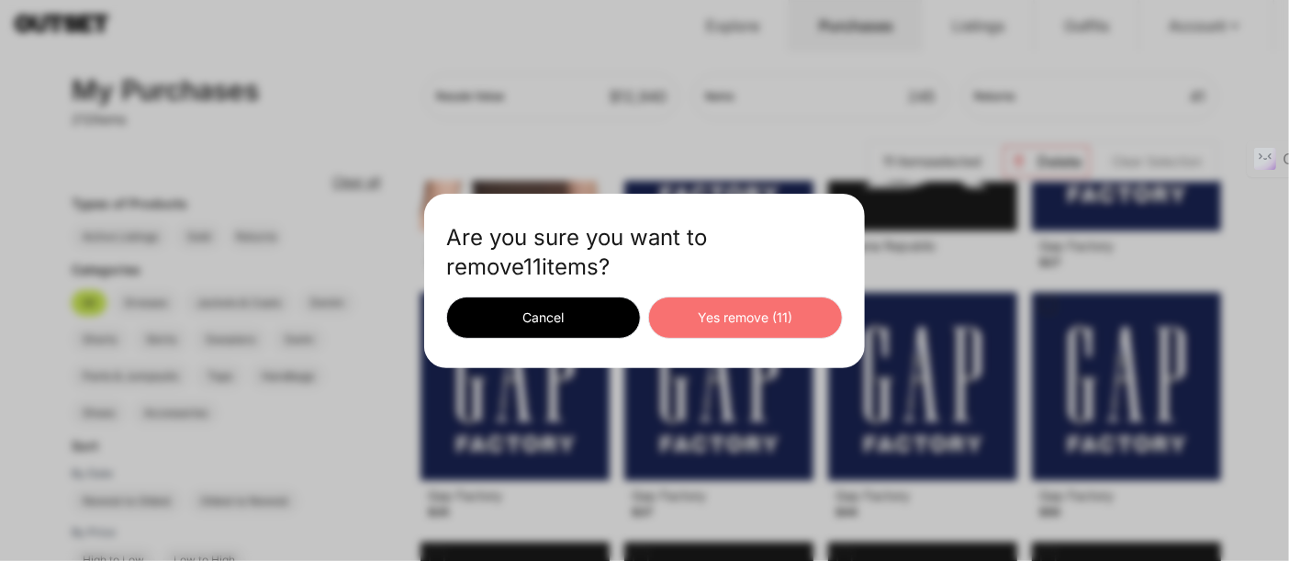
click at [771, 307] on button "Yes remove ( 11 )" at bounding box center [745, 318] width 195 height 42
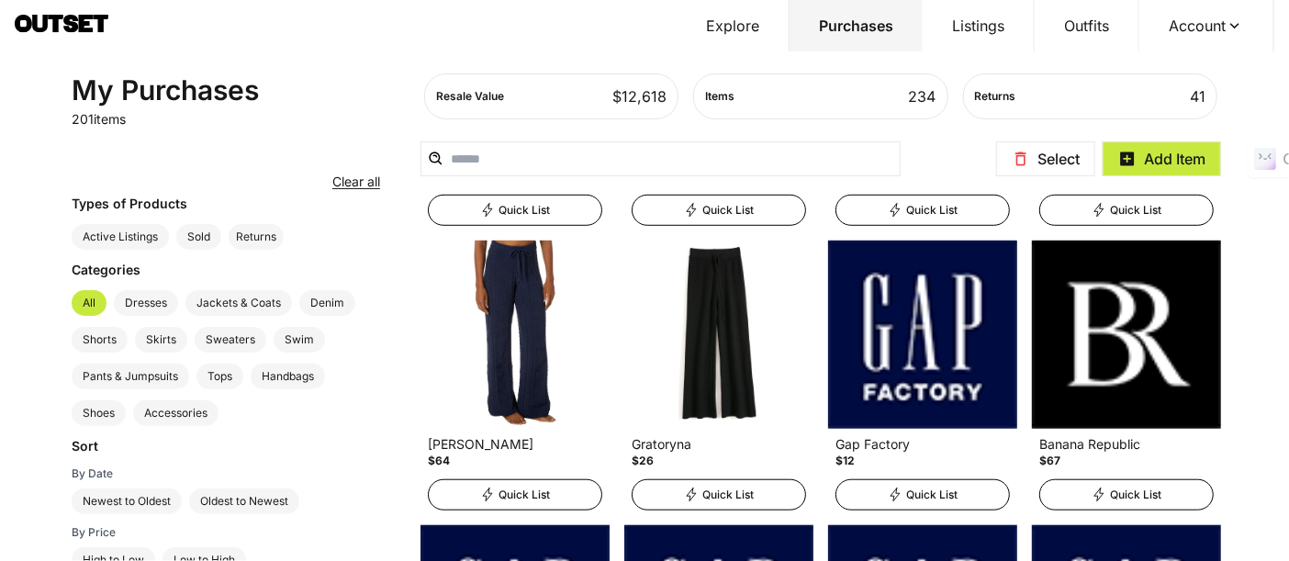
scroll to position [0, 0]
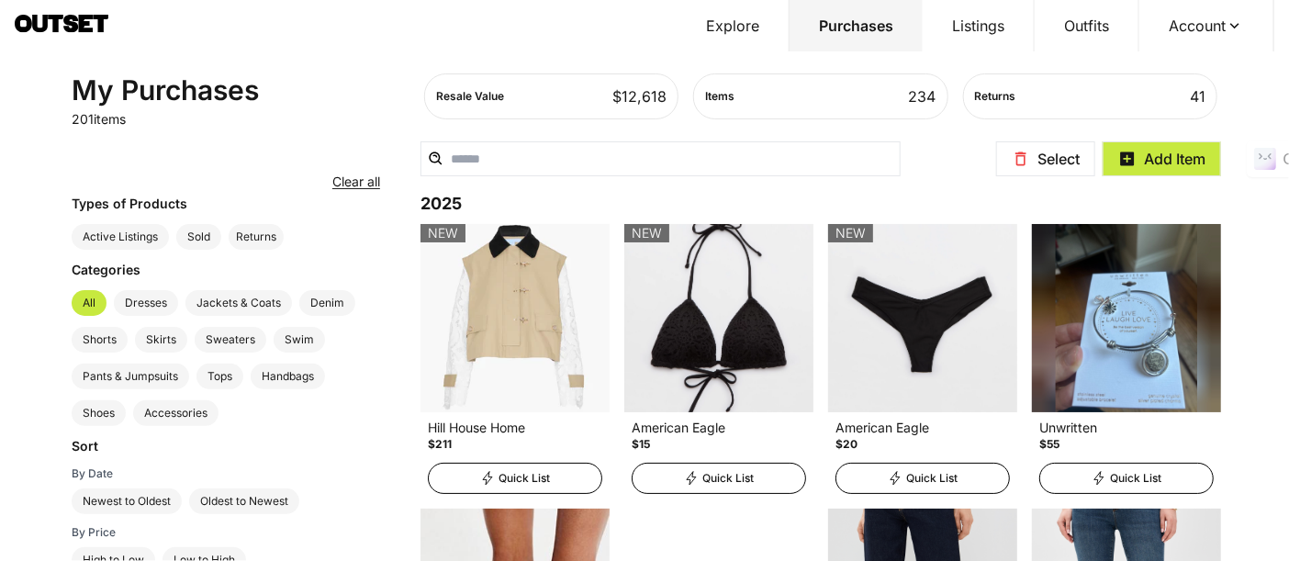
click at [968, 40] on button "Listings" at bounding box center [979, 25] width 112 height 51
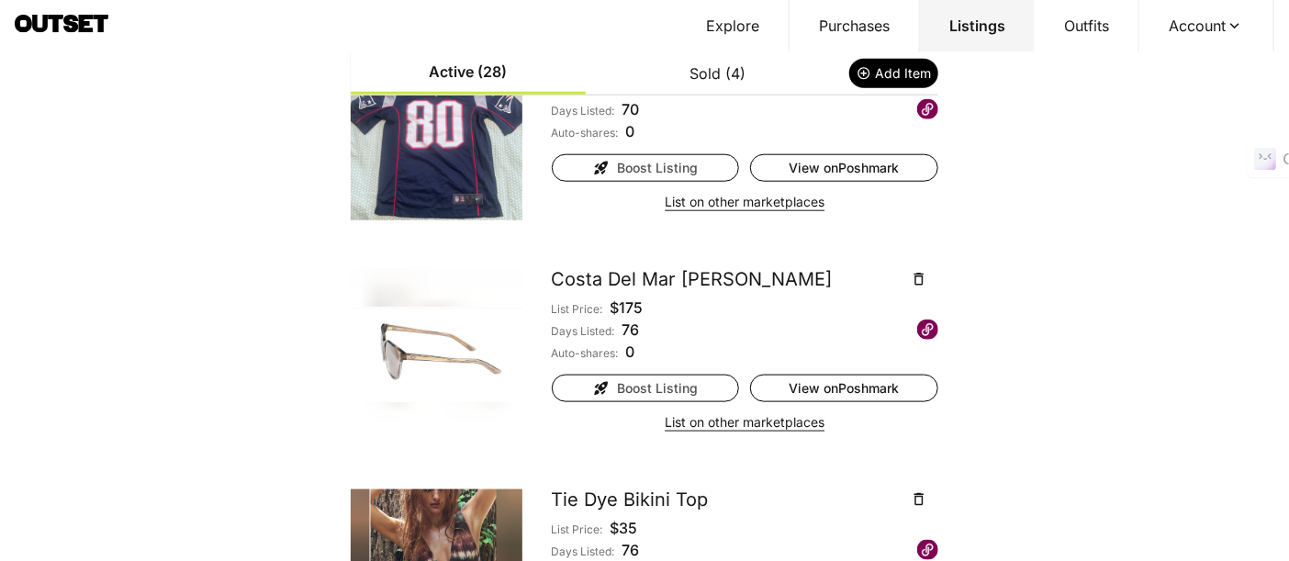
scroll to position [762, 0]
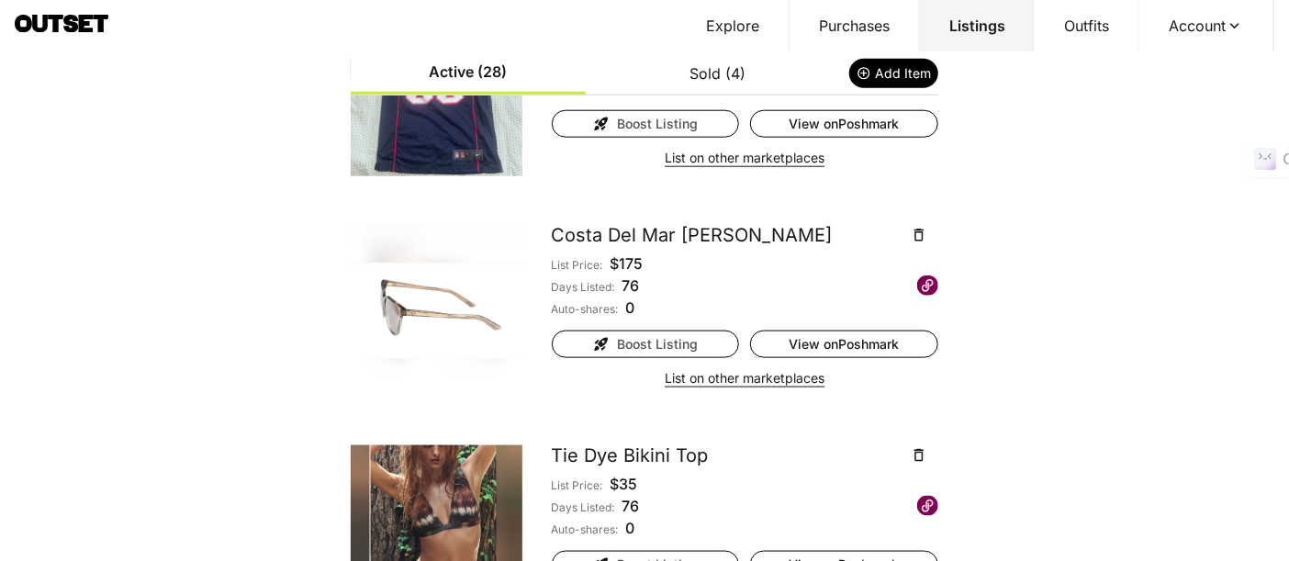
click at [748, 374] on button "List on other marketplaces" at bounding box center [745, 379] width 160 height 26
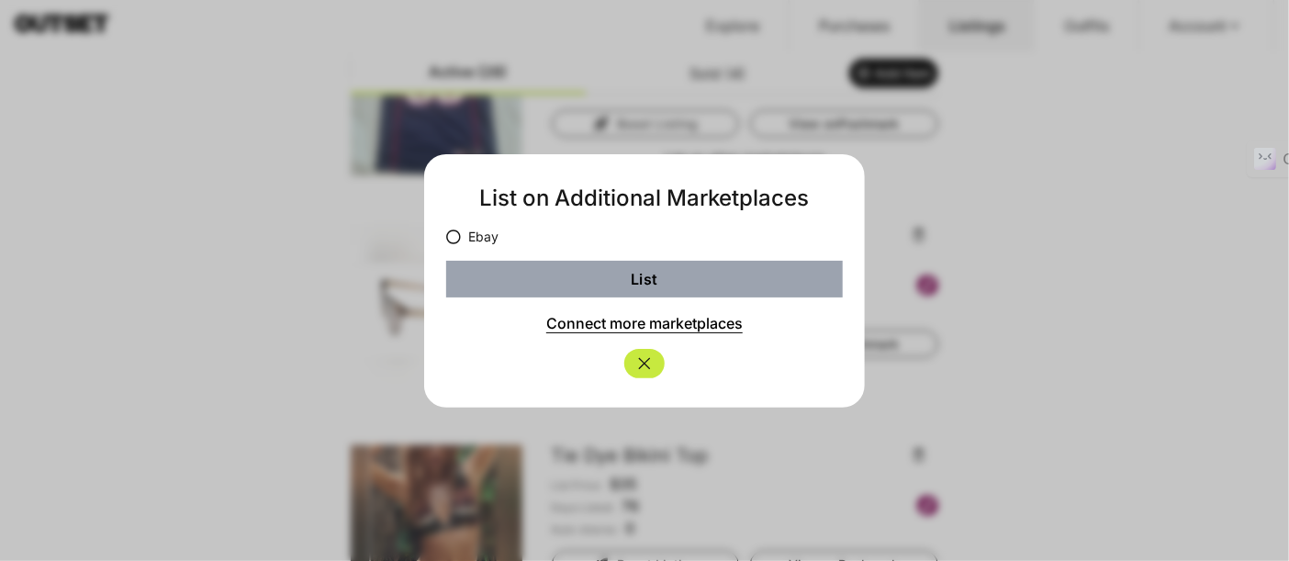
click at [481, 242] on label "Ebay" at bounding box center [472, 237] width 52 height 18
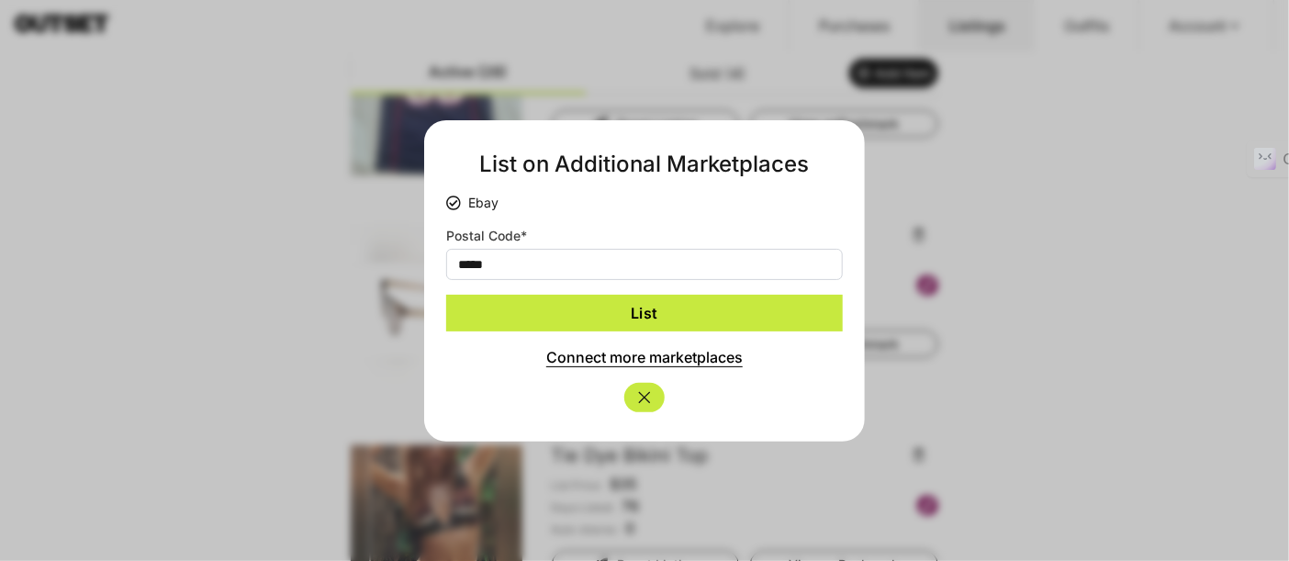
click at [535, 303] on button "List" at bounding box center [644, 313] width 397 height 37
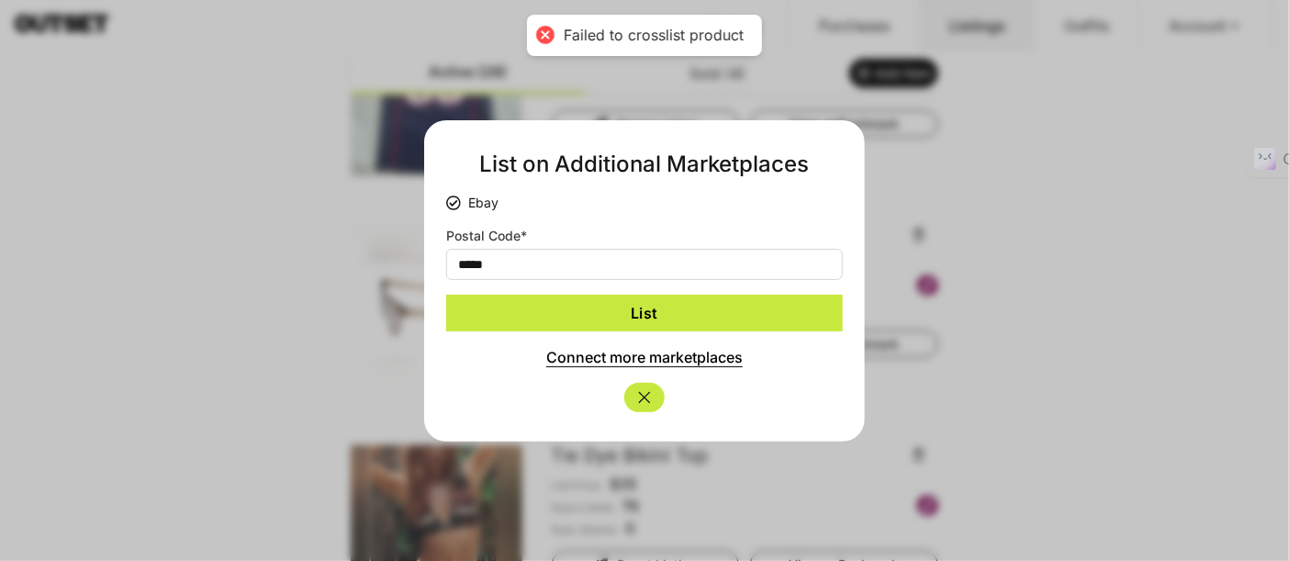
click at [648, 400] on icon "Close" at bounding box center [645, 397] width 18 height 18
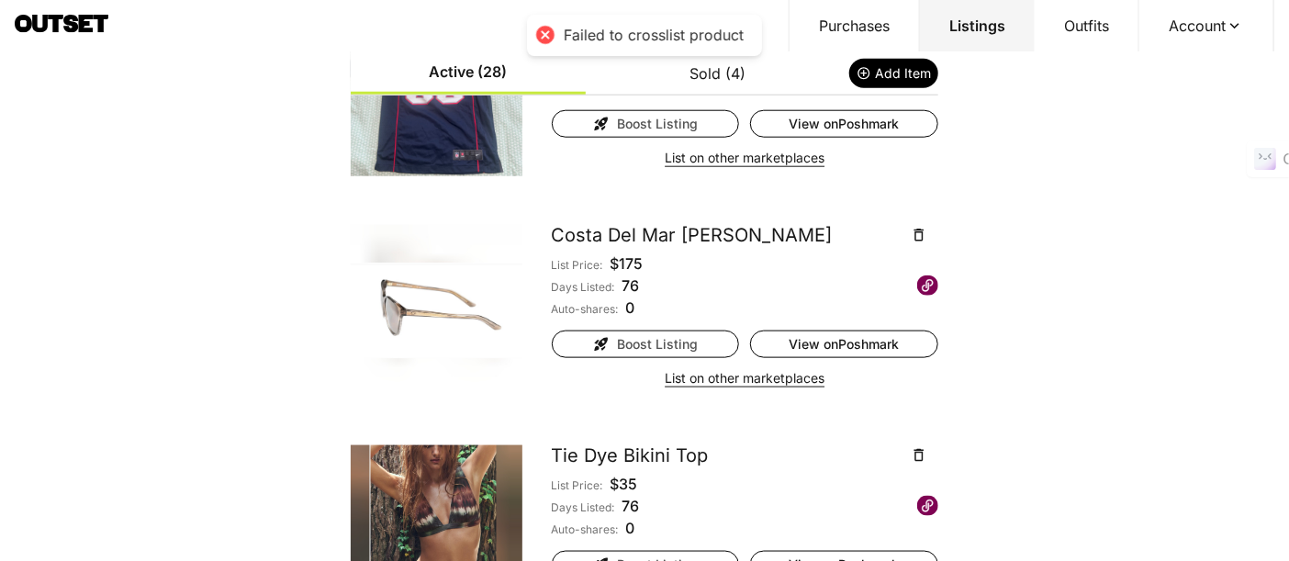
click at [1194, 28] on button "Account" at bounding box center [1207, 25] width 135 height 51
drag, startPoint x: 1173, startPoint y: 457, endPoint x: 1174, endPoint y: 442, distance: 15.6
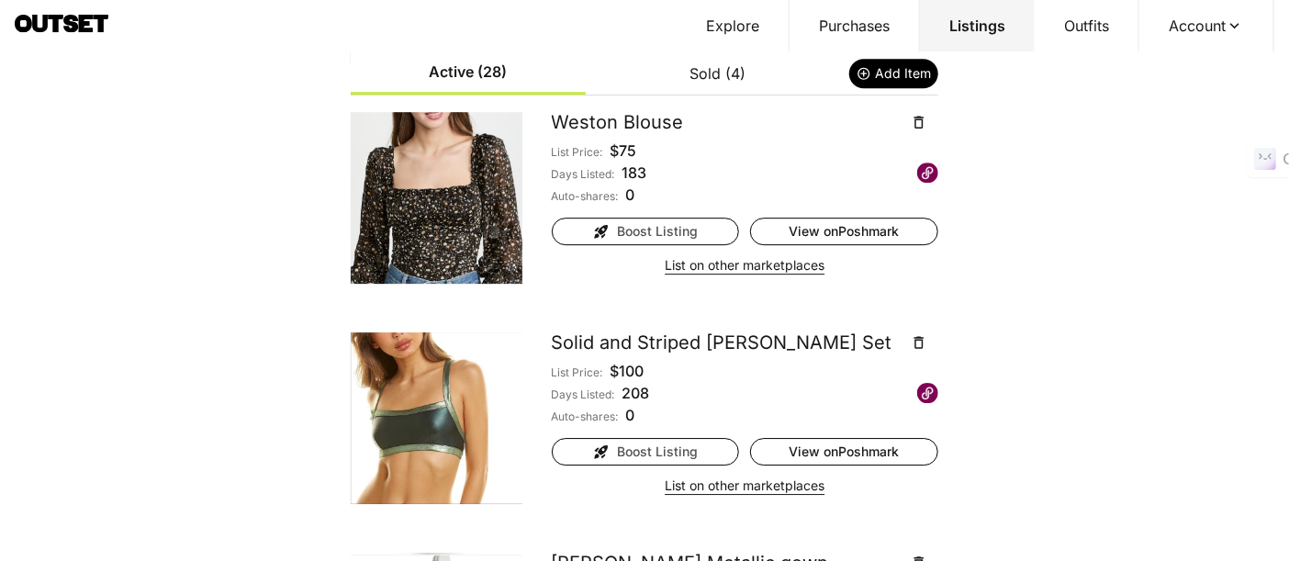
scroll to position [0, 0]
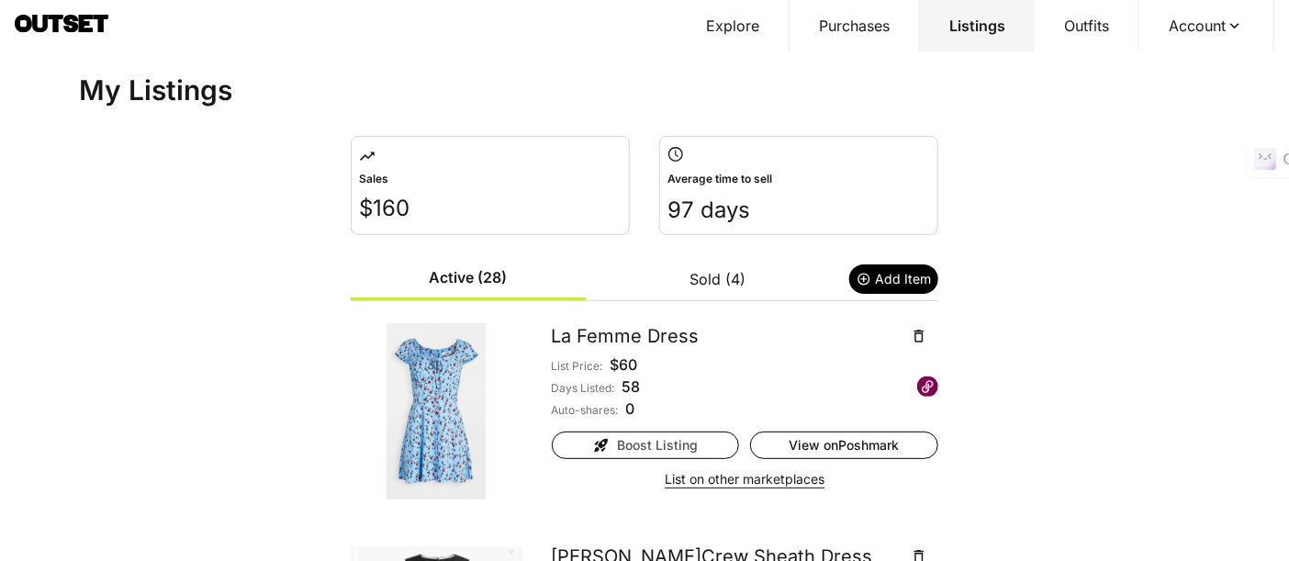
click at [83, 28] on icon at bounding box center [86, 23] width 15 height 17
